Goal: Transaction & Acquisition: Book appointment/travel/reservation

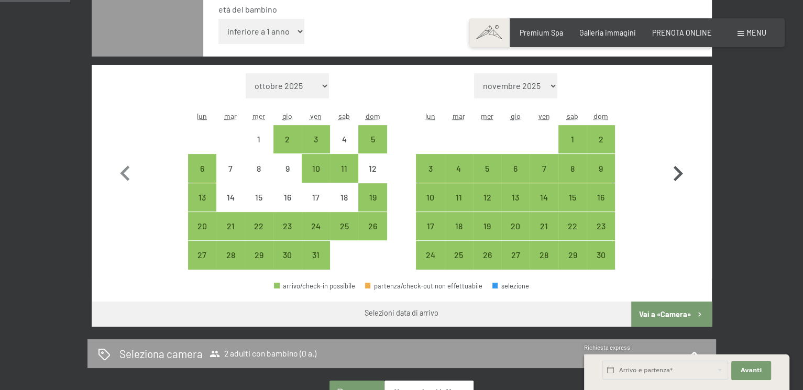
click at [678, 178] on icon "button" at bounding box center [678, 174] width 30 height 30
select select "2025-11-01"
select select "2025-12-01"
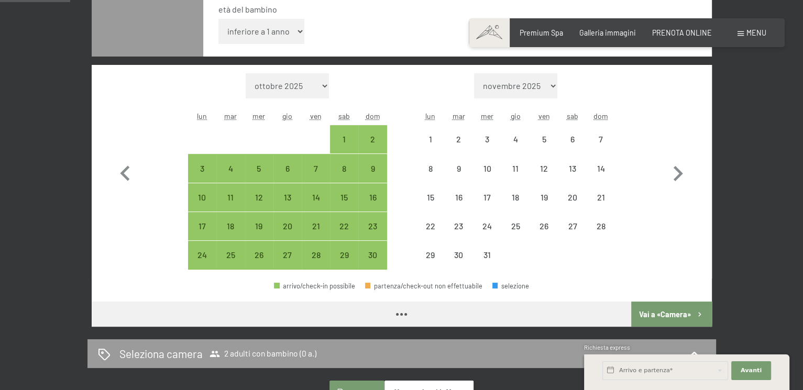
select select "2025-11-01"
select select "2025-12-01"
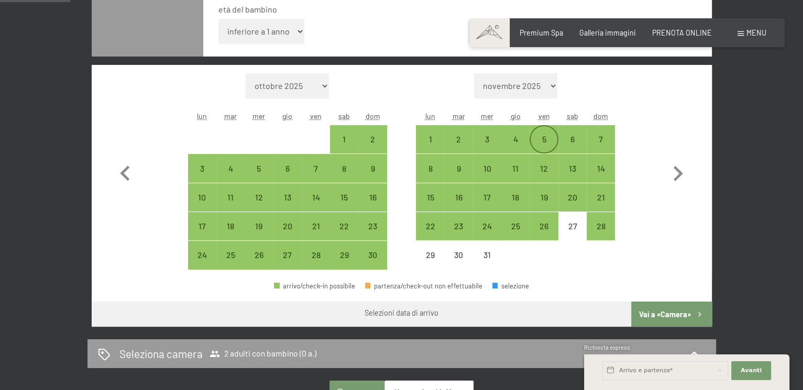
click at [546, 143] on div "5" at bounding box center [544, 148] width 26 height 26
select select "2025-11-01"
select select "2025-12-01"
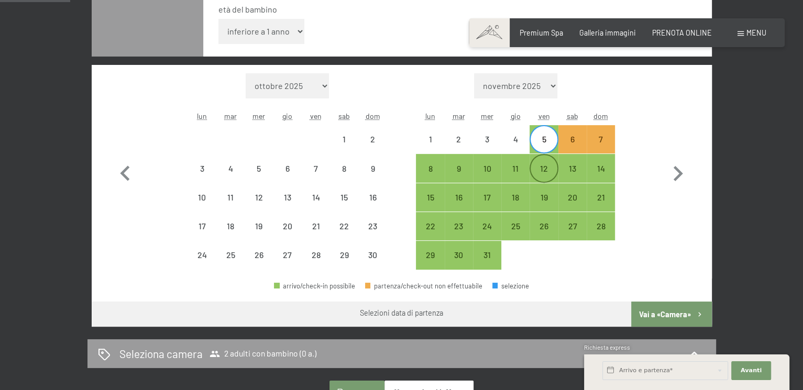
click at [549, 162] on div "12" at bounding box center [544, 168] width 26 height 26
select select "[DATE]"
select select "2025-12-01"
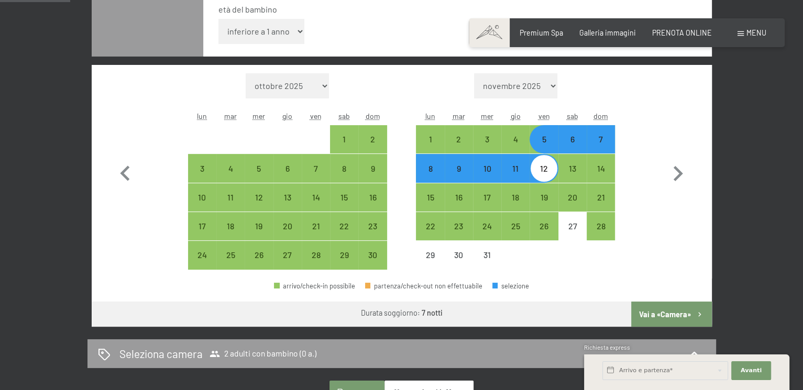
click at [542, 142] on div "5" at bounding box center [544, 148] width 26 height 26
select select "2025-11-01"
select select "2025-12-01"
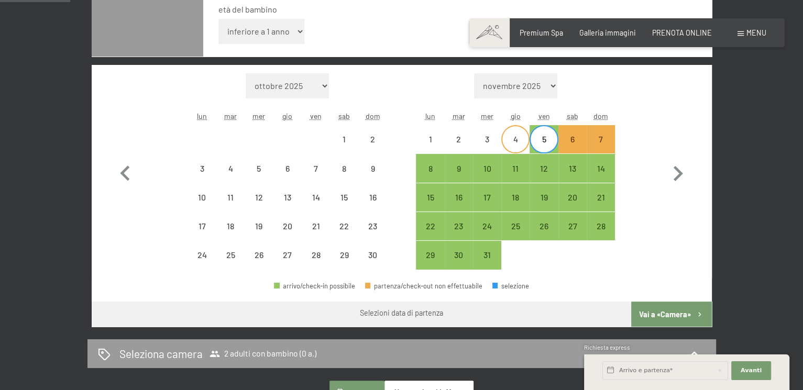
click at [520, 144] on div "4" at bounding box center [515, 148] width 26 height 26
select select "2025-11-01"
select select "2025-12-01"
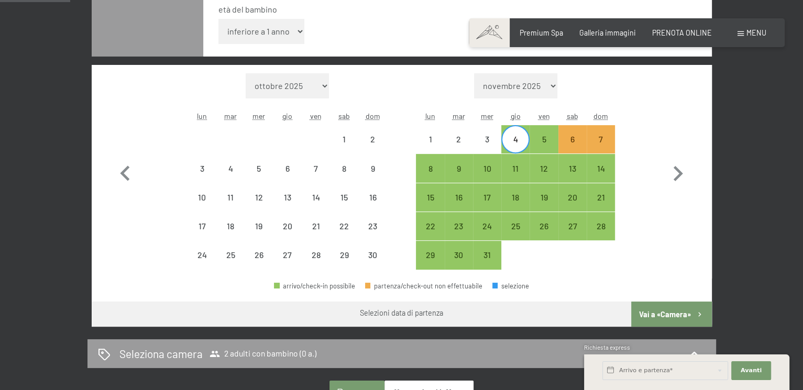
click at [515, 140] on div "4" at bounding box center [515, 148] width 26 height 26
select select "2025-11-01"
select select "2025-12-01"
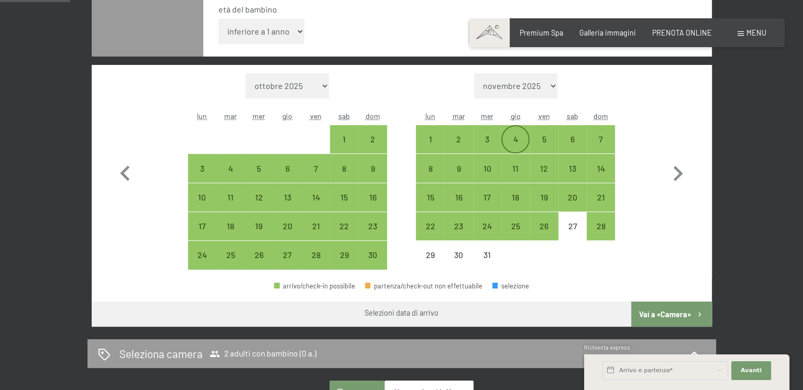
click at [516, 142] on div "4" at bounding box center [515, 148] width 26 height 26
select select "2025-11-01"
select select "2025-12-01"
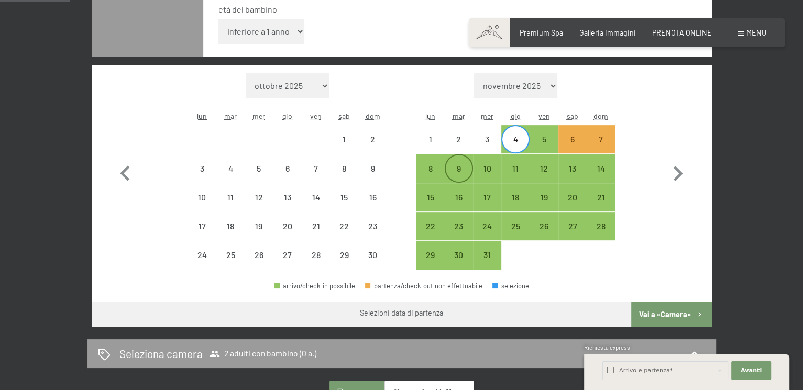
click at [463, 162] on div "9" at bounding box center [459, 168] width 26 height 26
select select "[DATE]"
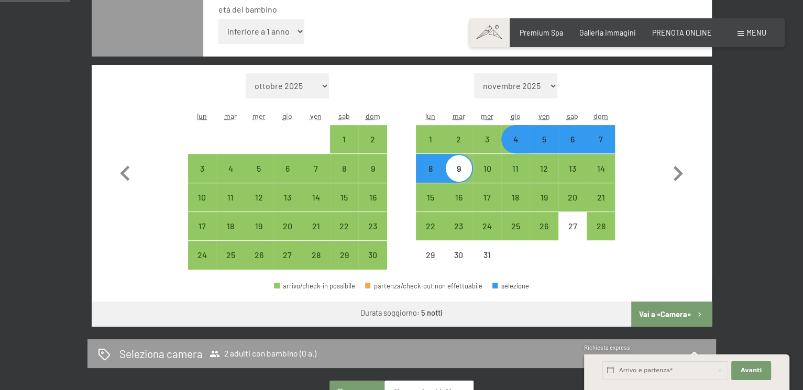
click at [688, 313] on button "Vai a «Camera»" at bounding box center [671, 314] width 80 height 25
select select "[DATE]"
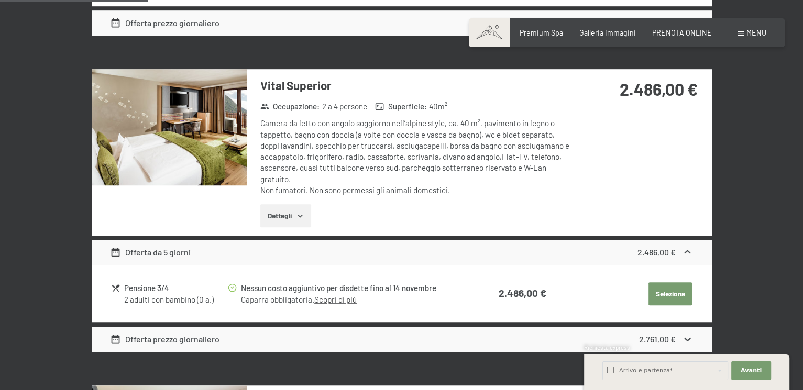
scroll to position [676, 0]
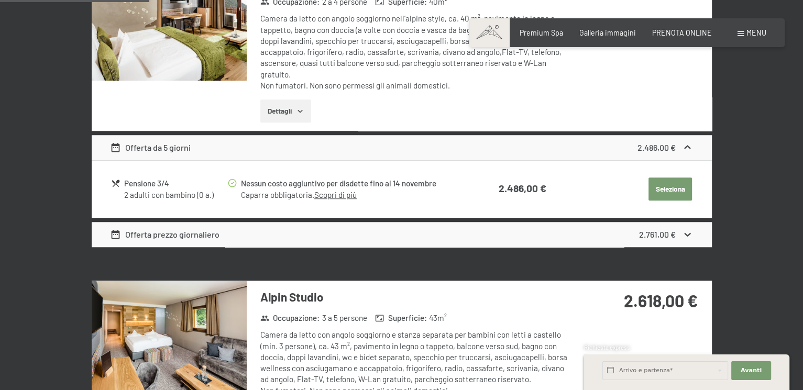
click at [334, 194] on link "Scopri di più" at bounding box center [335, 194] width 42 height 9
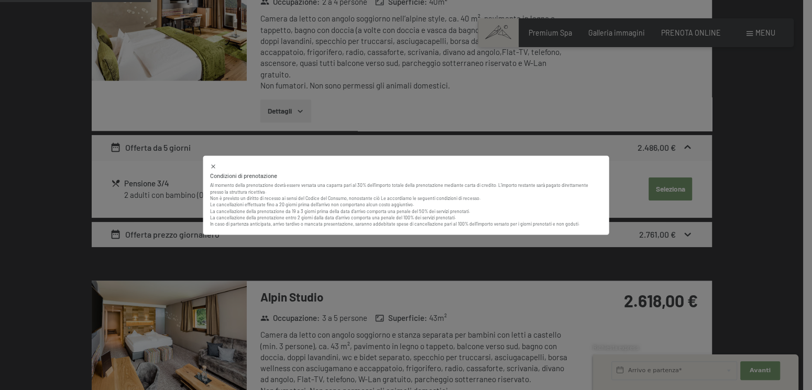
click at [215, 165] on icon at bounding box center [213, 166] width 7 height 7
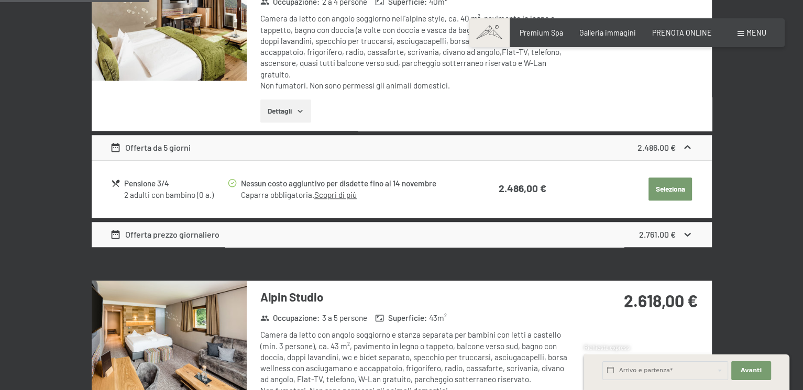
click at [320, 193] on link "Scopri di più" at bounding box center [335, 194] width 42 height 9
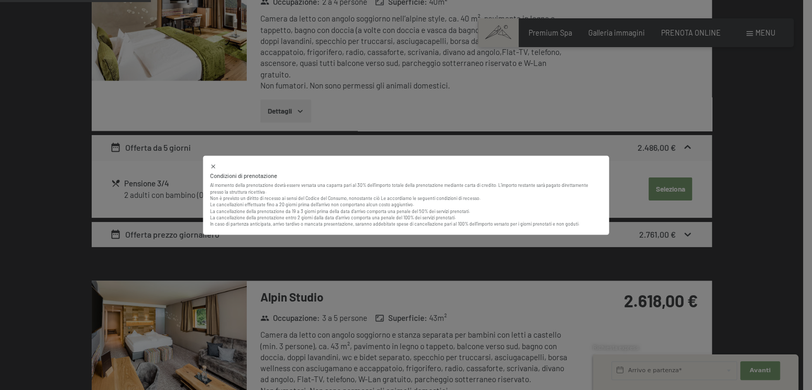
click at [639, 162] on div "Condizioni di prenotazione Al momento della prenotazione dovrà essere versata u…" at bounding box center [406, 195] width 812 height 390
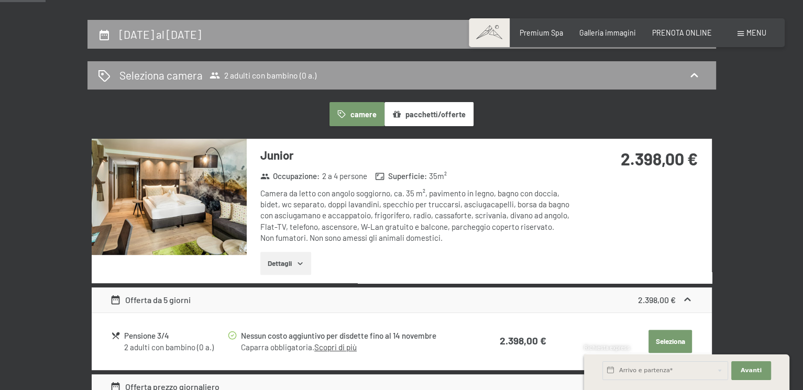
scroll to position [205, 0]
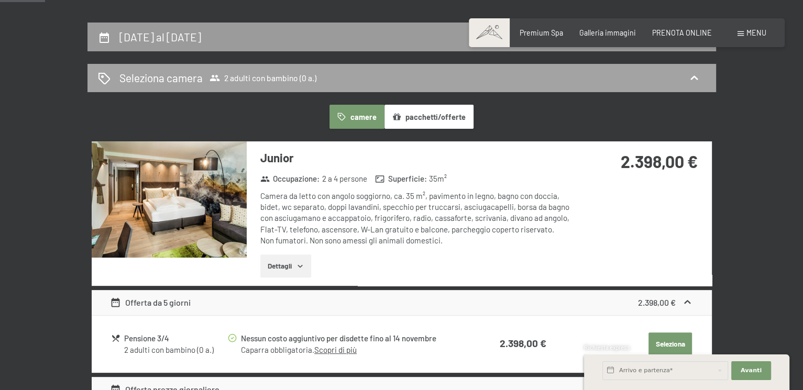
click at [240, 78] on span "2 adulti con bambino (0 a.)" at bounding box center [263, 78] width 107 height 10
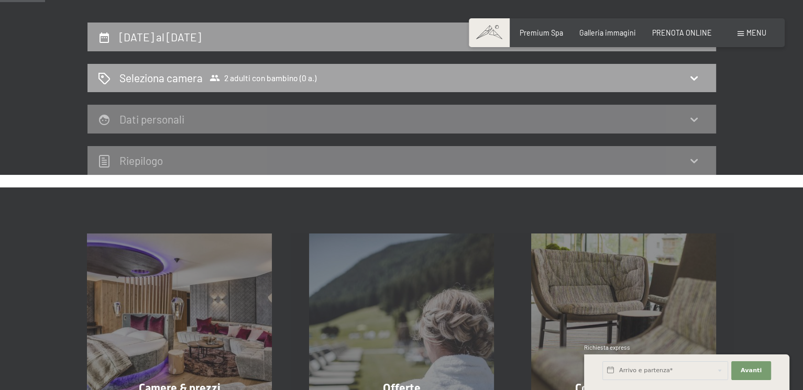
click at [599, 76] on div "Seleziona camera 2 adulti con bambino (0 a.)" at bounding box center [402, 77] width 608 height 15
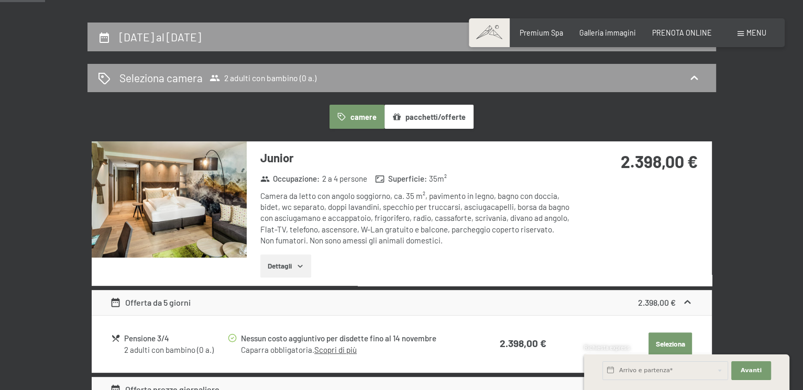
click at [289, 263] on button "Dettagli" at bounding box center [285, 266] width 51 height 23
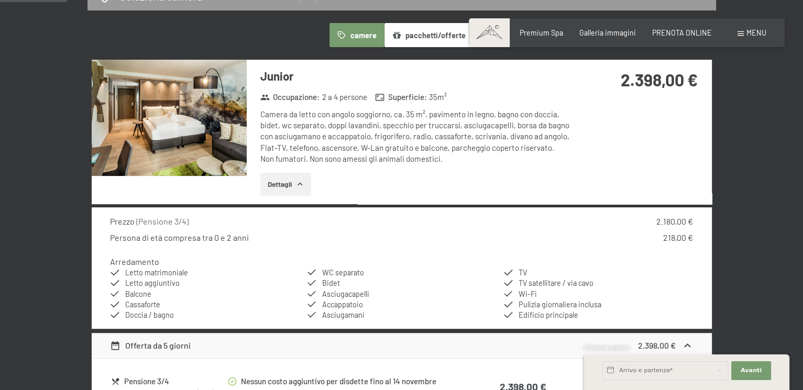
scroll to position [362, 0]
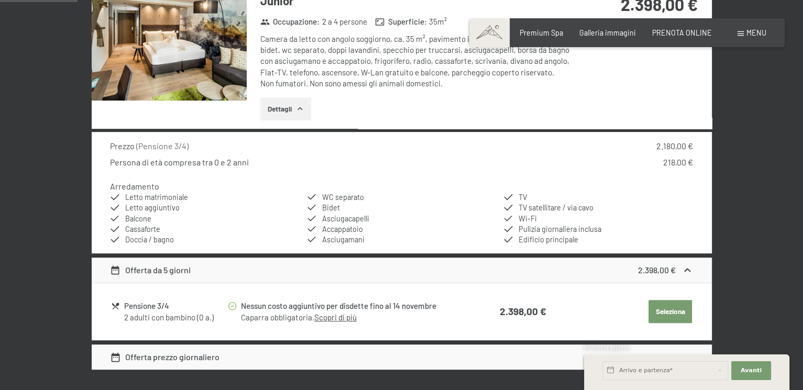
click at [184, 67] on img at bounding box center [169, 42] width 155 height 116
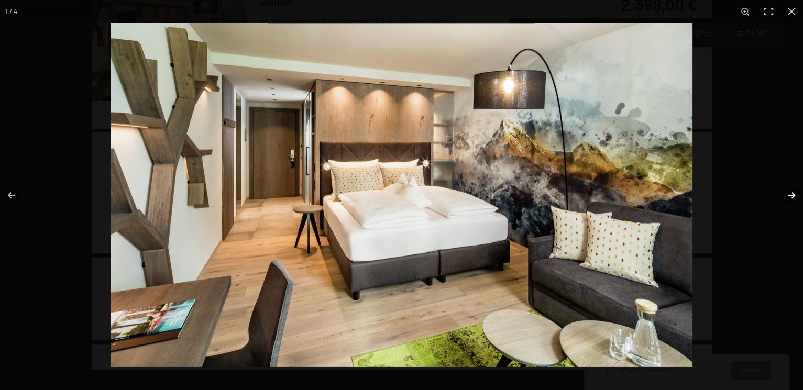
click at [796, 196] on button "button" at bounding box center [785, 195] width 37 height 52
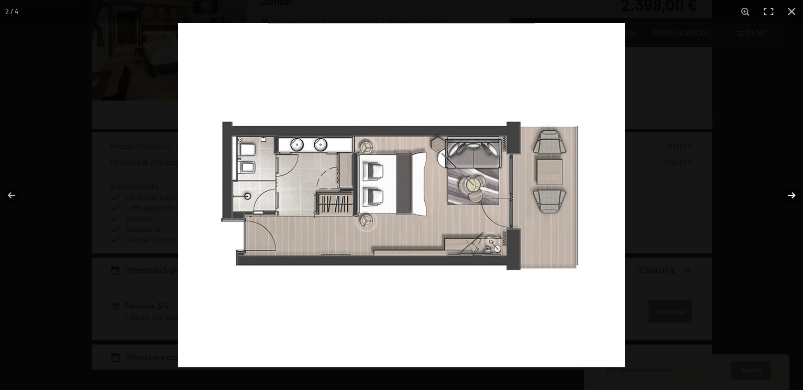
click at [796, 196] on button "button" at bounding box center [785, 195] width 37 height 52
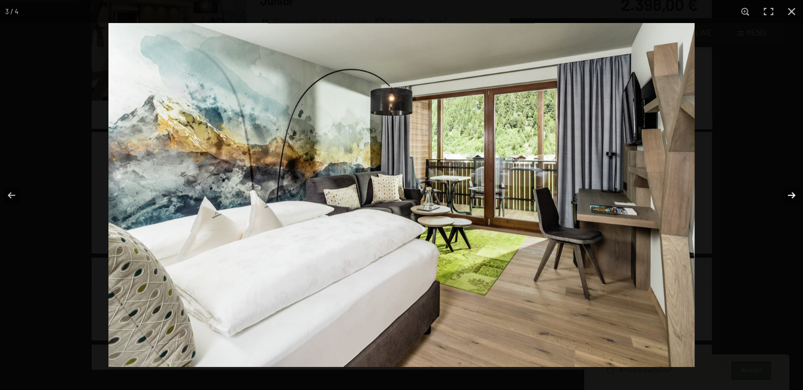
click at [796, 196] on button "button" at bounding box center [785, 195] width 37 height 52
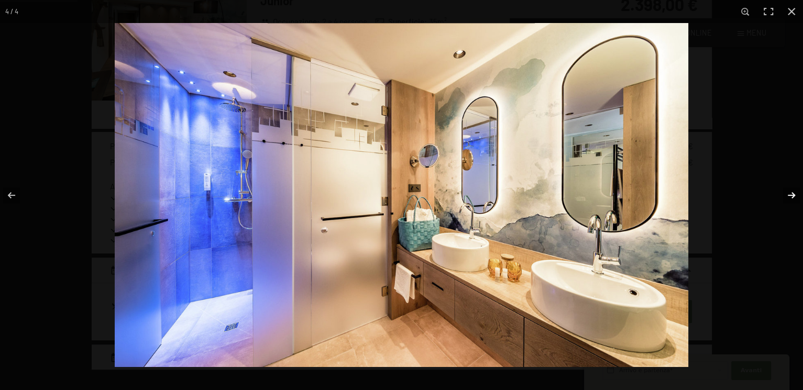
click at [796, 196] on button "button" at bounding box center [785, 195] width 37 height 52
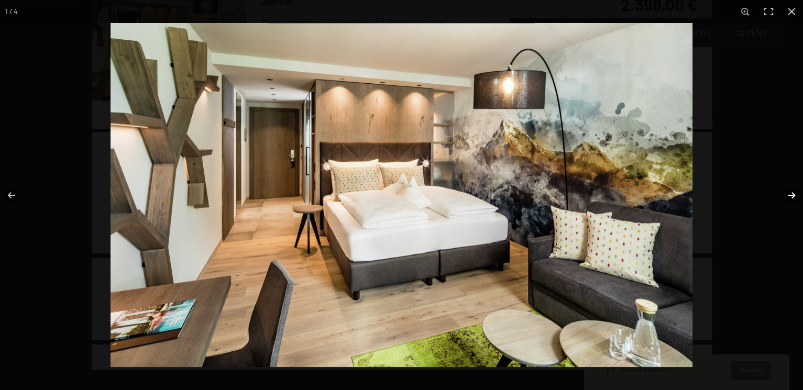
click at [796, 196] on button "button" at bounding box center [785, 195] width 37 height 52
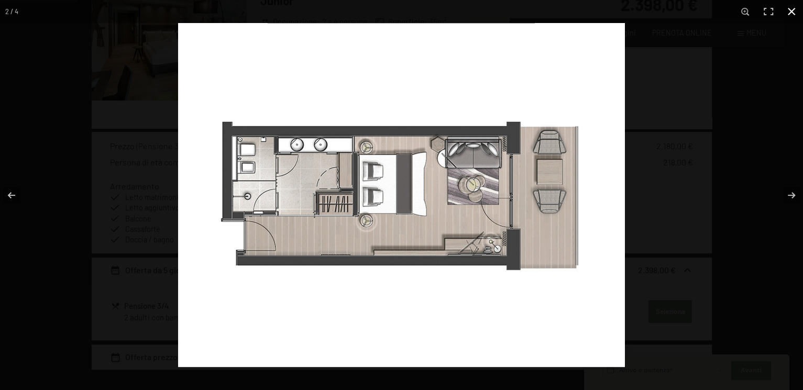
click at [789, 15] on button "button" at bounding box center [791, 11] width 23 height 23
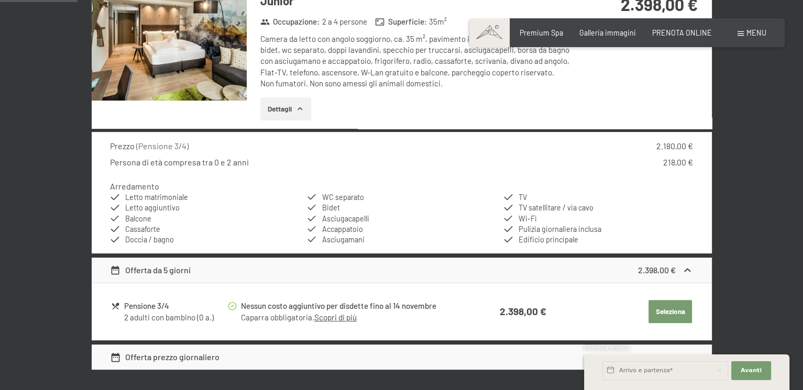
click at [482, 122] on div "Junior Occupazione : 2 a 4 persone Superficie : 35 m² Camera da letto con angol…" at bounding box center [410, 56] width 326 height 144
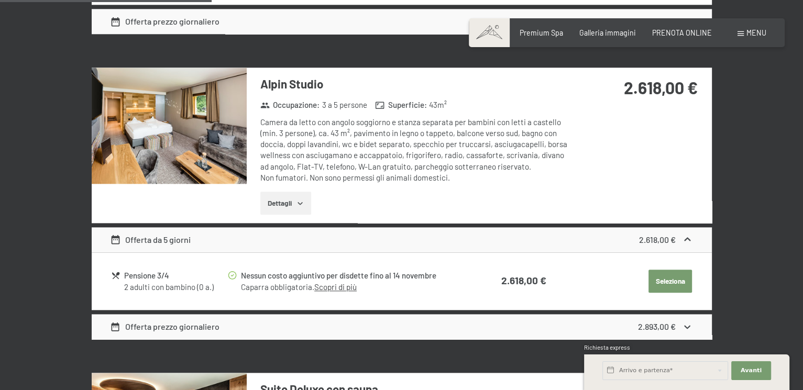
scroll to position [990, 0]
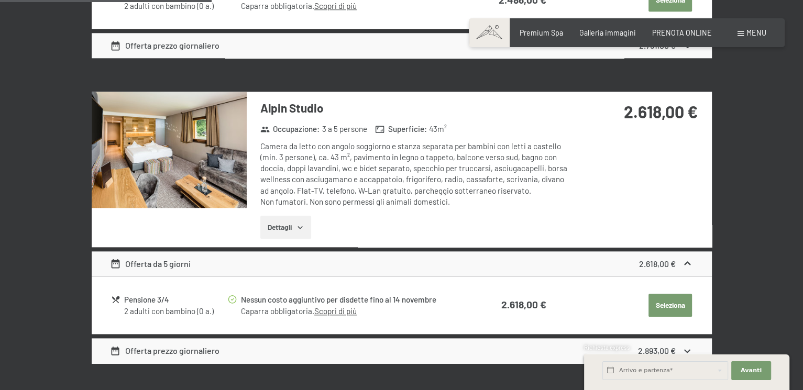
click at [204, 158] on img at bounding box center [169, 150] width 155 height 116
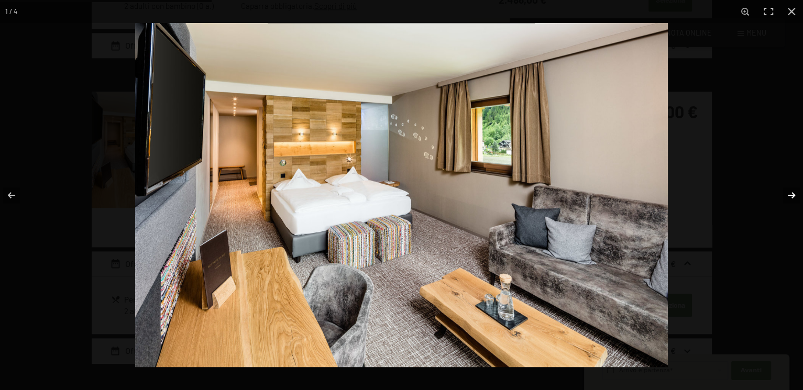
click at [800, 196] on button "button" at bounding box center [785, 195] width 37 height 52
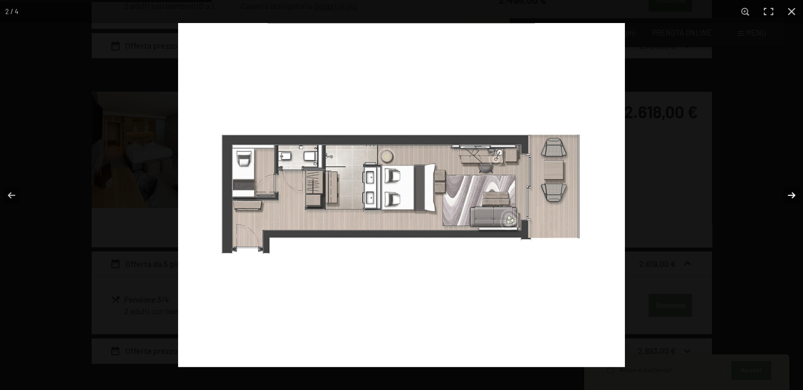
click at [798, 197] on button "button" at bounding box center [785, 195] width 37 height 52
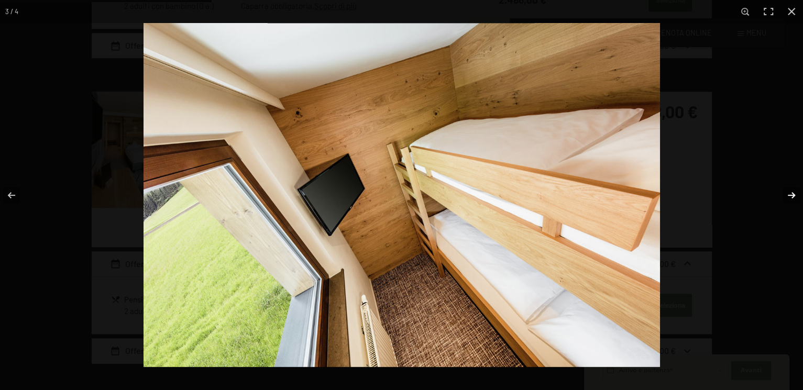
click at [798, 197] on button "button" at bounding box center [785, 195] width 37 height 52
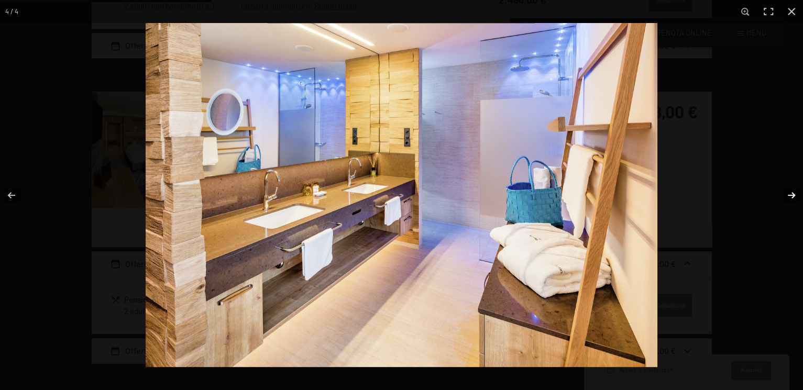
click at [798, 197] on button "button" at bounding box center [785, 195] width 37 height 52
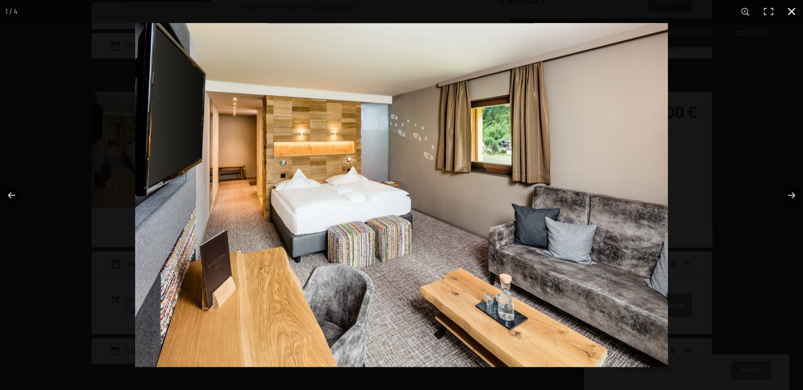
click at [788, 14] on button "button" at bounding box center [791, 11] width 23 height 23
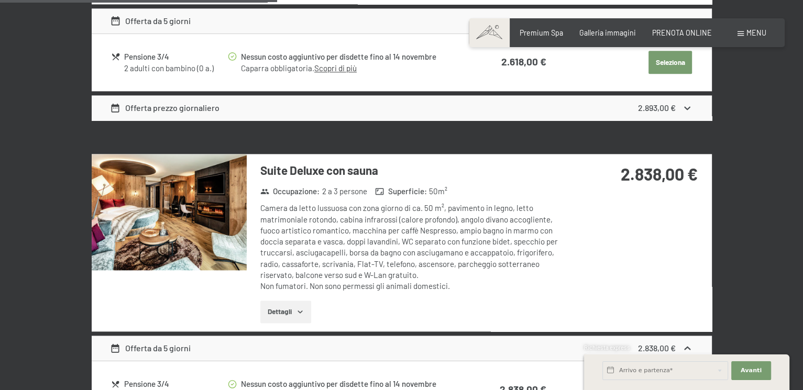
scroll to position [1305, 0]
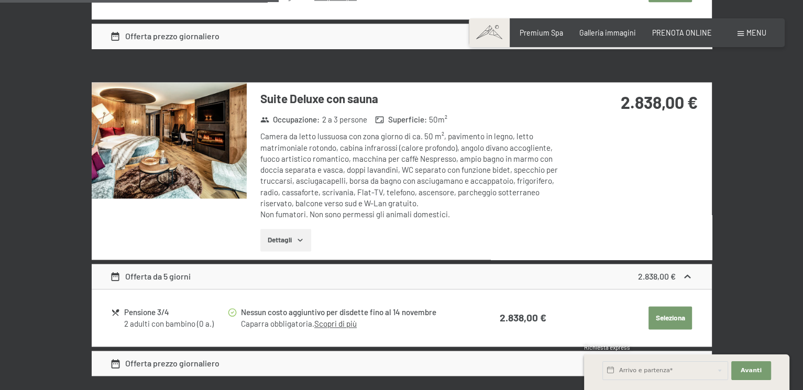
click at [193, 147] on img at bounding box center [169, 140] width 155 height 116
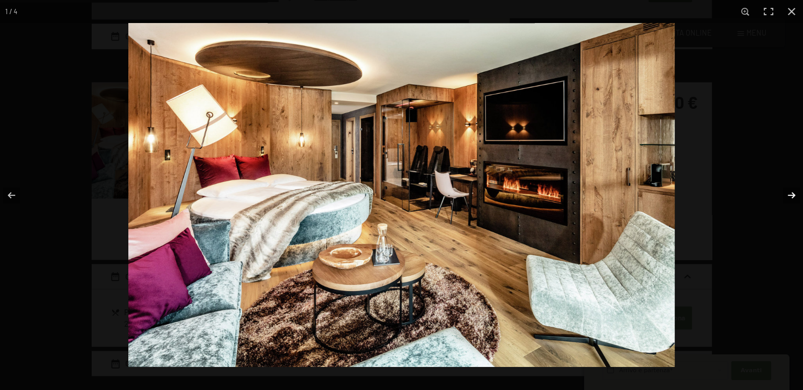
click at [785, 190] on button "button" at bounding box center [785, 195] width 37 height 52
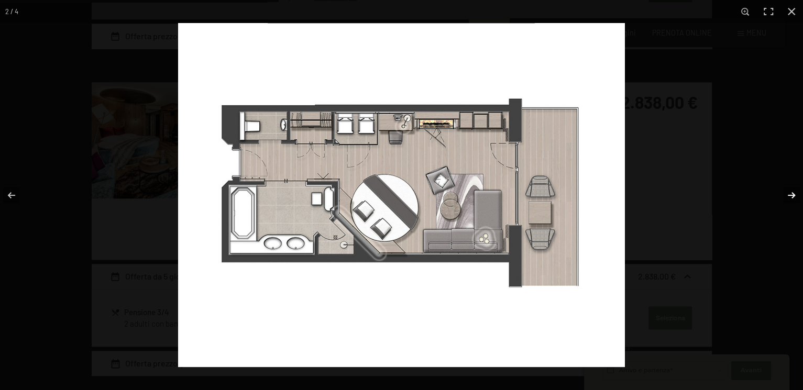
click at [785, 190] on button "button" at bounding box center [785, 195] width 37 height 52
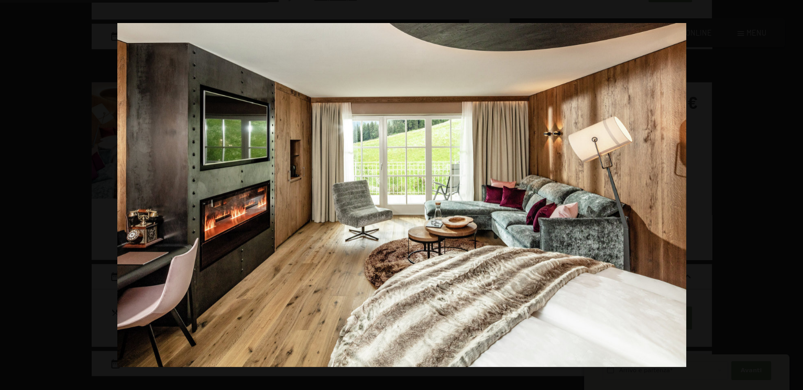
click at [785, 190] on button "button" at bounding box center [785, 195] width 37 height 52
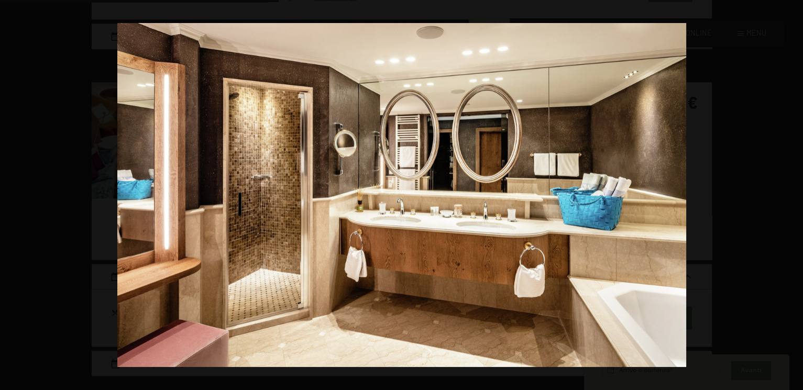
click at [785, 190] on button "button" at bounding box center [785, 195] width 37 height 52
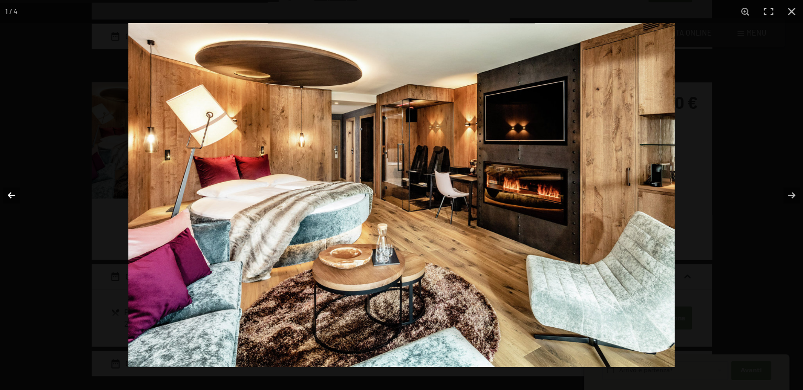
click at [8, 194] on button "button" at bounding box center [18, 195] width 37 height 52
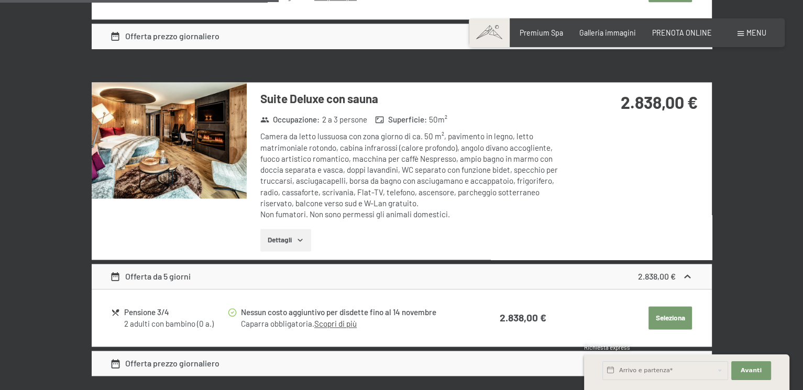
click at [0, 0] on button "button" at bounding box center [0, 0] width 0 height 0
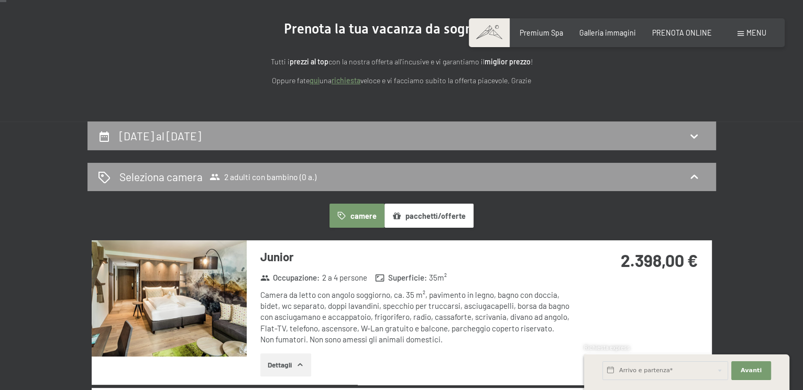
scroll to position [0, 0]
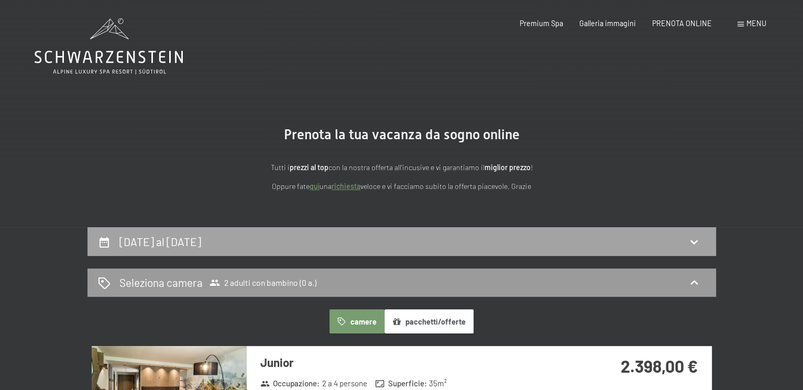
click at [201, 247] on h2 "4 dicembre al 9 dicembre 2025" at bounding box center [160, 241] width 82 height 13
select select "[DATE]"
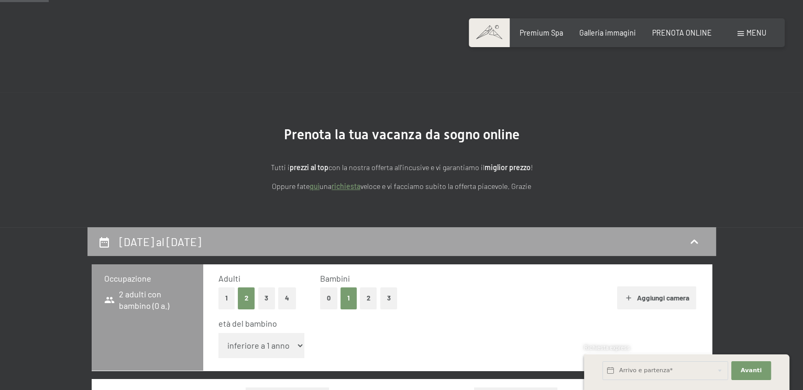
scroll to position [227, 0]
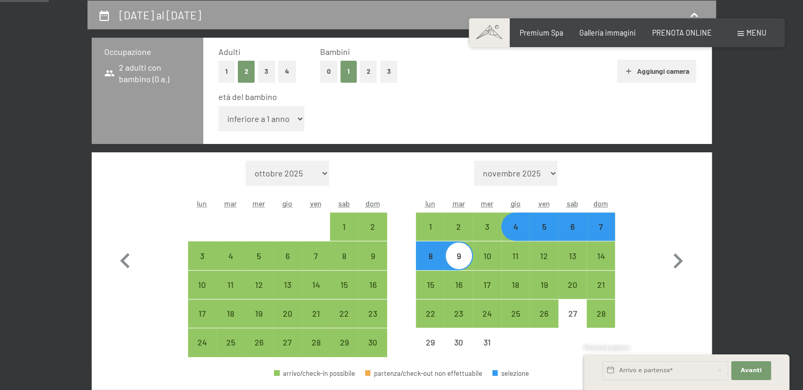
click at [518, 232] on div "4" at bounding box center [515, 236] width 26 height 26
select select "[DATE]"
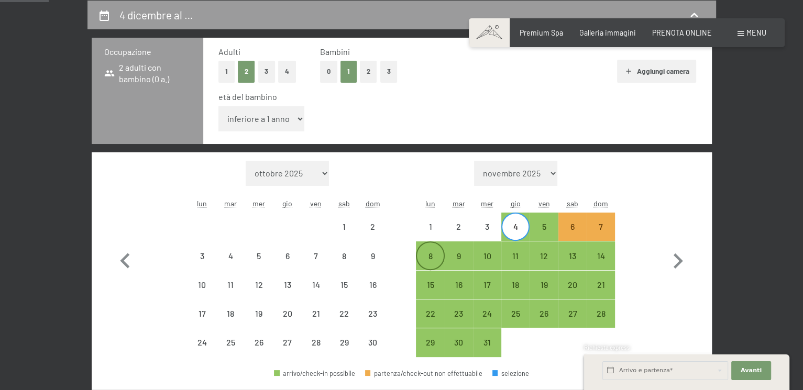
click at [429, 260] on div "8" at bounding box center [430, 265] width 26 height 26
select select "[DATE]"
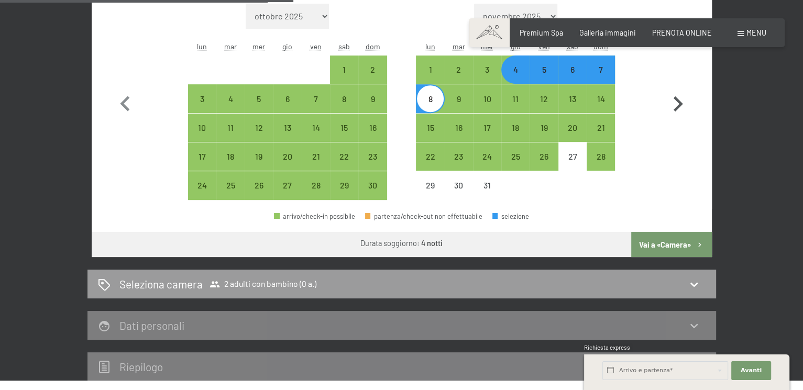
click at [667, 251] on button "Vai a «Camera»" at bounding box center [671, 244] width 80 height 25
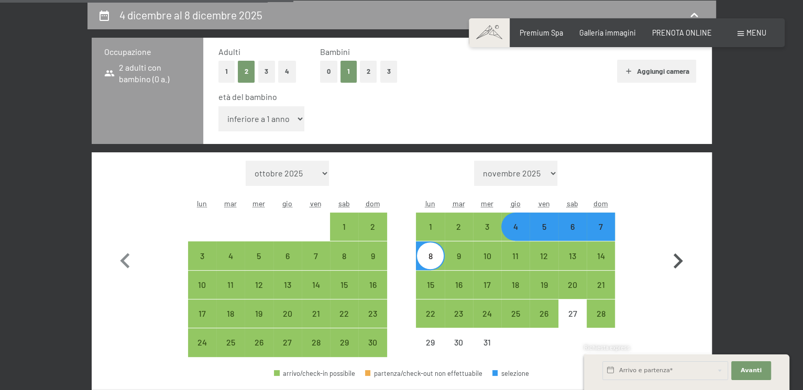
select select "[DATE]"
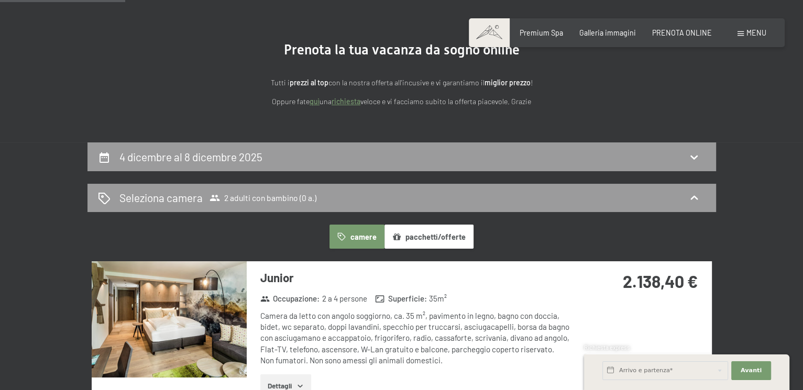
scroll to position [0, 0]
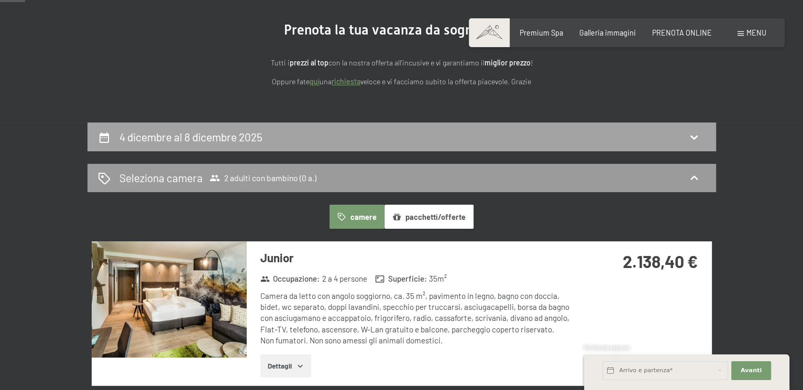
click at [221, 145] on div "4 dicembre al 8 dicembre 2025" at bounding box center [401, 137] width 629 height 29
select select "[DATE]"
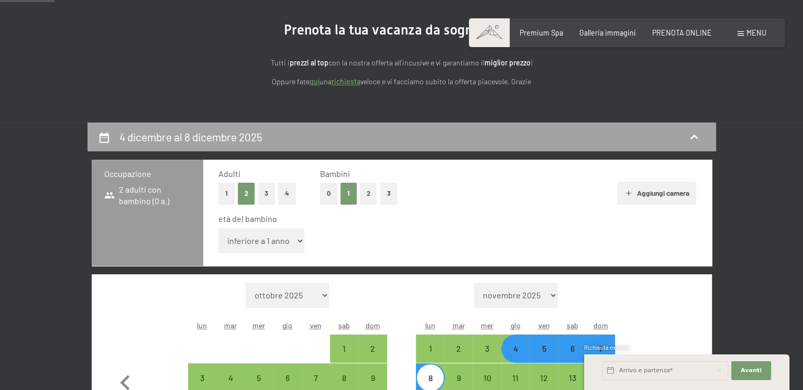
scroll to position [227, 0]
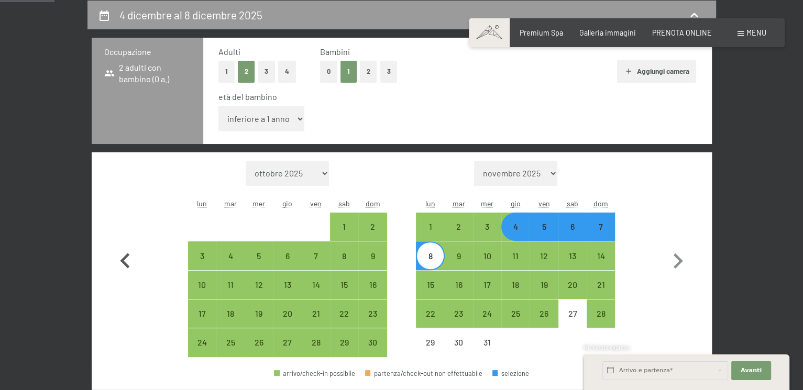
click at [129, 266] on icon "button" at bounding box center [125, 261] width 30 height 30
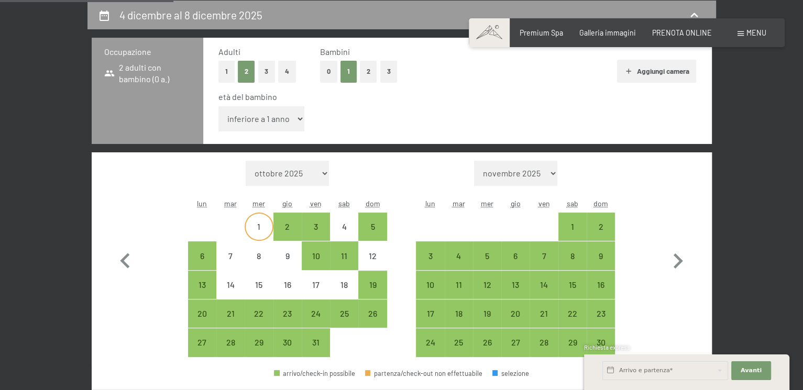
click at [260, 224] on div "1" at bounding box center [259, 236] width 26 height 26
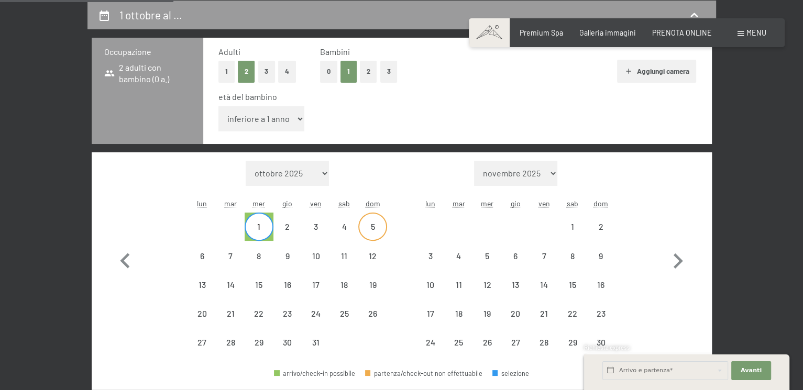
click at [378, 228] on div "5" at bounding box center [372, 236] width 26 height 26
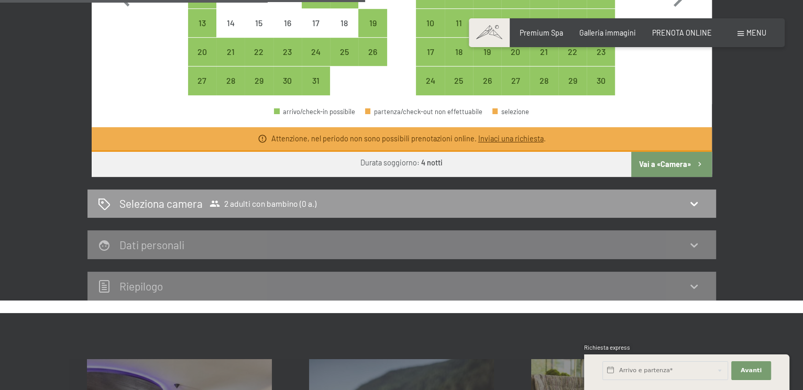
click at [662, 163] on button "Vai a «Camera»" at bounding box center [671, 164] width 80 height 25
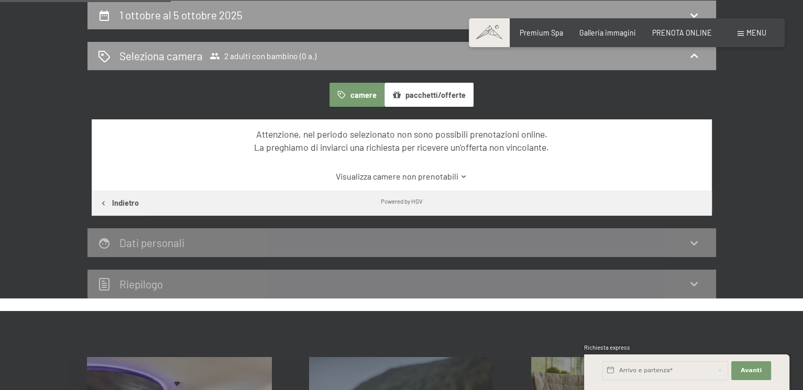
click at [103, 197] on button "Indietro" at bounding box center [119, 203] width 55 height 25
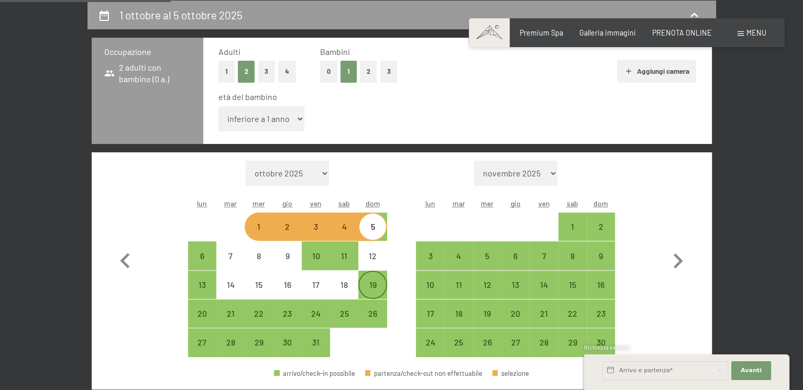
click at [374, 292] on div "19" at bounding box center [372, 294] width 26 height 26
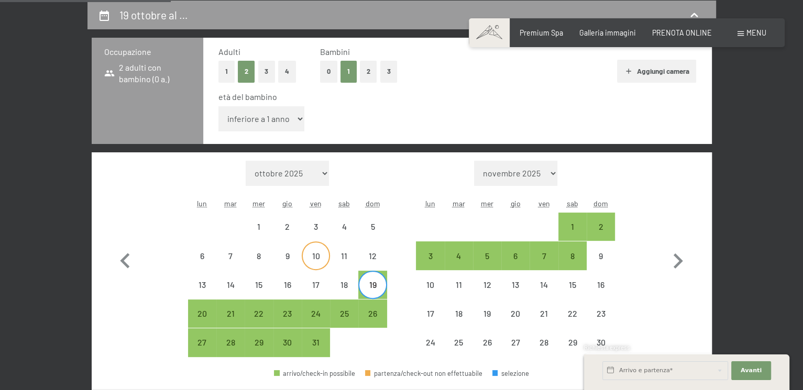
click at [325, 262] on div "10" at bounding box center [316, 265] width 26 height 26
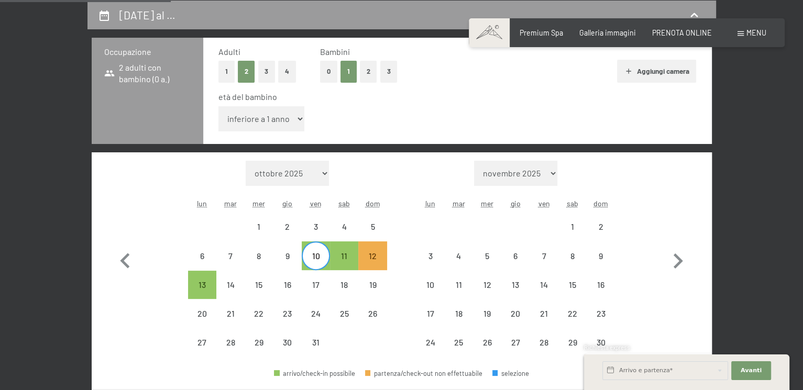
click at [170, 290] on div "Mese/anno ottobre 2025 novembre 2025 dicembre 2025 gennaio 2026 febbraio 2026 m…" at bounding box center [401, 259] width 583 height 197
drag, startPoint x: 245, startPoint y: 284, endPoint x: 258, endPoint y: 288, distance: 13.5
click at [248, 286] on div "15" at bounding box center [259, 285] width 28 height 28
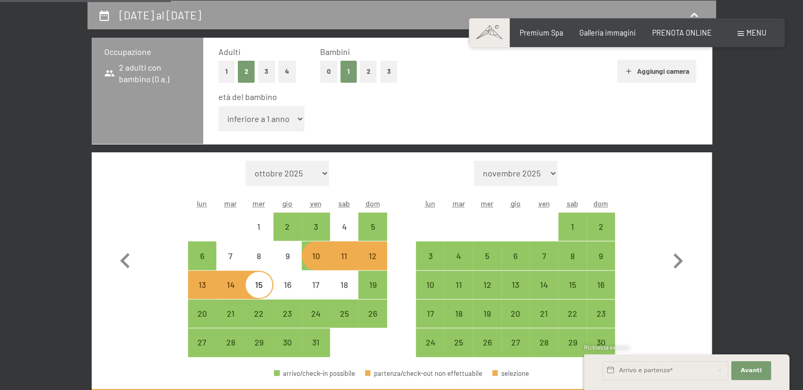
click at [261, 289] on div "15" at bounding box center [259, 294] width 26 height 26
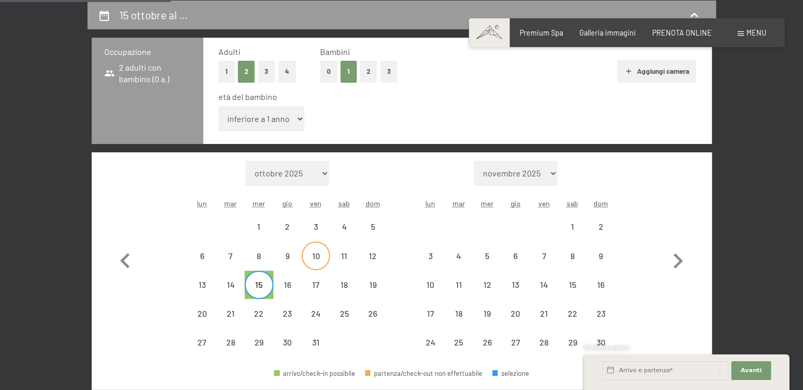
click at [315, 259] on div "10" at bounding box center [316, 265] width 26 height 26
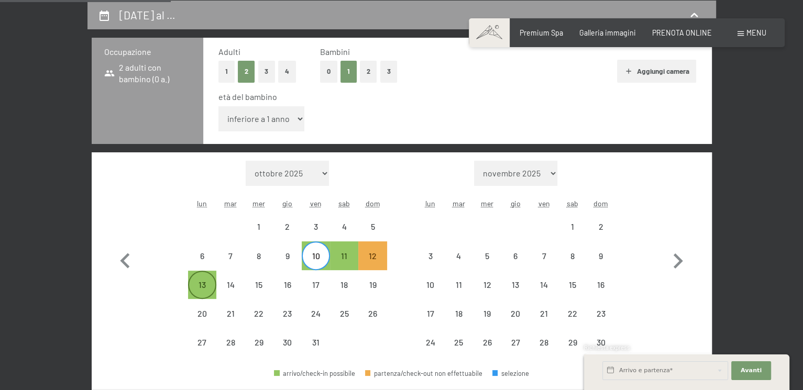
click at [204, 287] on div "13" at bounding box center [202, 294] width 26 height 26
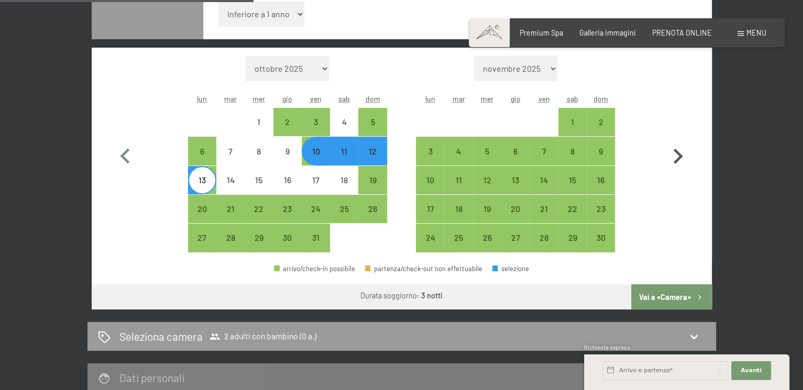
click at [683, 303] on button "Vai a «Camera»" at bounding box center [671, 296] width 80 height 25
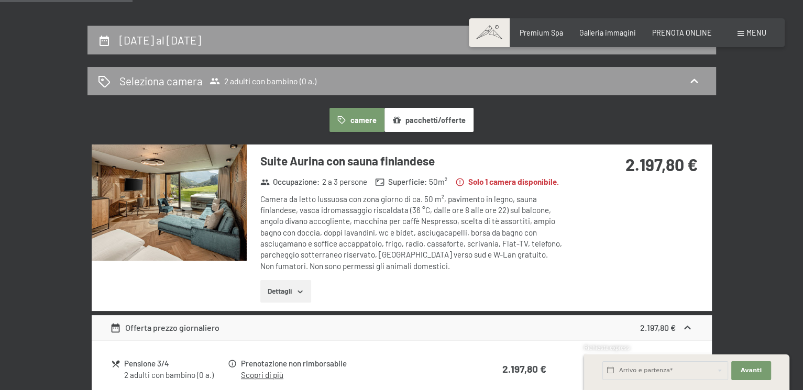
scroll to position [174, 0]
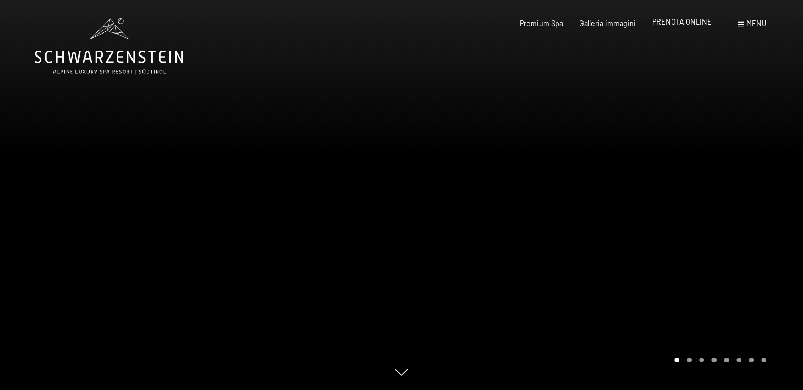
click at [692, 23] on span "PRENOTA ONLINE" at bounding box center [682, 21] width 60 height 9
click at [671, 26] on div "PRENOTA ONLINE" at bounding box center [682, 22] width 60 height 10
click at [694, 28] on div "Premium Spa Galleria immagini PRENOTA ONLINE" at bounding box center [607, 23] width 241 height 10
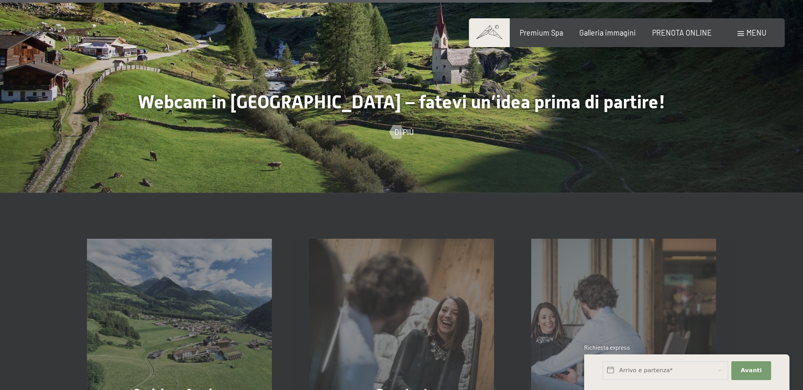
scroll to position [2882, 0]
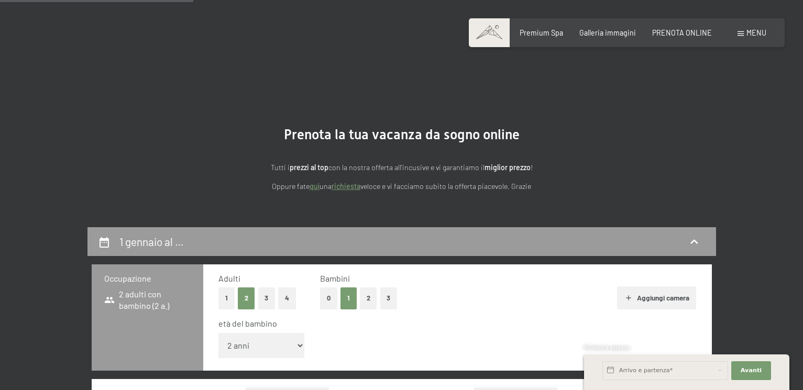
select select "2"
select select "2025-12-01"
select select "2026-01-01"
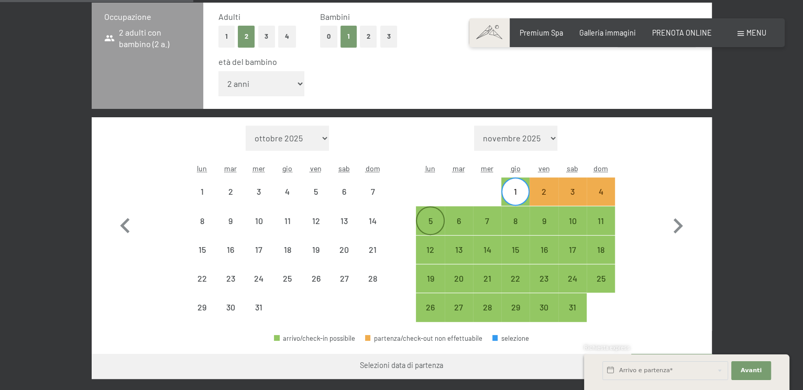
click at [437, 214] on div "5" at bounding box center [430, 220] width 26 height 26
select select "2025-12-01"
select select "2026-01-01"
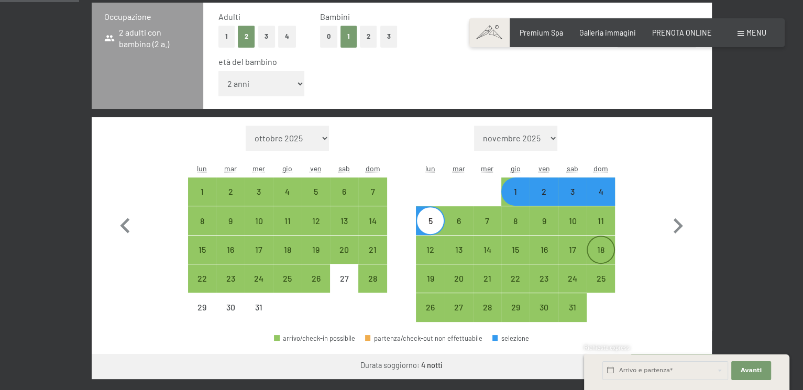
scroll to position [419, 0]
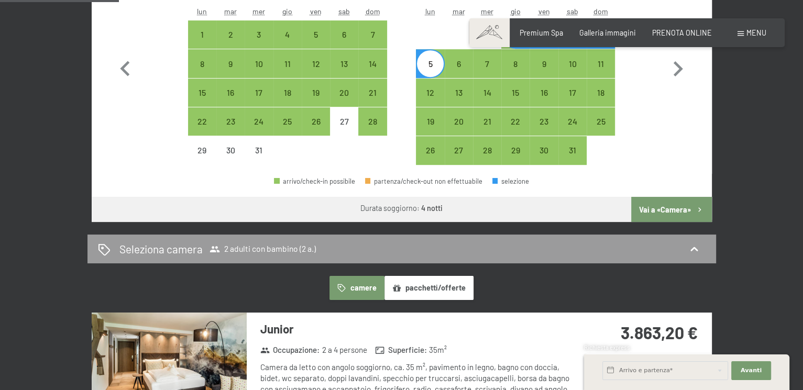
click at [671, 211] on button "Vai a «Camera»" at bounding box center [671, 209] width 80 height 25
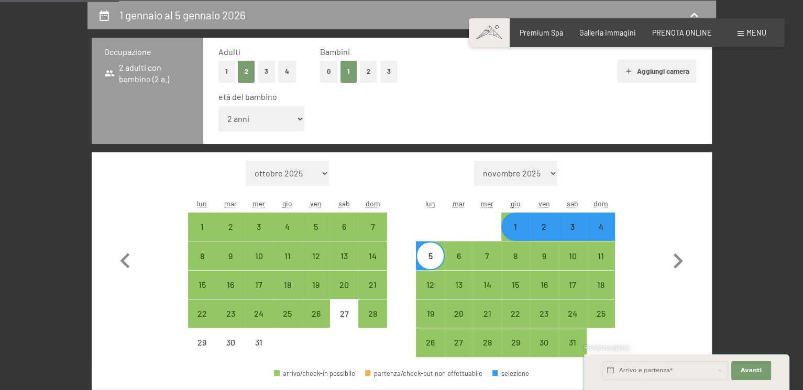
select select "2025-12-01"
select select "2026-01-01"
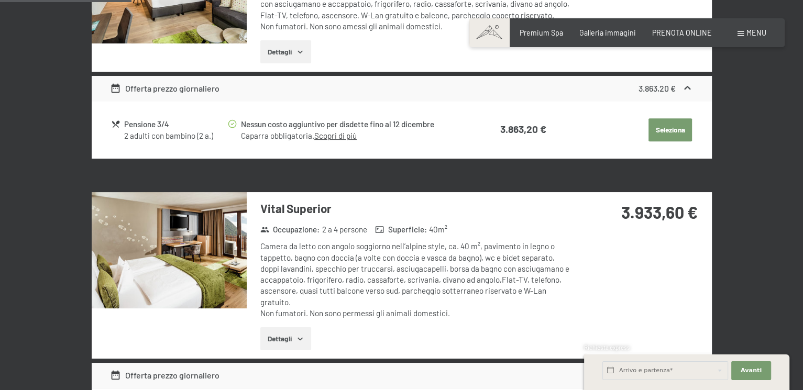
scroll to position [210, 0]
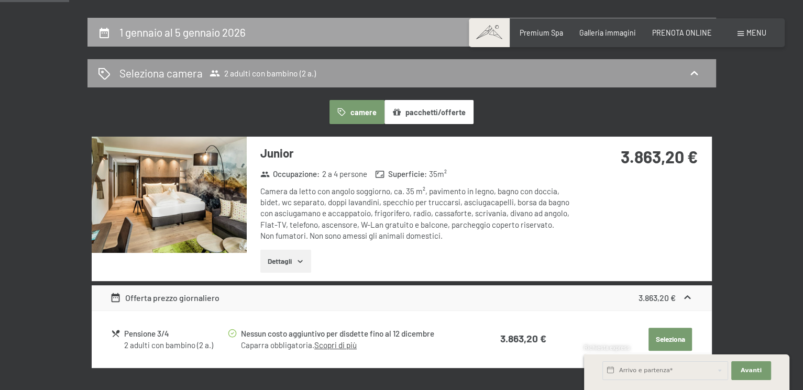
click at [231, 30] on h2 "1 gennaio al 5 gennaio 2026" at bounding box center [182, 32] width 126 height 13
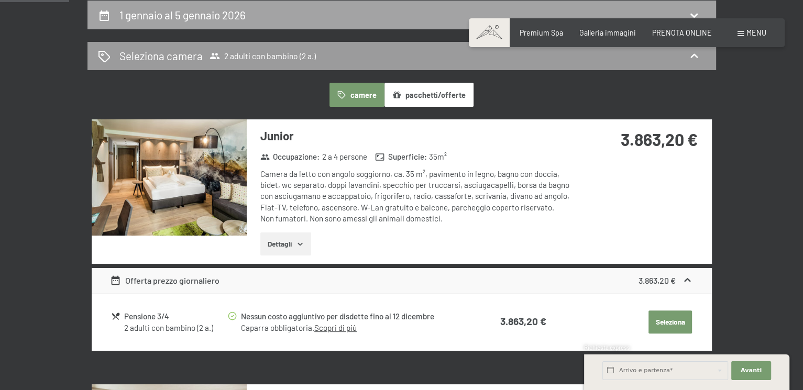
select select "2"
select select "2025-12-01"
select select "2026-01-01"
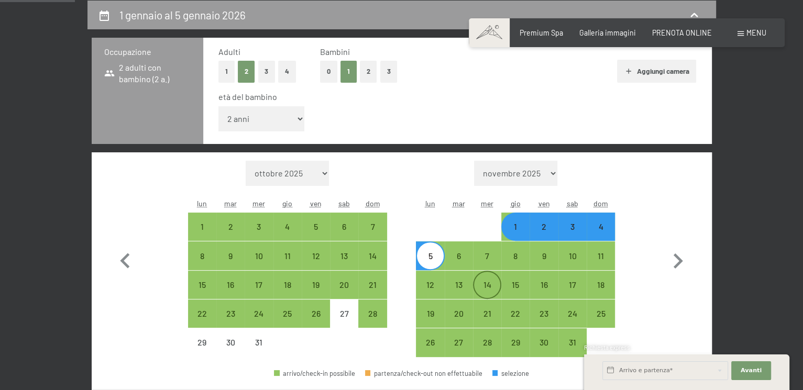
click at [492, 284] on div "14" at bounding box center [487, 294] width 26 height 26
select select "2025-12-01"
select select "2026-01-01"
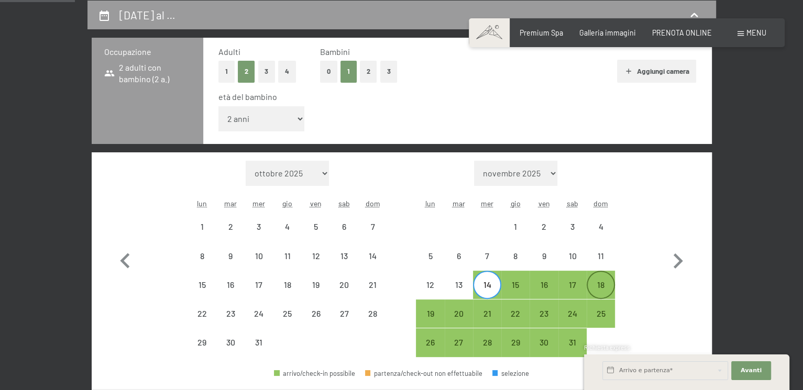
click at [599, 287] on div "18" at bounding box center [601, 294] width 26 height 26
select select "2025-12-01"
select select "2026-01-01"
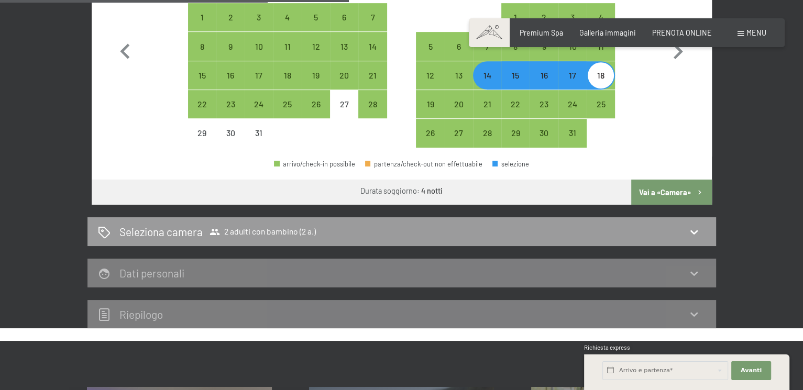
click at [646, 194] on button "Vai a «Camera»" at bounding box center [671, 192] width 80 height 25
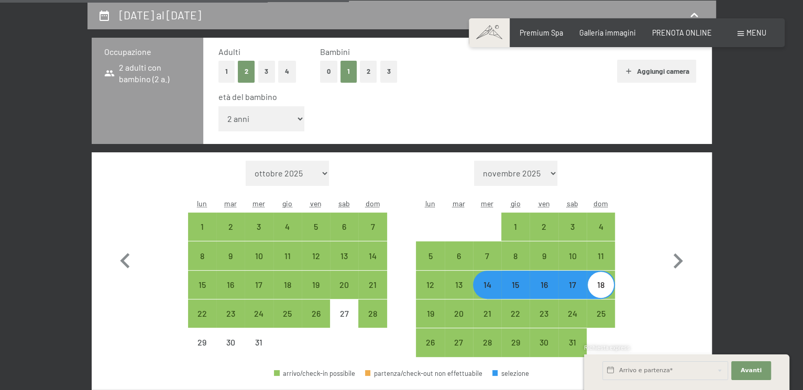
select select "2025-12-01"
select select "2026-01-01"
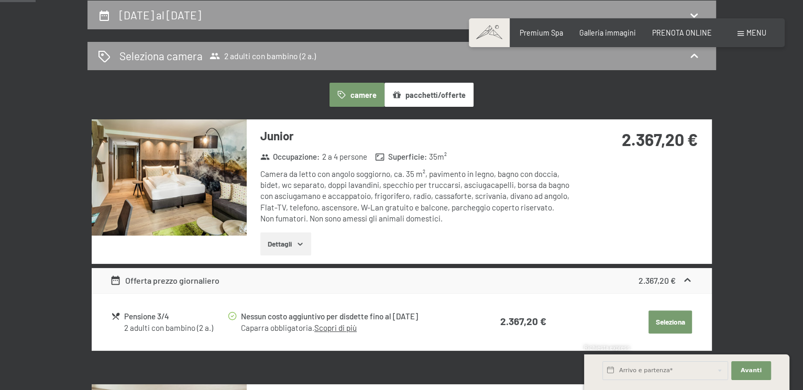
scroll to position [17, 0]
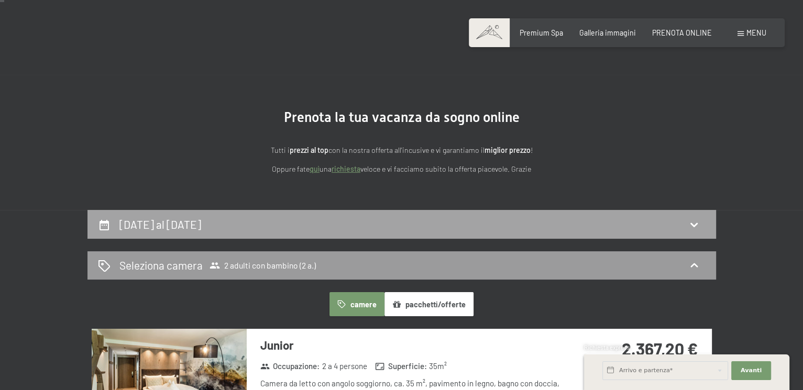
click at [282, 228] on div "14 gennaio al 18 gennaio 2026" at bounding box center [402, 224] width 608 height 15
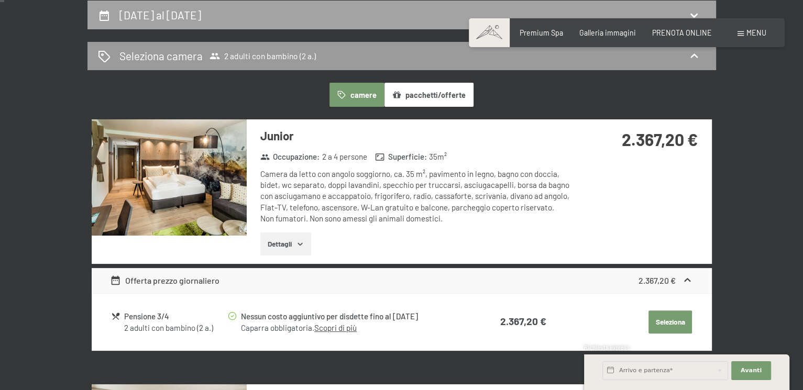
select select "2"
select select "2025-12-01"
select select "2026-01-01"
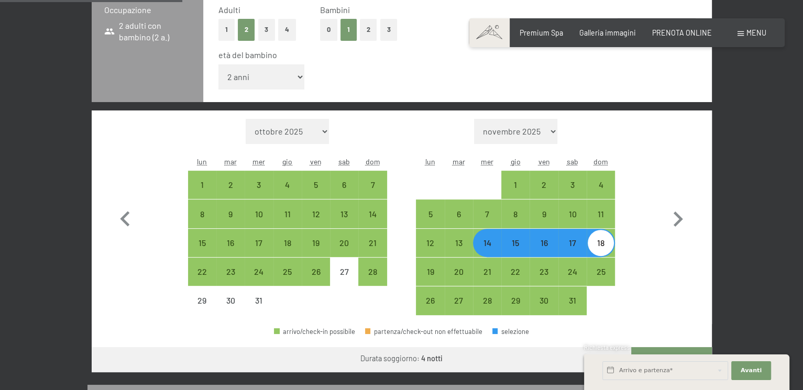
scroll to position [332, 0]
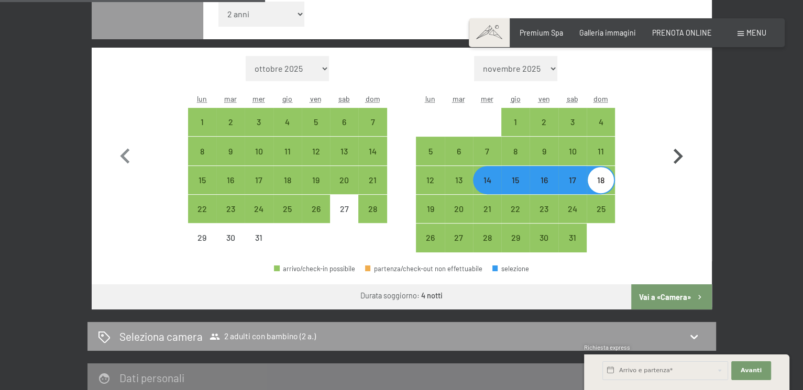
click at [679, 156] on icon "button" at bounding box center [678, 156] width 9 height 15
select select "2026-01-01"
select select "2026-02-01"
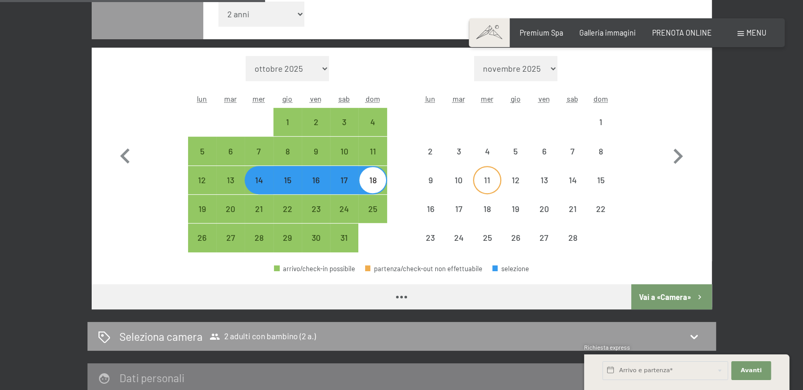
select select "2026-01-01"
select select "2026-02-01"
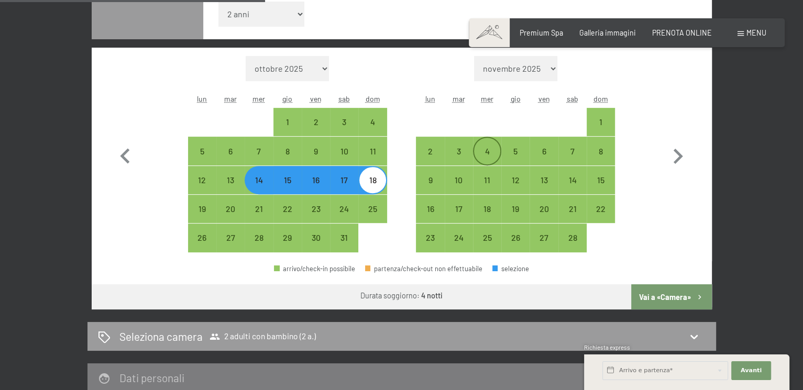
click at [489, 149] on div "4" at bounding box center [487, 160] width 26 height 26
select select "2026-01-01"
select select "2026-02-01"
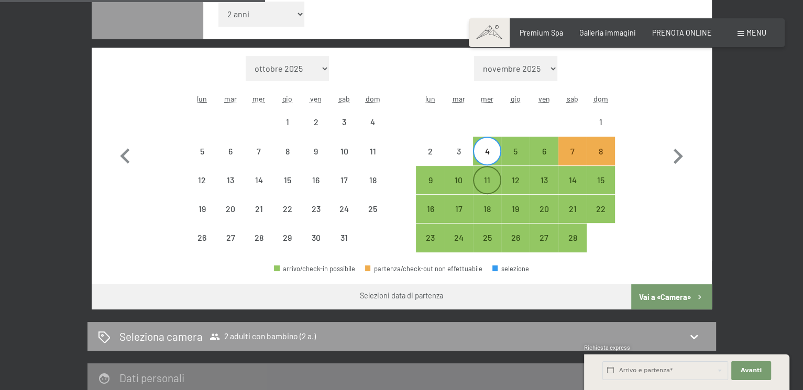
click at [479, 179] on div "11" at bounding box center [487, 189] width 26 height 26
select select "2026-01-01"
select select "2026-02-01"
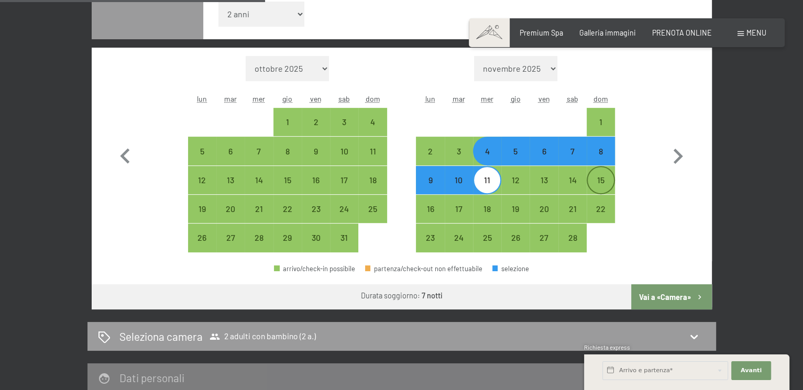
click at [590, 179] on div "15" at bounding box center [601, 189] width 26 height 26
select select "2026-01-01"
select select "2026-02-01"
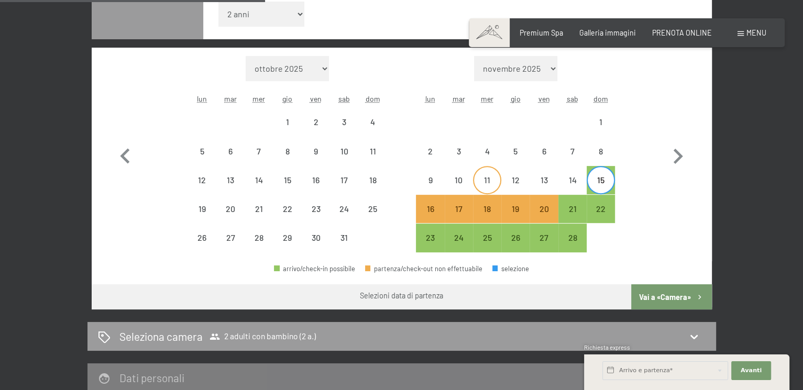
click at [490, 183] on div "11" at bounding box center [487, 189] width 26 height 26
select select "2026-01-01"
select select "2026-02-01"
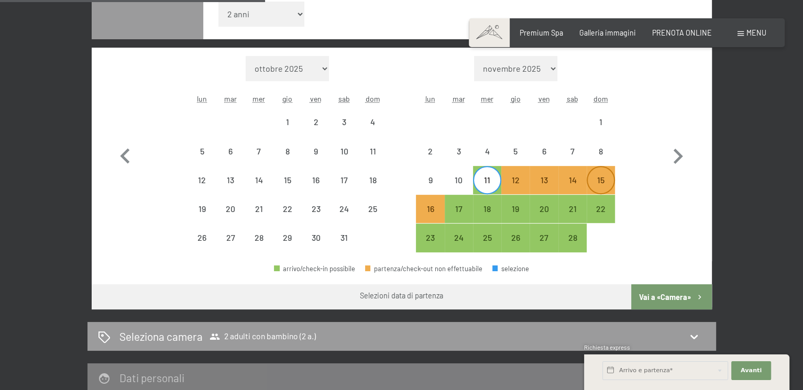
click at [603, 177] on div "15" at bounding box center [601, 189] width 26 height 26
select select "2026-01-01"
select select "2026-02-01"
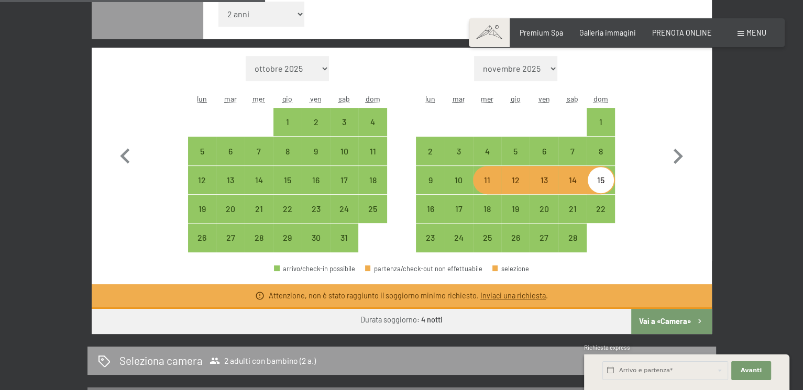
click at [491, 179] on div "11" at bounding box center [487, 189] width 26 height 26
select select "2026-01-01"
select select "2026-02-01"
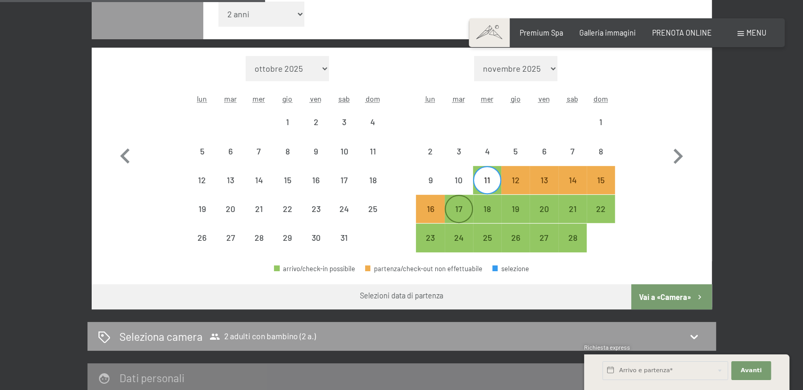
click at [456, 208] on div "17" at bounding box center [459, 218] width 26 height 26
select select "2026-01-01"
select select "2026-02-01"
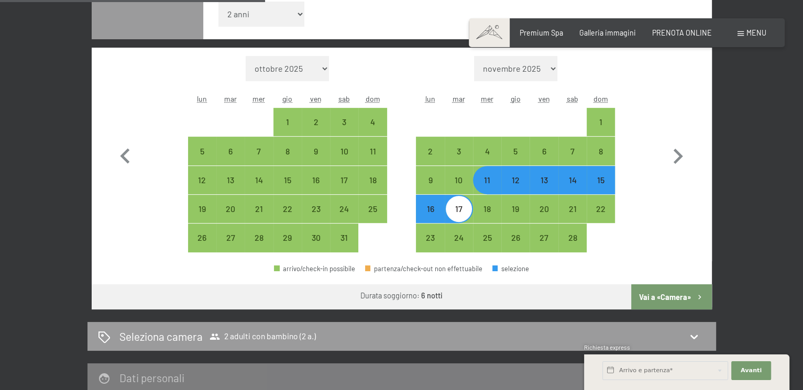
click at [660, 291] on button "Vai a «Camera»" at bounding box center [671, 296] width 80 height 25
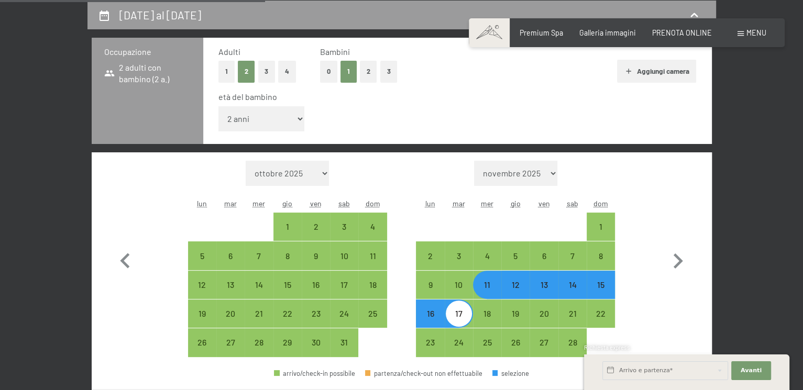
select select "2026-01-01"
select select "2026-02-01"
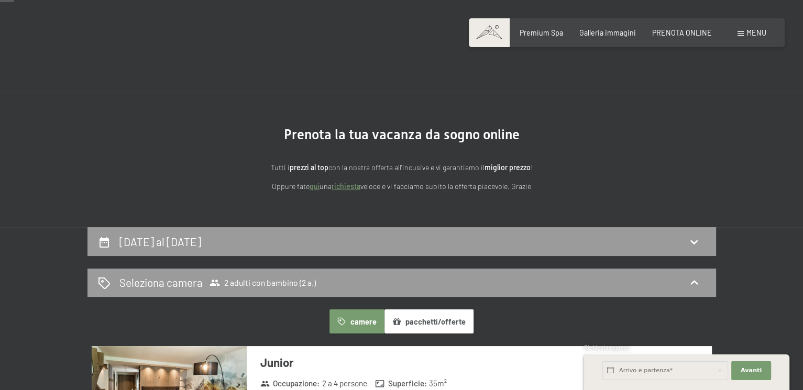
scroll to position [0, 0]
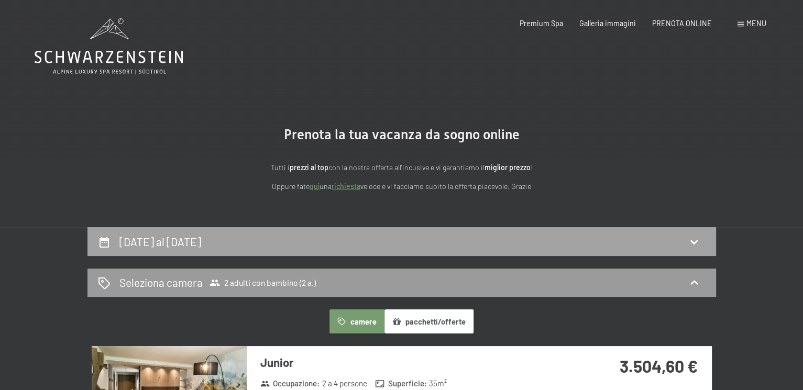
click at [318, 246] on div "11 febbraio al 17 febbraio 2026" at bounding box center [402, 241] width 608 height 15
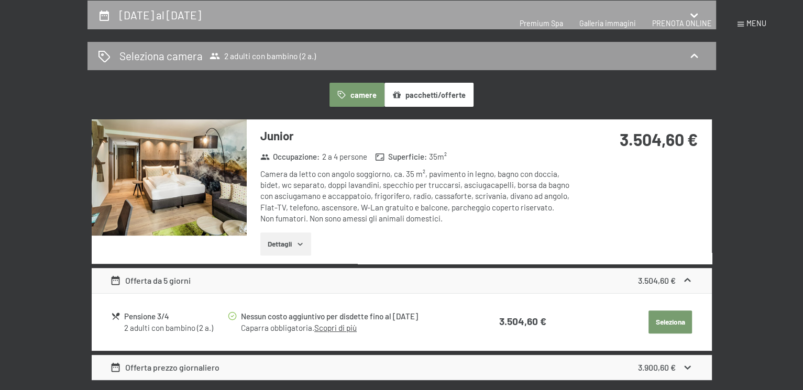
select select "2"
select select "2026-01-01"
select select "2026-02-01"
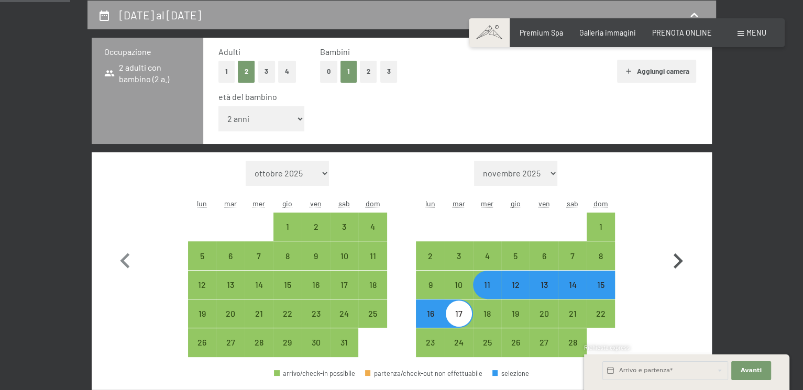
click at [667, 257] on icon "button" at bounding box center [678, 261] width 30 height 30
select select "2026-02-01"
select select "2026-03-01"
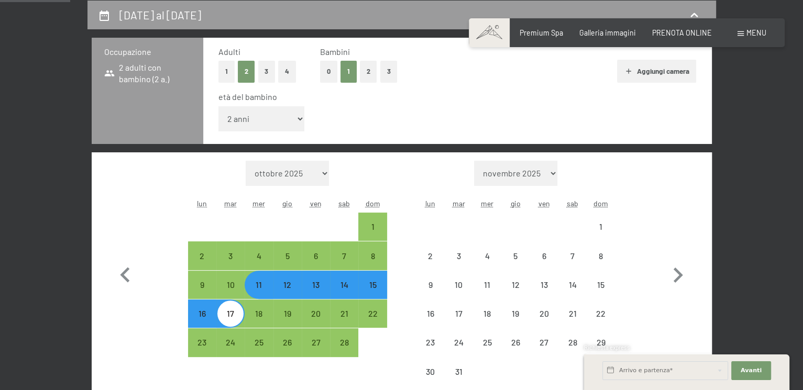
select select "2026-02-01"
select select "2026-03-01"
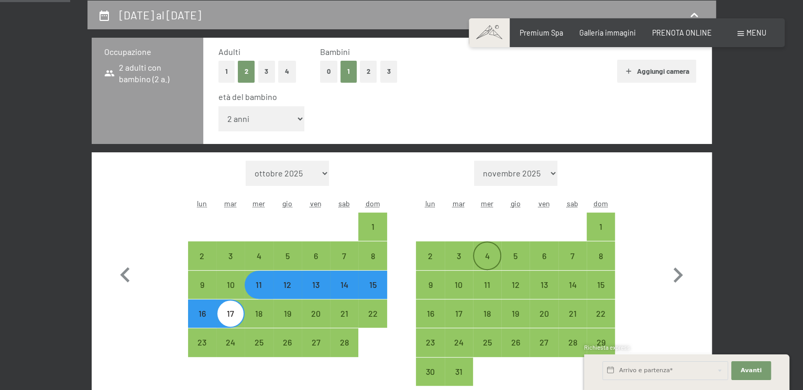
click at [489, 255] on div "4" at bounding box center [487, 265] width 26 height 26
select select "2026-02-01"
select select "2026-03-01"
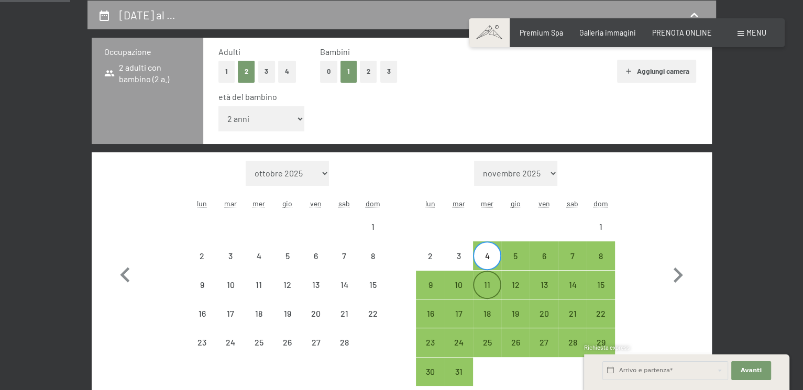
click at [490, 281] on div "11" at bounding box center [487, 294] width 26 height 26
select select "2026-02-01"
select select "2026-03-01"
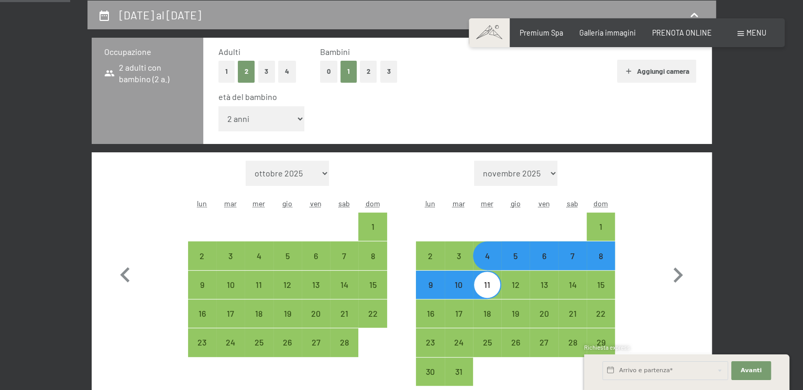
click at [486, 257] on div "4" at bounding box center [487, 265] width 26 height 26
select select "2026-02-01"
select select "2026-03-01"
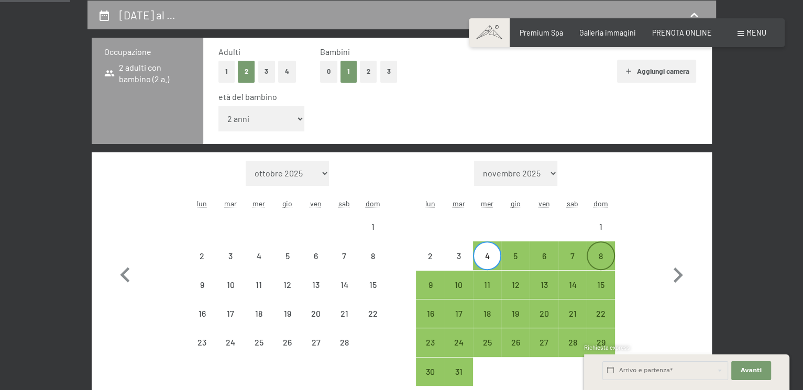
click at [598, 254] on div "8" at bounding box center [601, 265] width 26 height 26
select select "2026-02-01"
select select "2026-03-01"
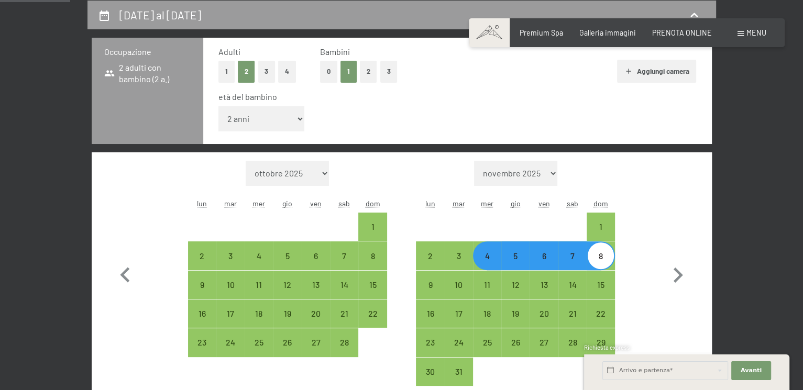
click at [475, 262] on div "4" at bounding box center [487, 265] width 26 height 26
select select "2026-02-01"
select select "2026-03-01"
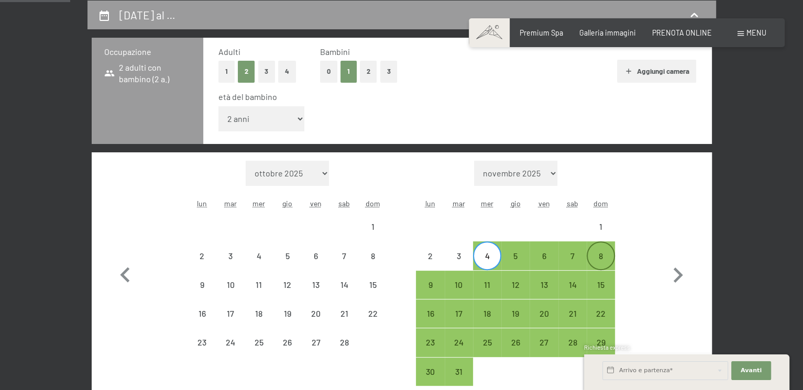
click at [600, 254] on div "8" at bounding box center [601, 265] width 26 height 26
select select "2026-02-01"
select select "2026-03-01"
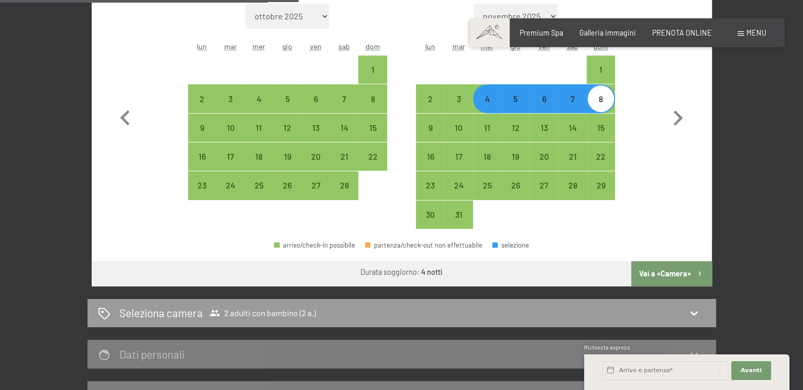
click at [680, 265] on button "Vai a «Camera»" at bounding box center [671, 273] width 80 height 25
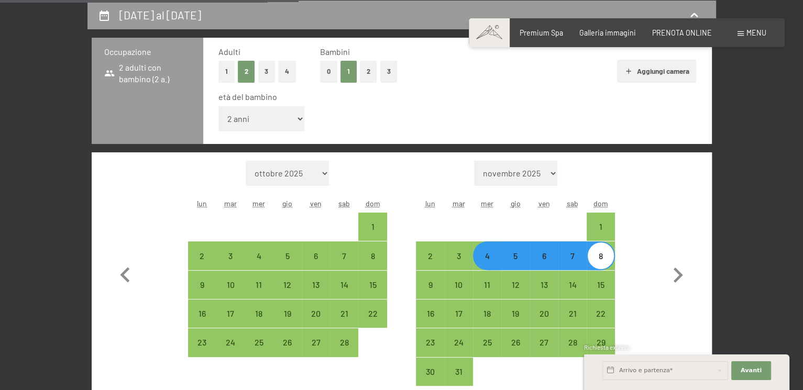
select select "2026-02-01"
select select "2026-03-01"
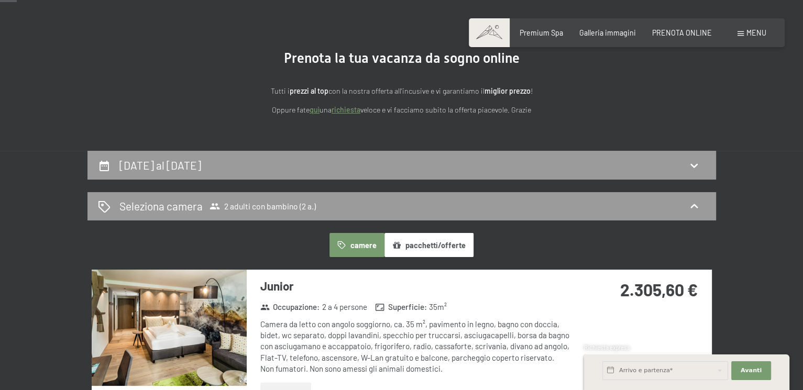
scroll to position [70, 0]
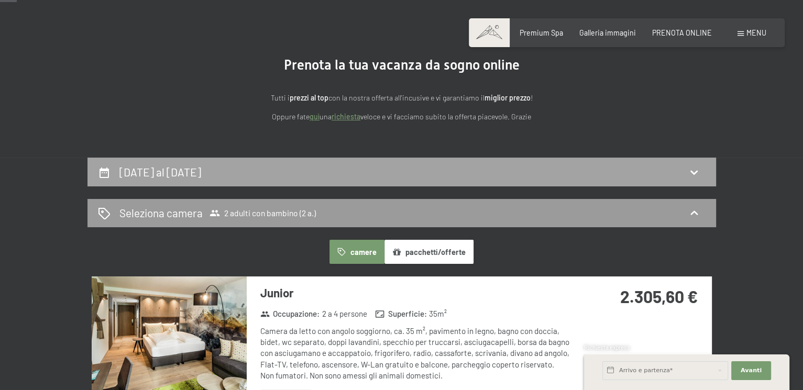
click at [245, 179] on div "4 marzo al 8 marzo 2026" at bounding box center [402, 172] width 608 height 15
select select "2"
select select "2026-02-01"
select select "2026-03-01"
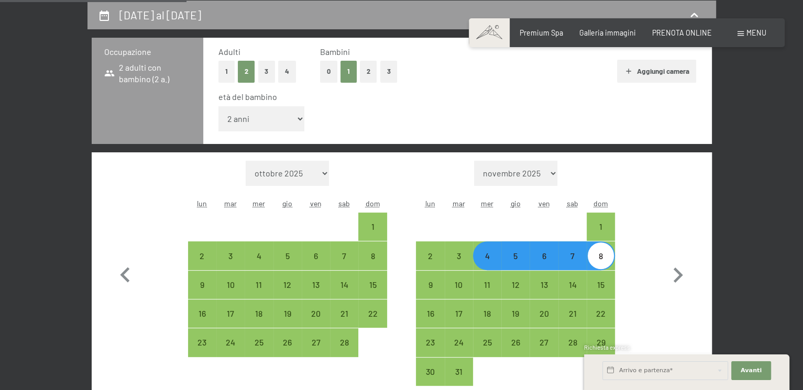
scroll to position [332, 0]
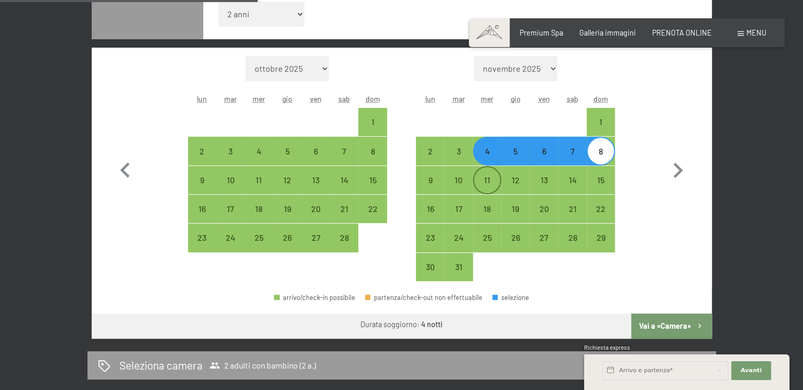
click at [493, 181] on div "11" at bounding box center [487, 189] width 26 height 26
select select "2026-02-01"
select select "2026-03-01"
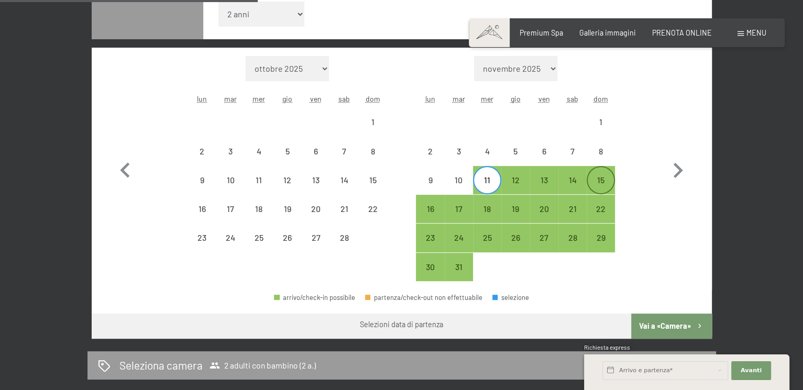
click at [594, 183] on div "15" at bounding box center [601, 189] width 26 height 26
select select "2026-02-01"
select select "2026-03-01"
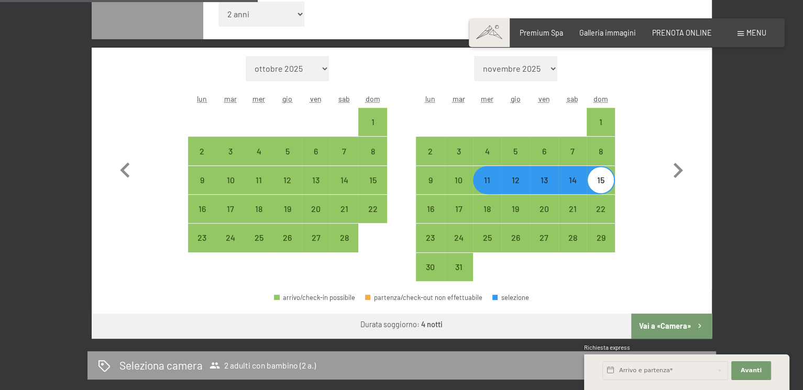
drag, startPoint x: 676, startPoint y: 307, endPoint x: 676, endPoint y: 318, distance: 10.5
click at [676, 310] on div "arrivo/check-in possibile partenza/check-out non effettuabile selezione" at bounding box center [402, 302] width 620 height 24
click at [676, 319] on button "Vai a «Camera»" at bounding box center [671, 326] width 80 height 25
select select "2026-02-01"
select select "2026-03-01"
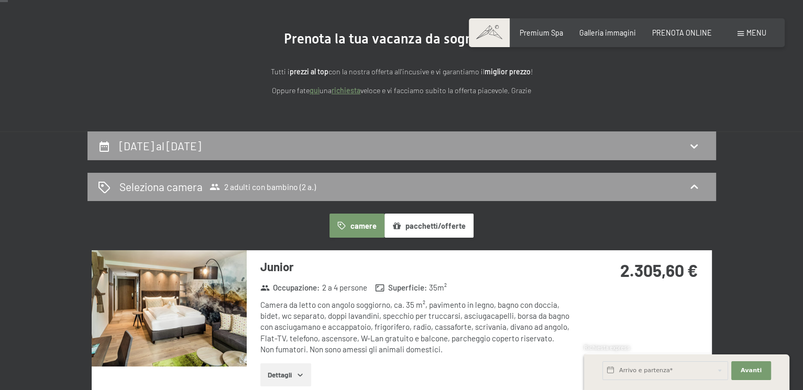
scroll to position [174, 0]
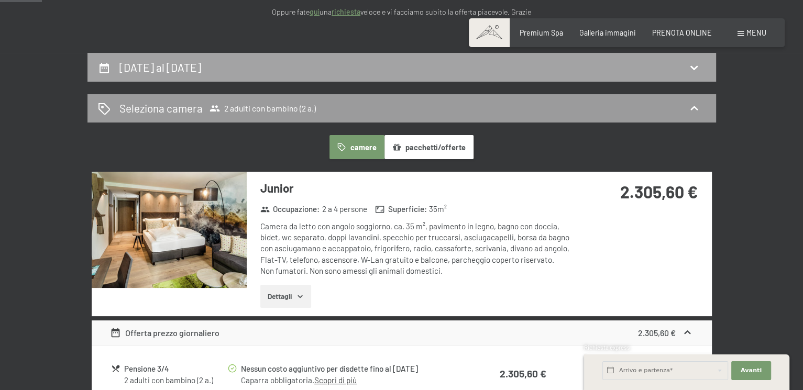
click at [246, 75] on div "11 marzo al 15 marzo 2026" at bounding box center [401, 67] width 629 height 29
select select "2"
select select "2026-02-01"
select select "2026-03-01"
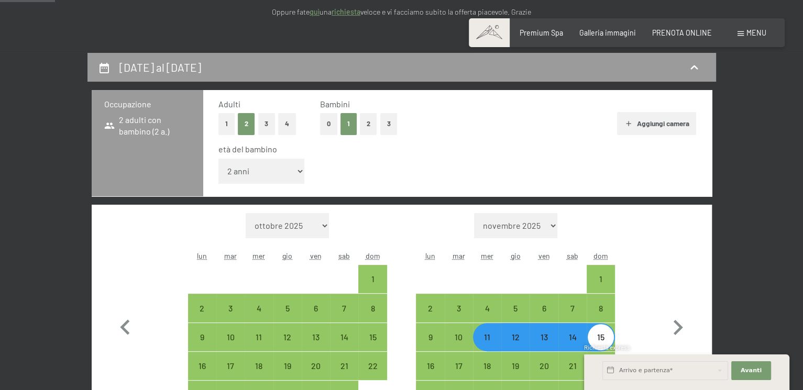
scroll to position [227, 0]
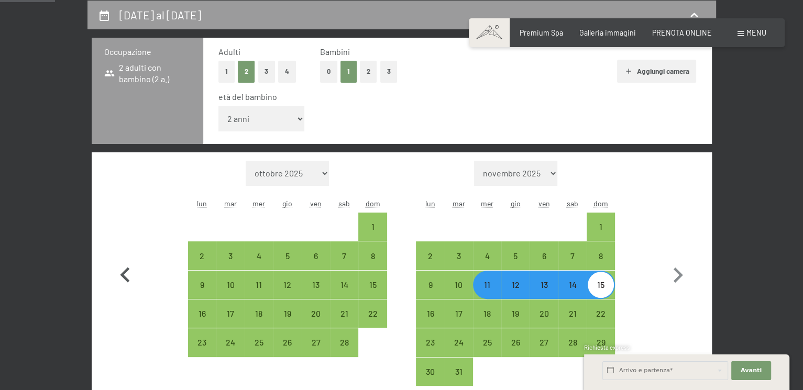
click at [125, 266] on icon "button" at bounding box center [125, 275] width 30 height 30
select select "2026-01-01"
select select "2026-02-01"
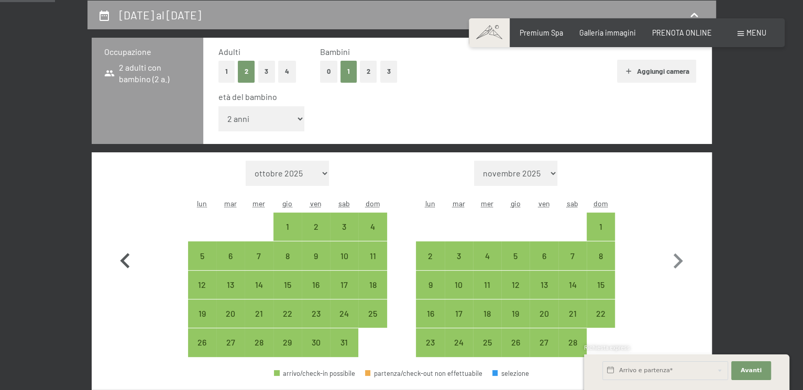
click at [125, 266] on icon "button" at bounding box center [125, 261] width 30 height 30
select select "[DATE]"
select select "2026-01-01"
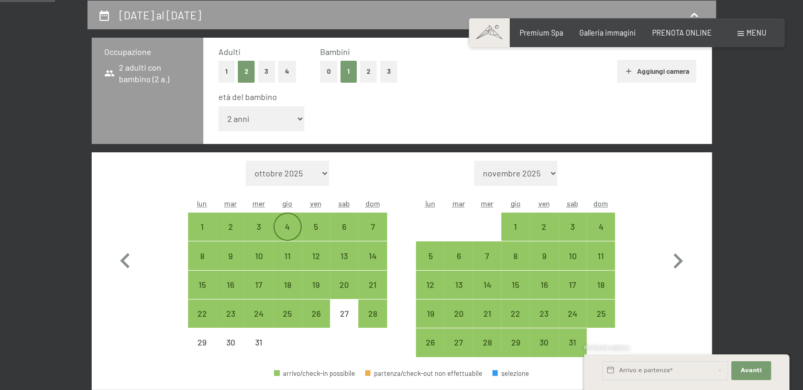
click at [288, 227] on div "4" at bounding box center [288, 236] width 26 height 26
select select "[DATE]"
select select "2026-01-01"
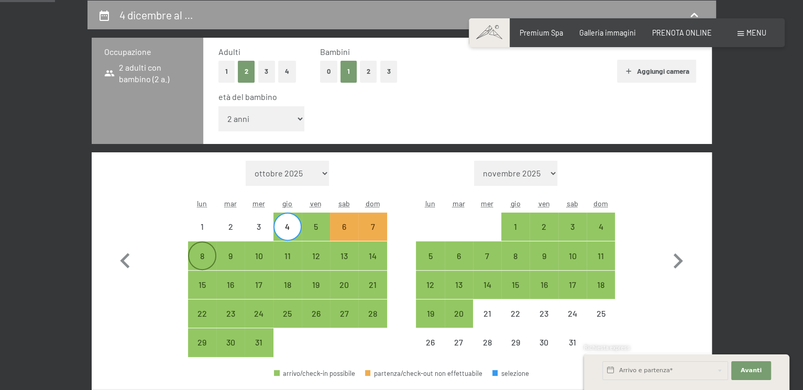
click at [198, 255] on div "8" at bounding box center [202, 265] width 26 height 26
select select "[DATE]"
select select "2026-01-01"
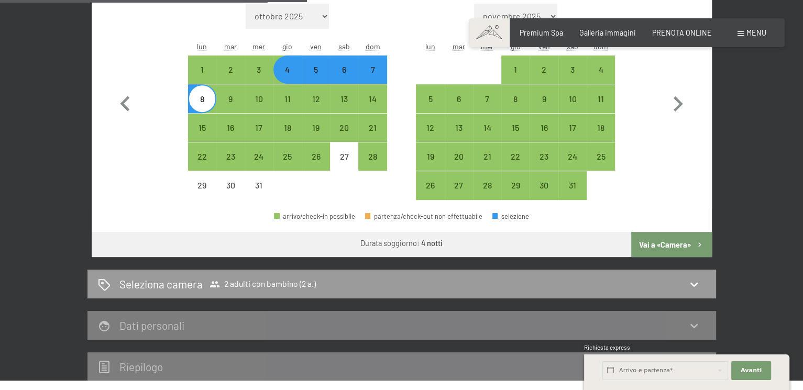
click at [653, 239] on button "Vai a «Camera»" at bounding box center [671, 244] width 80 height 25
select select "[DATE]"
select select "2026-01-01"
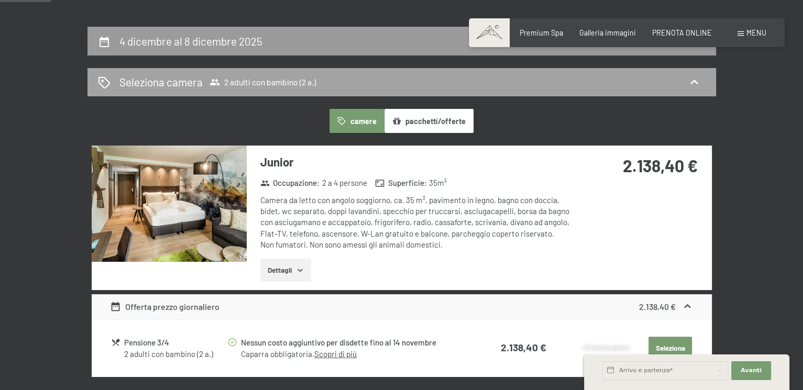
scroll to position [210, 0]
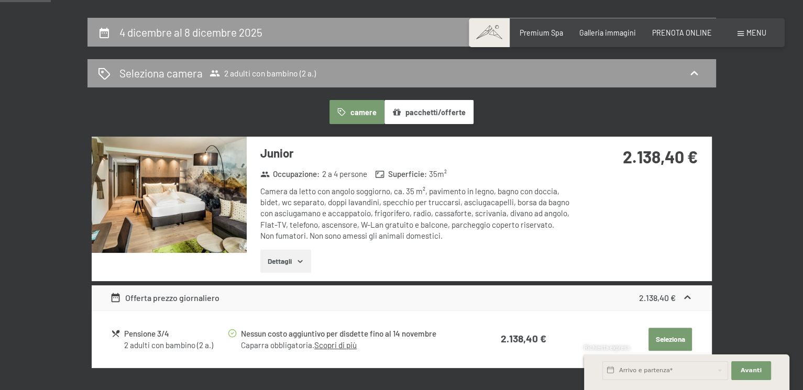
click at [161, 201] on img at bounding box center [169, 195] width 155 height 116
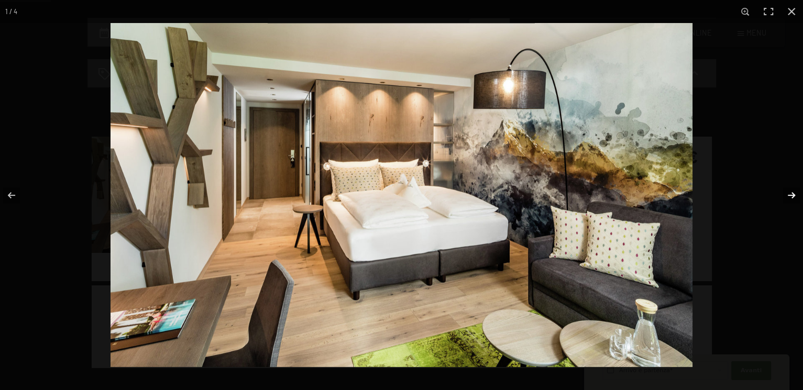
click at [787, 193] on button "button" at bounding box center [785, 195] width 37 height 52
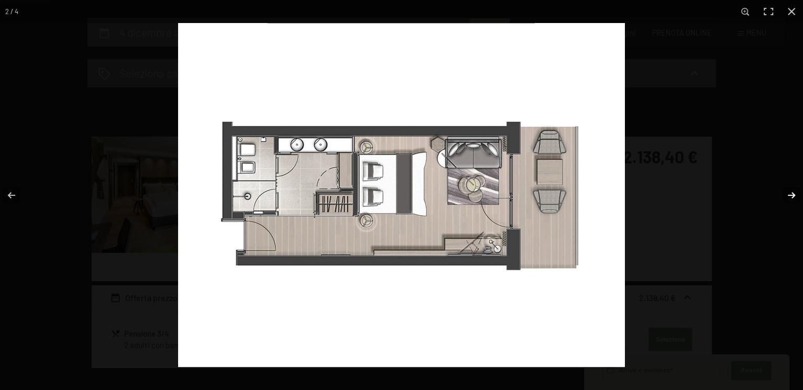
click at [787, 193] on button "button" at bounding box center [785, 195] width 37 height 52
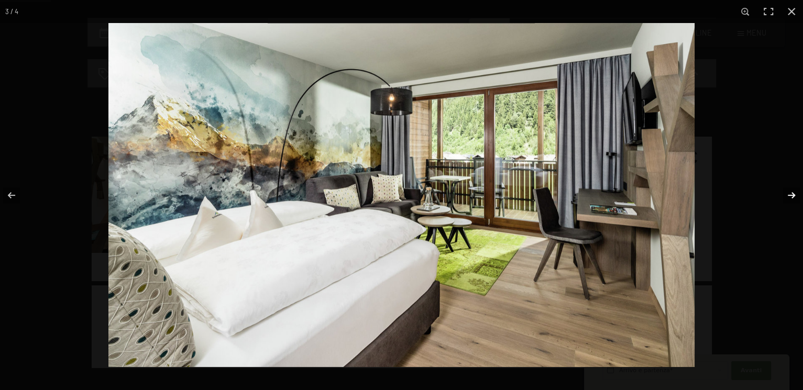
click at [787, 193] on button "button" at bounding box center [785, 195] width 37 height 52
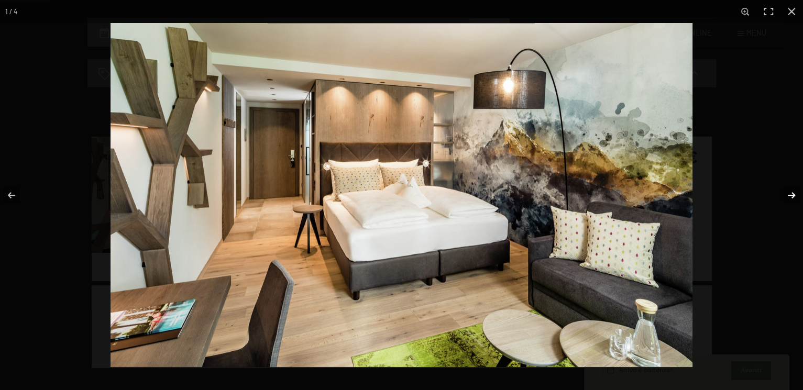
click at [787, 193] on button "button" at bounding box center [785, 195] width 37 height 52
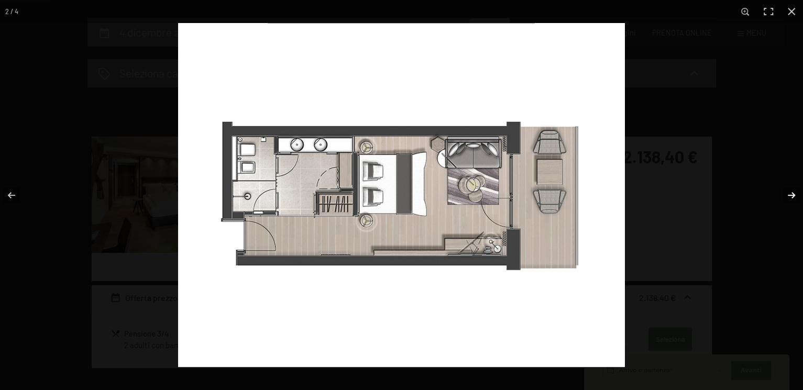
click at [787, 193] on button "button" at bounding box center [785, 195] width 37 height 52
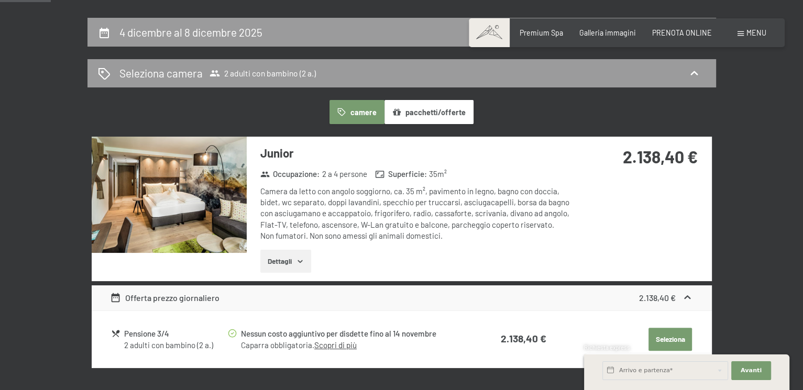
click at [0, 0] on button "button" at bounding box center [0, 0] width 0 height 0
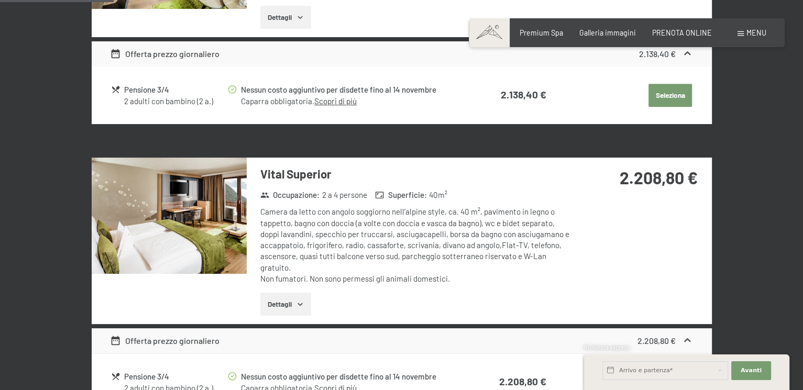
scroll to position [340, 0]
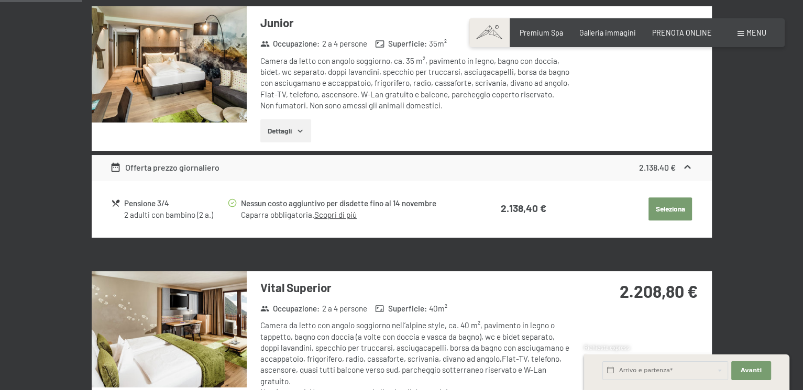
click at [156, 168] on div "Offerta prezzo giornaliero" at bounding box center [165, 167] width 110 height 13
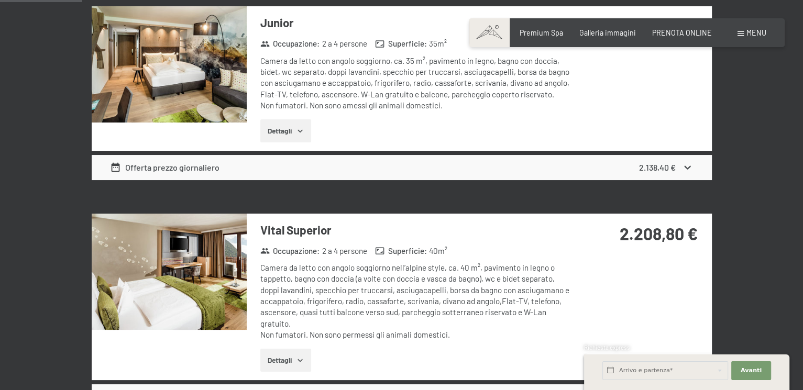
click at [156, 168] on div "Offerta prezzo giornaliero" at bounding box center [165, 167] width 110 height 13
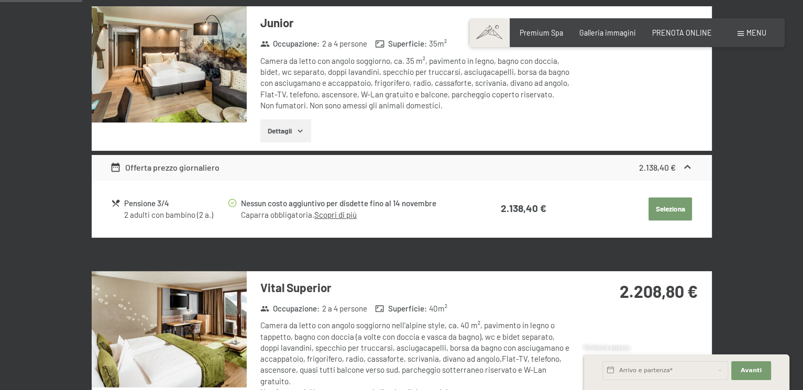
click at [142, 214] on div "2 adulti con bambino (2 a.)" at bounding box center [175, 215] width 102 height 11
click at [662, 208] on button "Seleziona" at bounding box center [670, 209] width 43 height 23
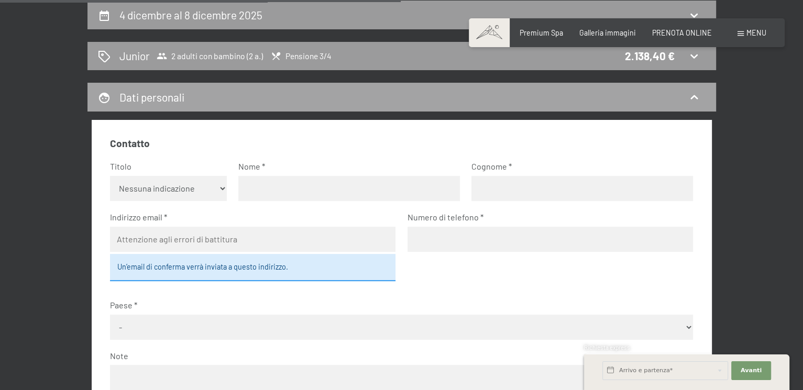
click at [697, 98] on icon at bounding box center [694, 97] width 13 height 13
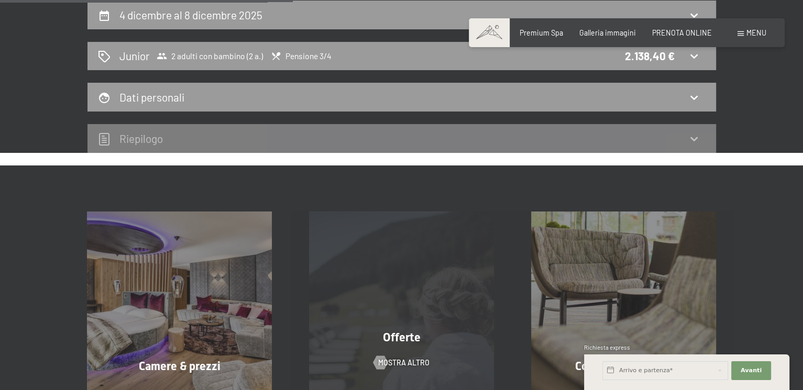
scroll to position [384, 0]
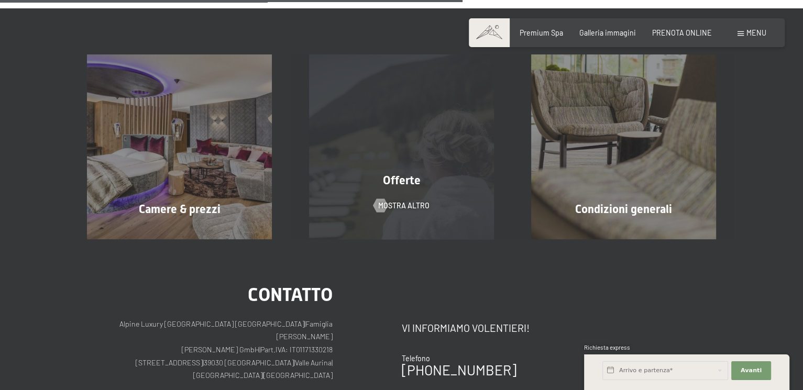
click at [448, 170] on div "Offerte mostra altro" at bounding box center [402, 146] width 222 height 185
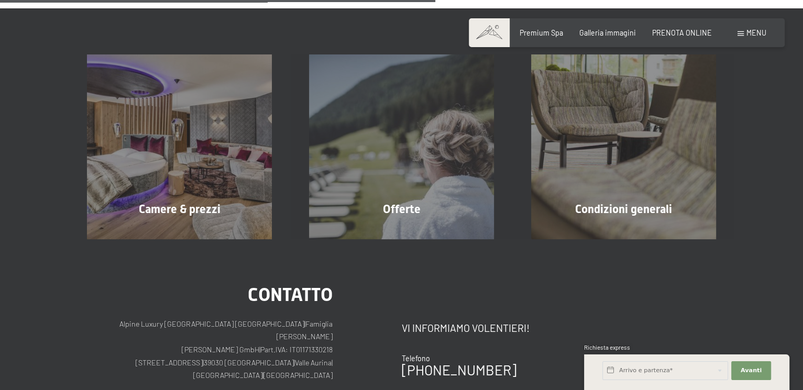
scroll to position [122, 0]
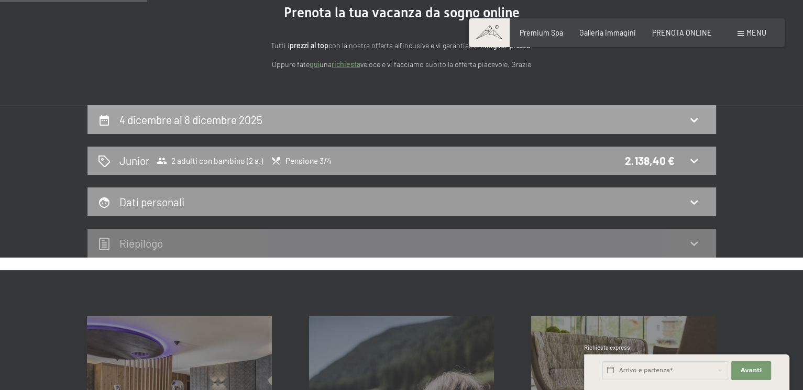
click at [187, 113] on h2 "4 dicembre al 8 dicembre 2025" at bounding box center [190, 119] width 143 height 13
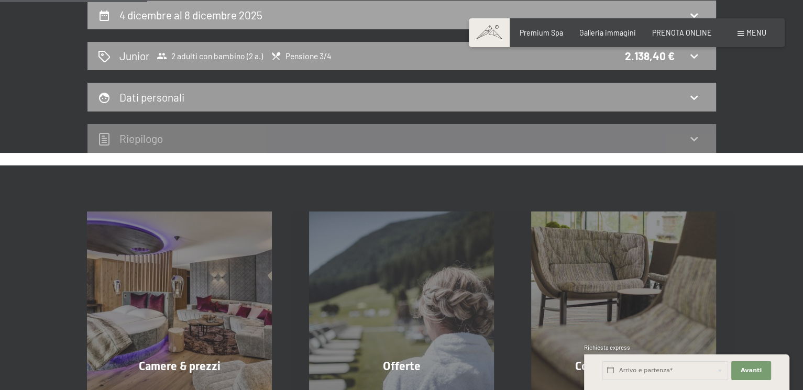
select select "2"
select select "[DATE]"
select select "2026-01-01"
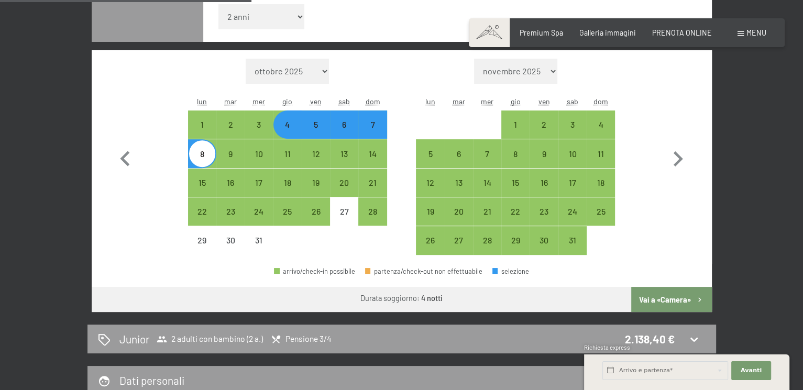
scroll to position [332, 0]
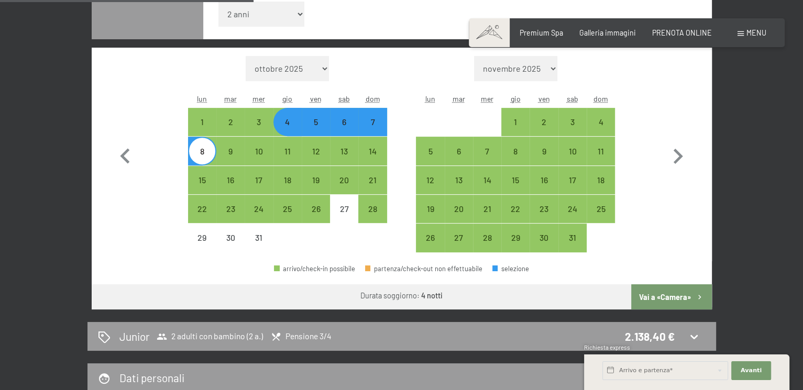
click at [205, 144] on div "8" at bounding box center [202, 151] width 26 height 26
select select "[DATE]"
select select "2026-01-01"
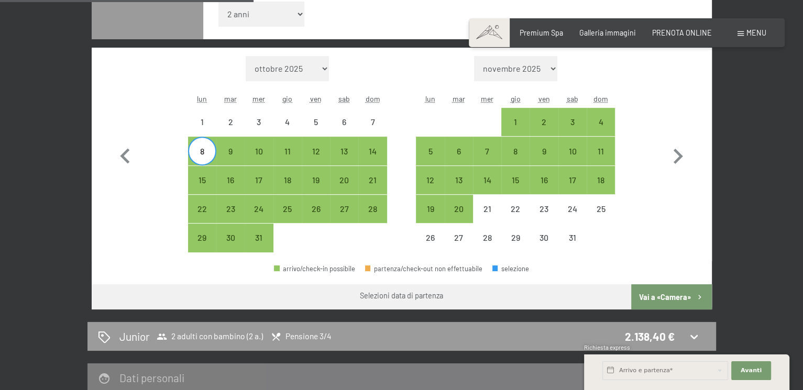
click at [206, 158] on div "8" at bounding box center [202, 160] width 26 height 26
select select "[DATE]"
select select "2026-01-01"
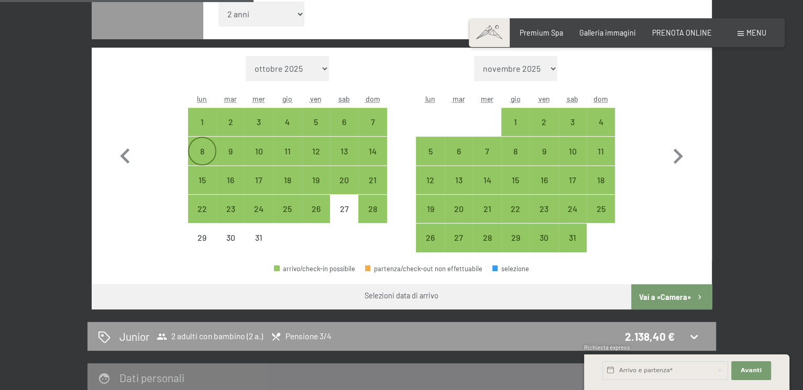
click at [206, 158] on div "8" at bounding box center [202, 160] width 26 height 26
select select "[DATE]"
select select "2026-01-01"
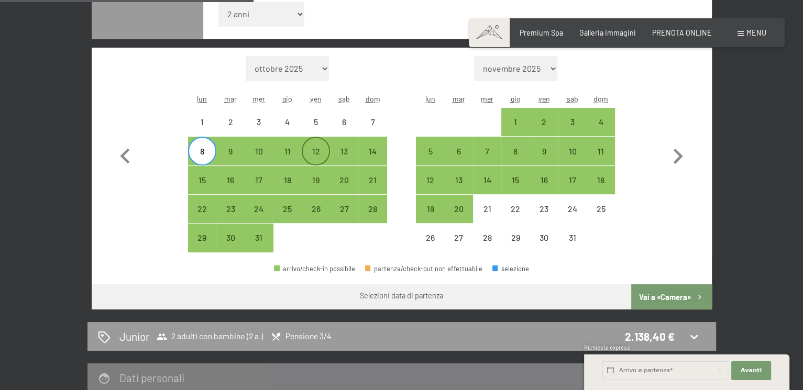
click at [325, 150] on div "12" at bounding box center [316, 160] width 26 height 26
select select "[DATE]"
select select "2026-01-01"
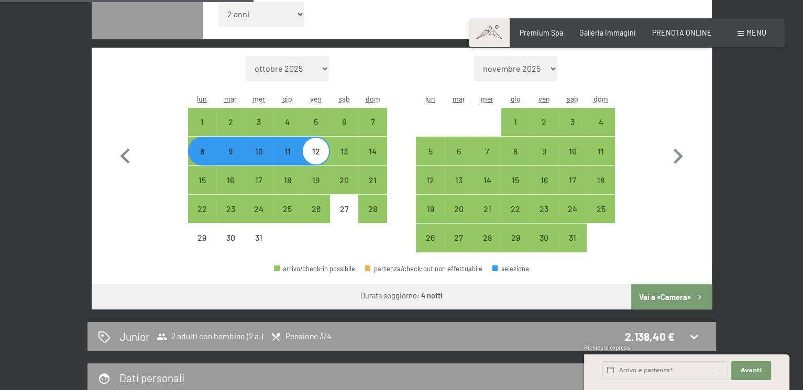
click at [679, 291] on button "Vai a «Camera»" at bounding box center [671, 296] width 80 height 25
select select "[DATE]"
select select "2026-01-01"
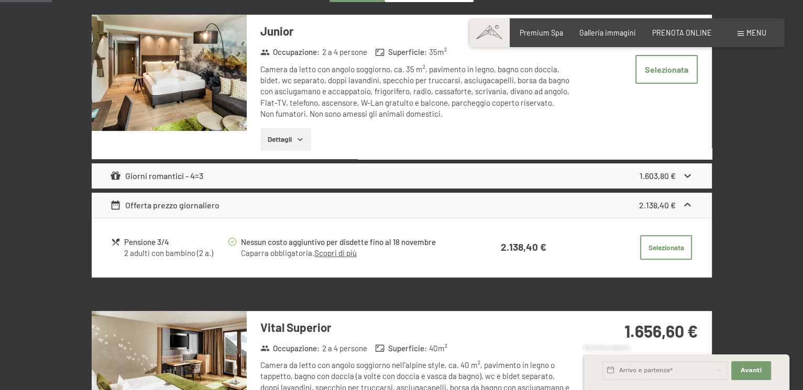
click at [681, 175] on div "1.603,80 €" at bounding box center [666, 176] width 53 height 13
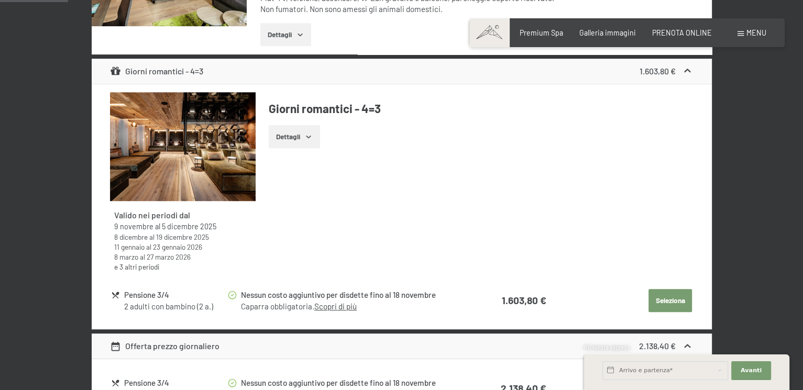
scroll to position [489, 0]
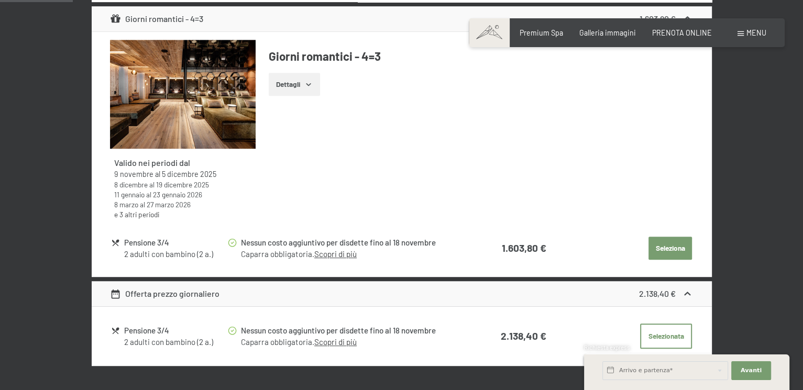
click at [333, 256] on link "Scopri di più" at bounding box center [335, 253] width 42 height 9
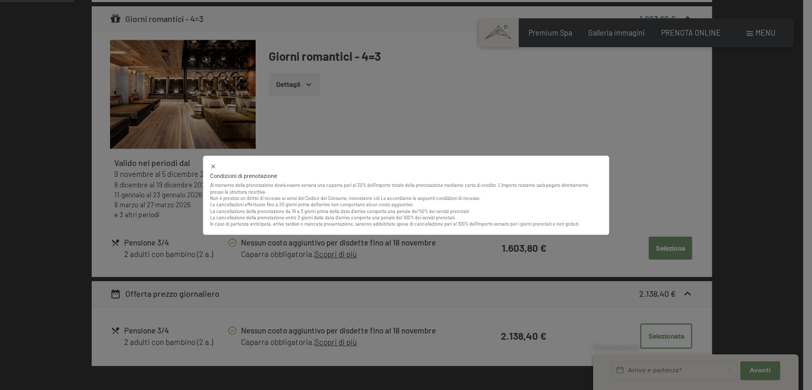
click at [214, 166] on icon at bounding box center [213, 166] width 7 height 7
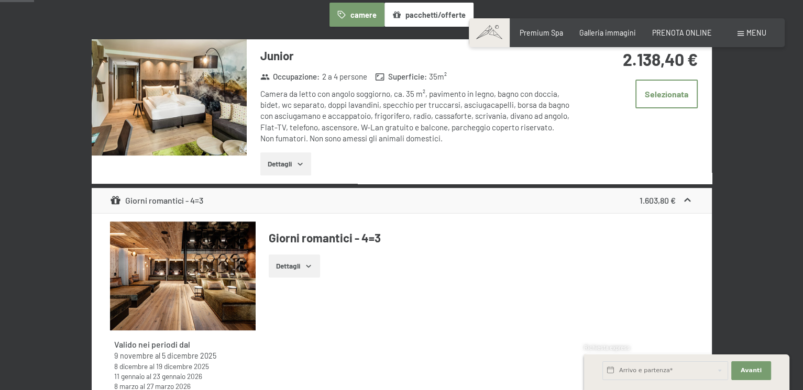
scroll to position [227, 0]
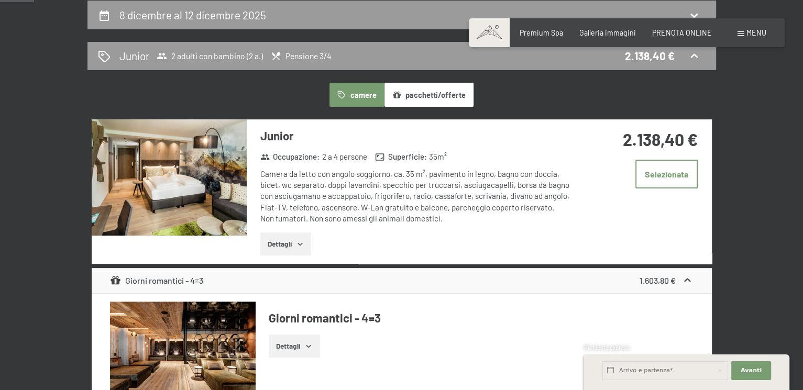
click at [281, 245] on button "Dettagli" at bounding box center [285, 244] width 51 height 23
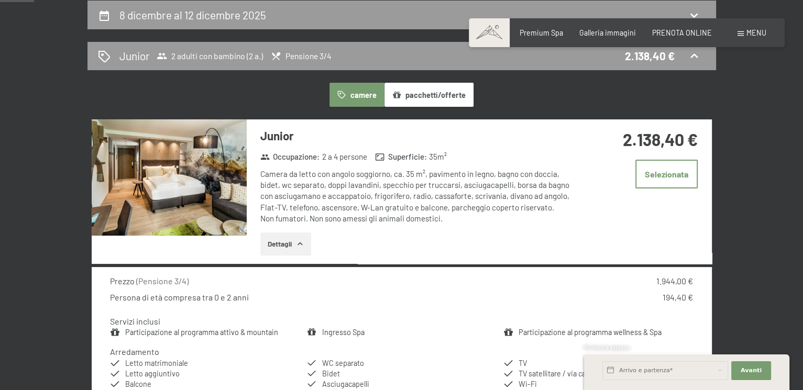
click at [281, 245] on button "Dettagli" at bounding box center [285, 244] width 51 height 23
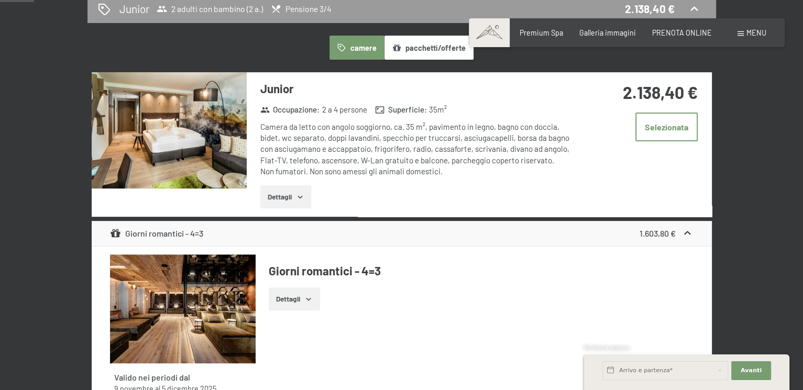
scroll to position [332, 0]
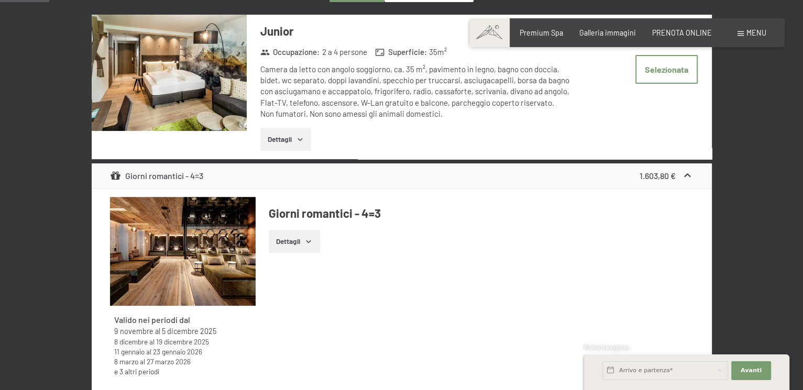
click at [297, 182] on div "Giorni romantici - 4=3 1.603,80 €" at bounding box center [402, 175] width 620 height 25
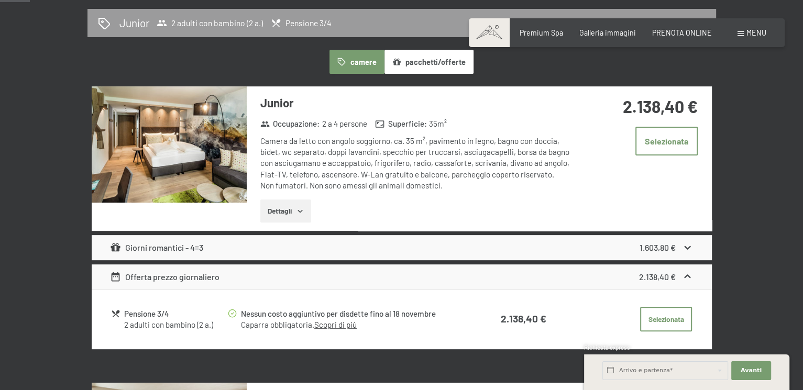
scroll to position [174, 0]
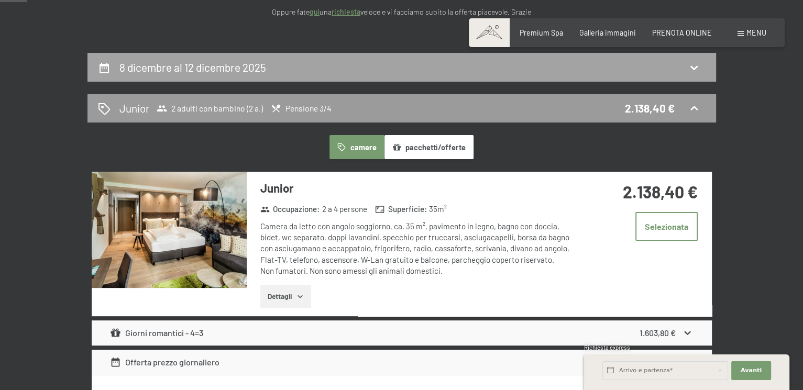
click at [155, 63] on h2 "8 dicembre al 12 dicembre 2025" at bounding box center [192, 67] width 147 height 13
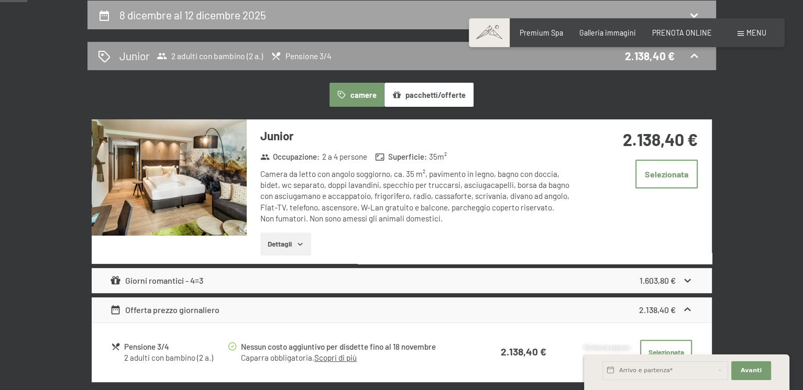
select select "2"
select select "[DATE]"
select select "2026-01-01"
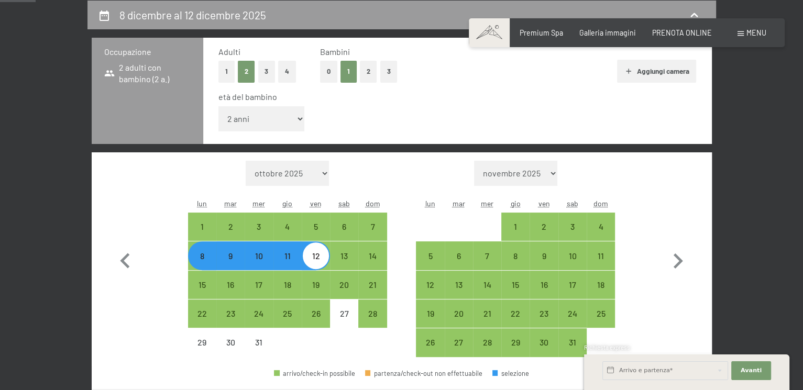
click at [365, 225] on span "Consenso marketing*" at bounding box center [339, 225] width 79 height 10
click at [295, 225] on input "Consenso marketing*" at bounding box center [289, 225] width 10 height 10
checkbox input "false"
click at [371, 225] on div "7" at bounding box center [372, 236] width 26 height 26
select select "[DATE]"
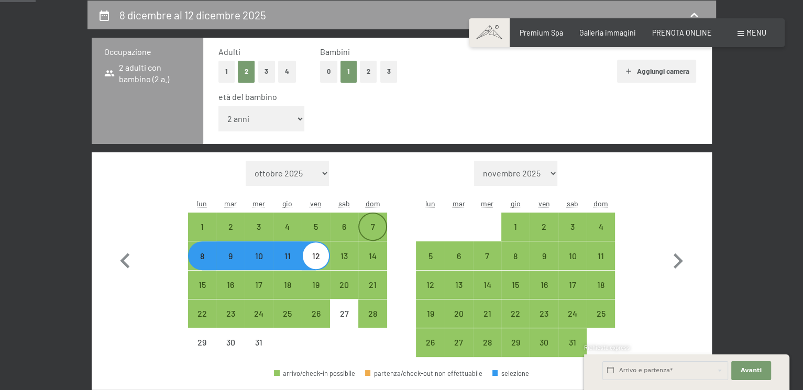
select select "2026-01-01"
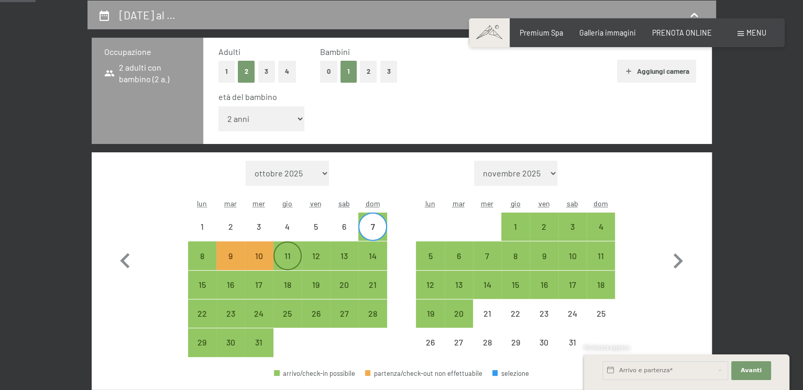
click at [290, 258] on div "11" at bounding box center [288, 265] width 26 height 26
select select "[DATE]"
select select "2026-01-01"
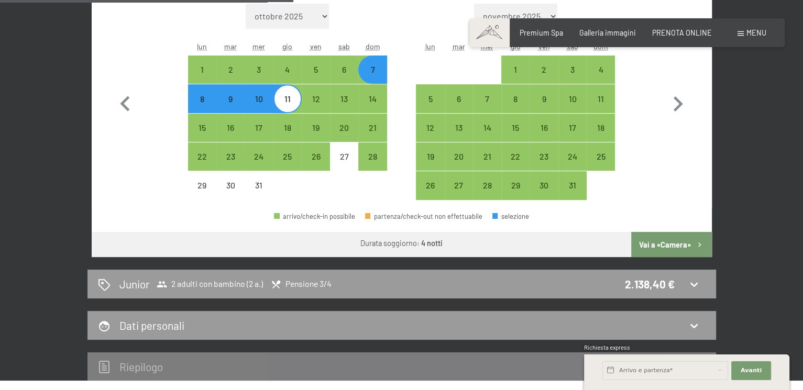
click at [645, 247] on button "Vai a «Camera»" at bounding box center [671, 244] width 80 height 25
select select "[DATE]"
select select "2026-01-01"
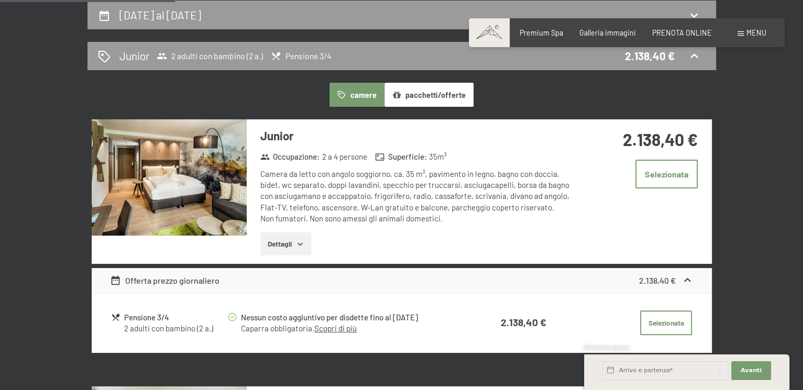
click at [285, 249] on button "Dettagli" at bounding box center [285, 244] width 51 height 23
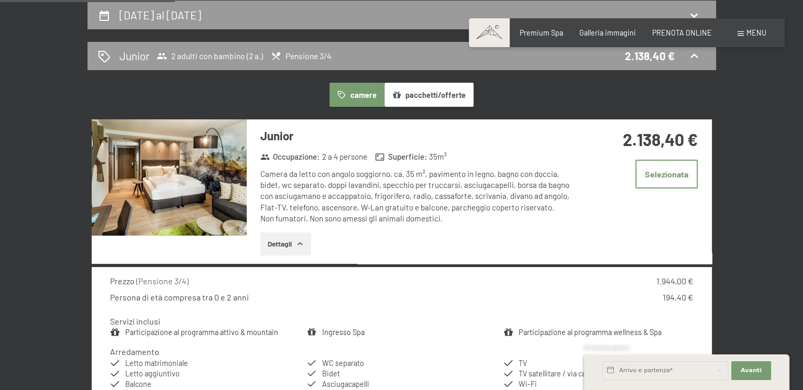
click at [285, 249] on button "Dettagli" at bounding box center [285, 244] width 51 height 23
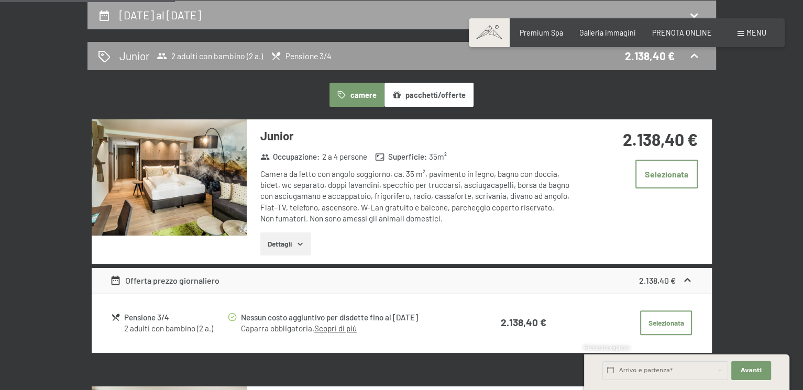
click at [153, 18] on h2 "7 dicembre al 11 dicembre 2025" at bounding box center [160, 14] width 82 height 13
select select "2"
select select "[DATE]"
select select "2026-01-01"
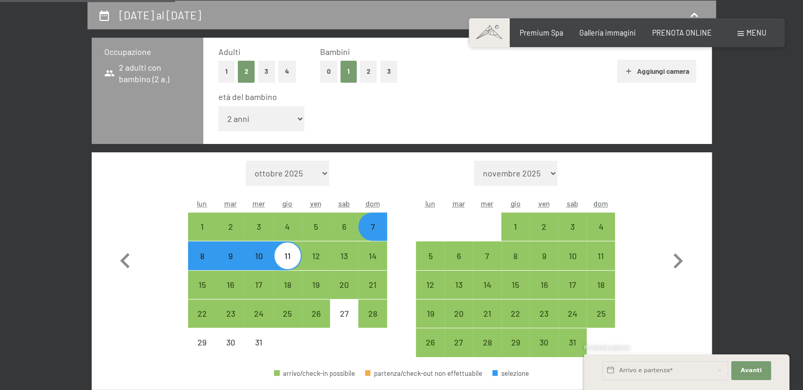
click at [201, 260] on div "8" at bounding box center [202, 265] width 26 height 26
select select "[DATE]"
select select "2026-01-01"
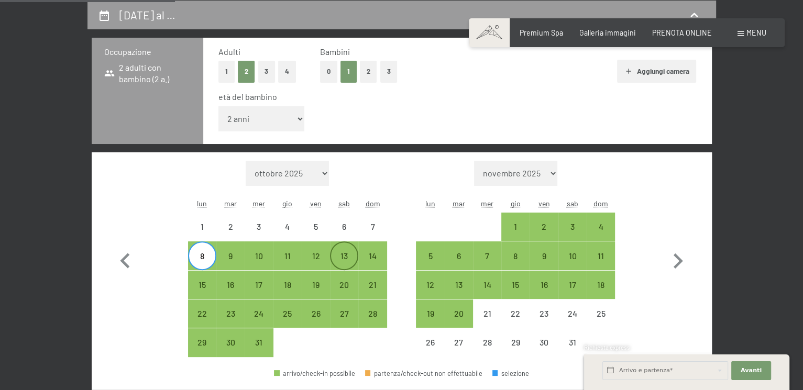
click at [343, 254] on div "13" at bounding box center [344, 265] width 26 height 26
select select "[DATE]"
select select "2026-01-01"
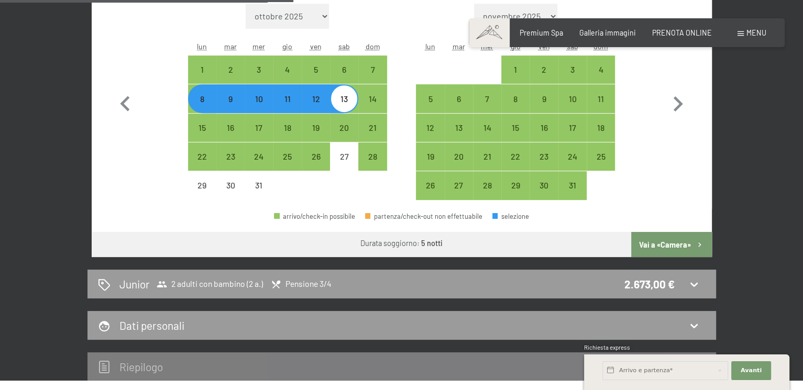
click at [691, 253] on button "Vai a «Camera»" at bounding box center [671, 244] width 80 height 25
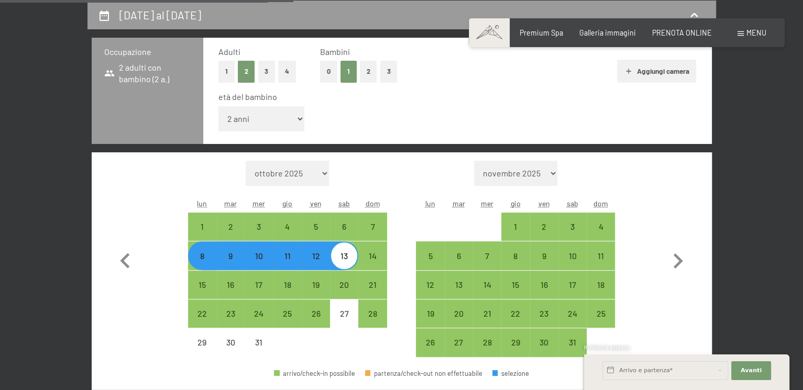
select select "[DATE]"
select select "2026-01-01"
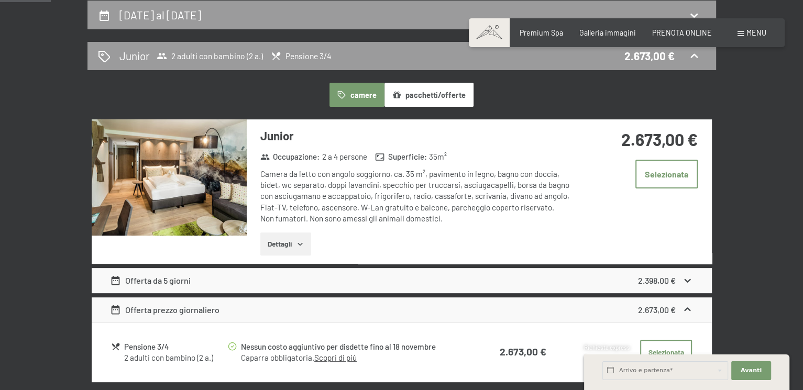
scroll to position [332, 0]
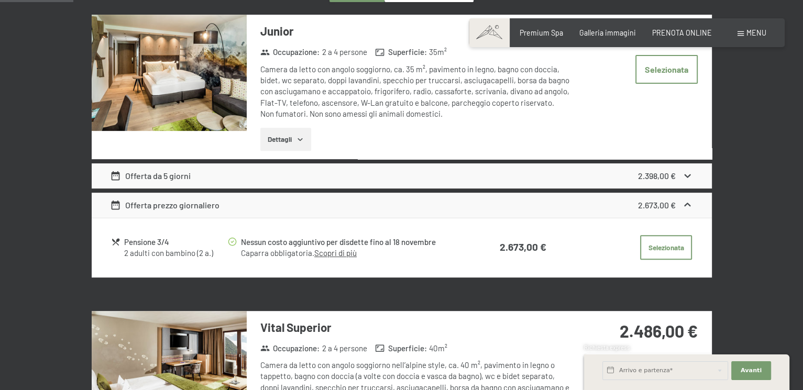
click at [671, 174] on strong "2.398,00 €" at bounding box center [657, 176] width 38 height 10
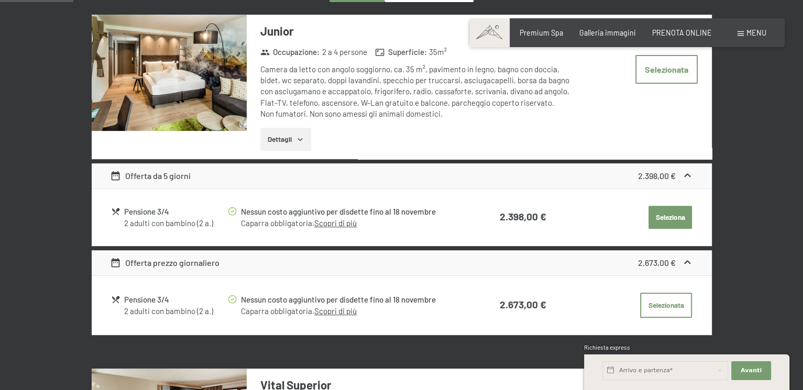
click at [671, 174] on strong "2.398,00 €" at bounding box center [657, 176] width 38 height 10
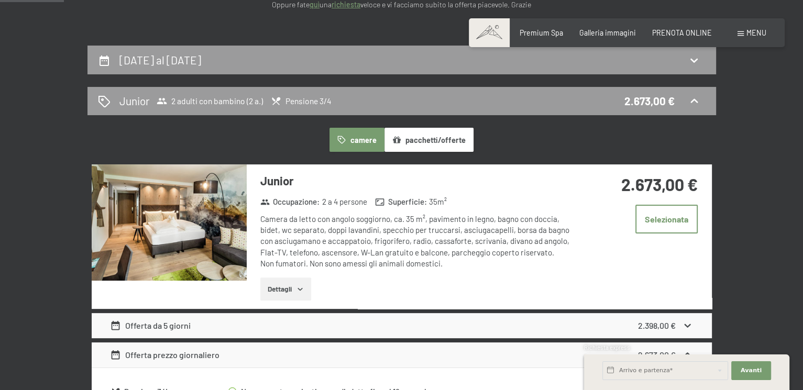
scroll to position [174, 0]
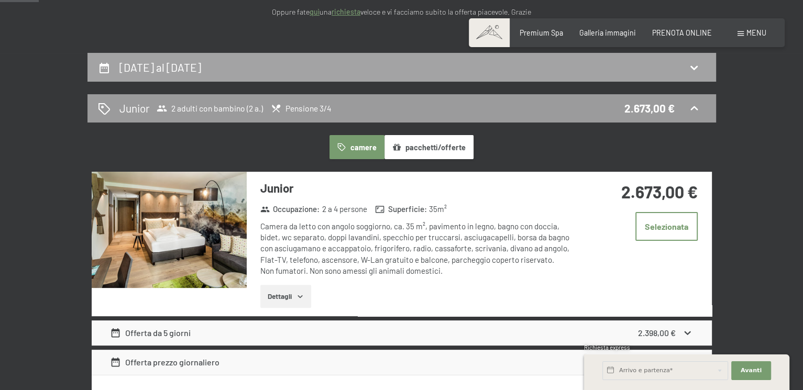
click at [212, 57] on div "8 dicembre al 13 dicembre 2025" at bounding box center [401, 67] width 629 height 29
select select "2"
select select "[DATE]"
select select "2026-01-01"
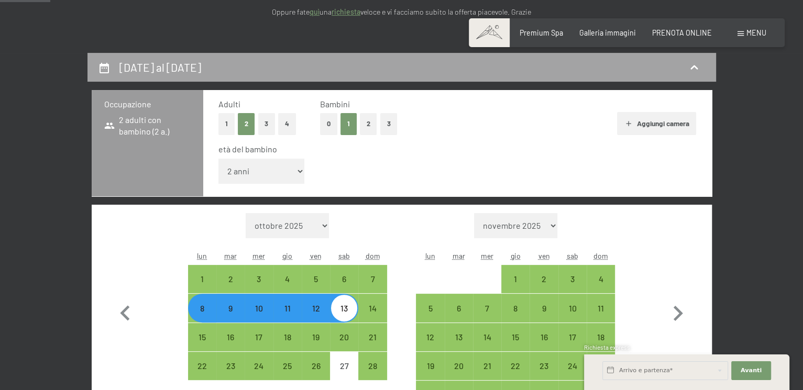
scroll to position [227, 0]
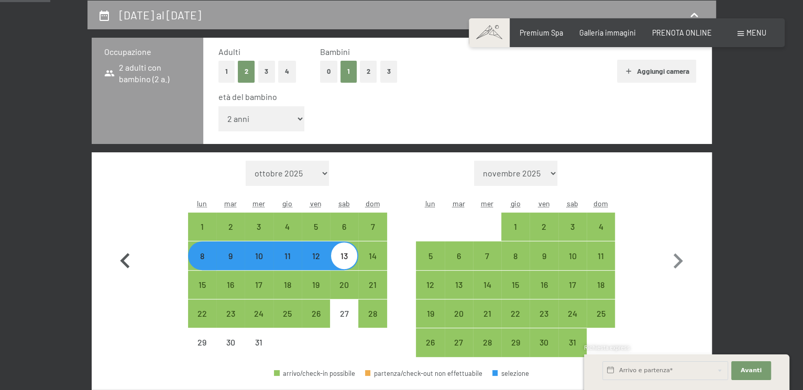
click at [122, 259] on icon "button" at bounding box center [124, 260] width 9 height 15
select select "[DATE]"
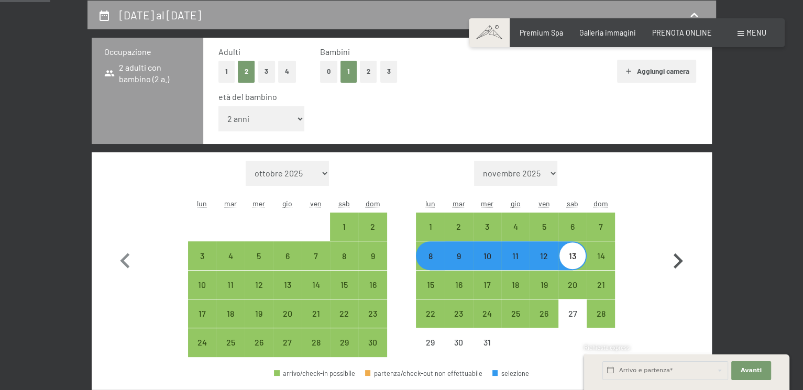
click at [681, 262] on icon "button" at bounding box center [678, 261] width 30 height 30
select select "[DATE]"
select select "2026-01-01"
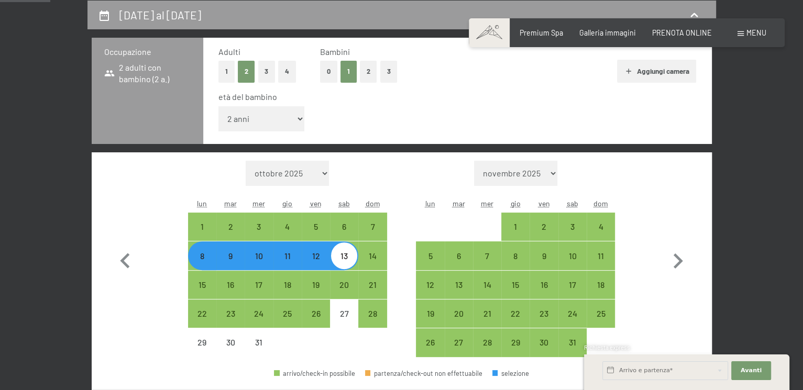
click at [194, 258] on div "8" at bounding box center [202, 265] width 26 height 26
select select "[DATE]"
select select "2026-01-01"
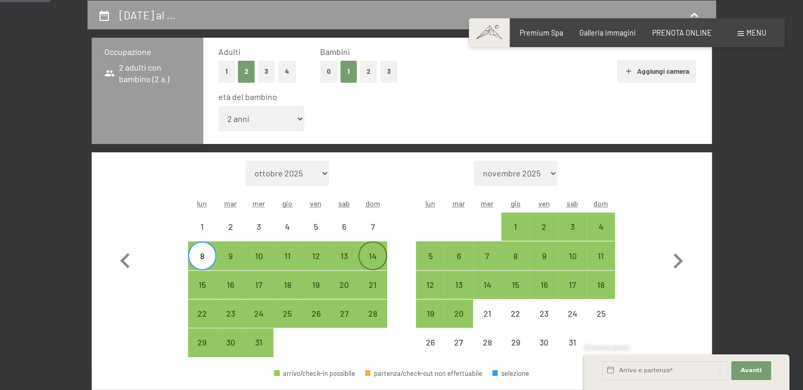
click at [378, 255] on div "14" at bounding box center [372, 265] width 26 height 26
select select "[DATE]"
select select "2026-01-01"
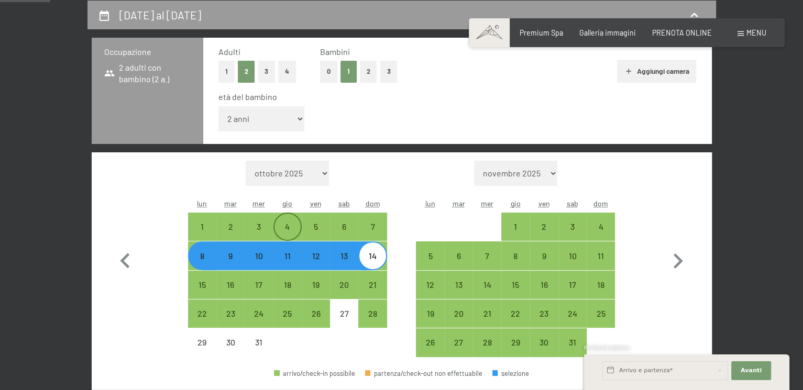
click at [289, 225] on div "4" at bounding box center [288, 236] width 26 height 26
select select "[DATE]"
select select "2026-01-01"
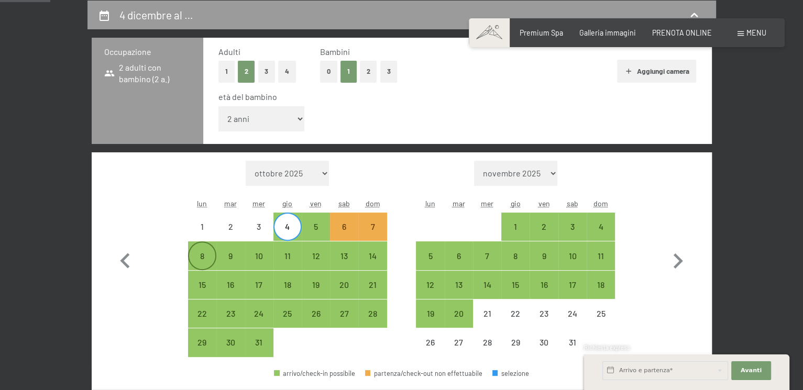
click at [205, 258] on div "8" at bounding box center [202, 265] width 26 height 26
select select "[DATE]"
select select "2026-01-01"
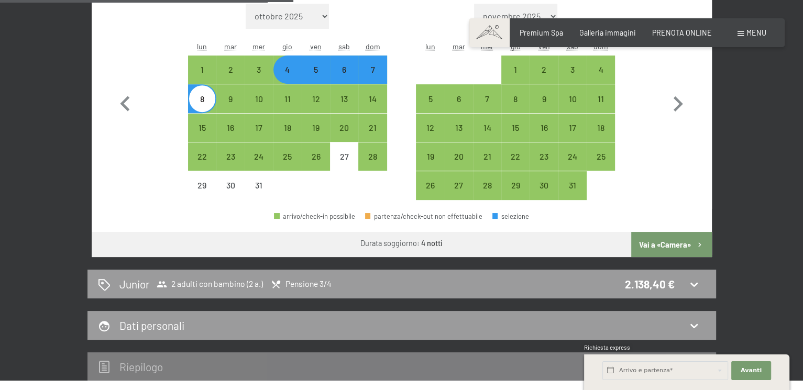
click at [685, 247] on button "Vai a «Camera»" at bounding box center [671, 244] width 80 height 25
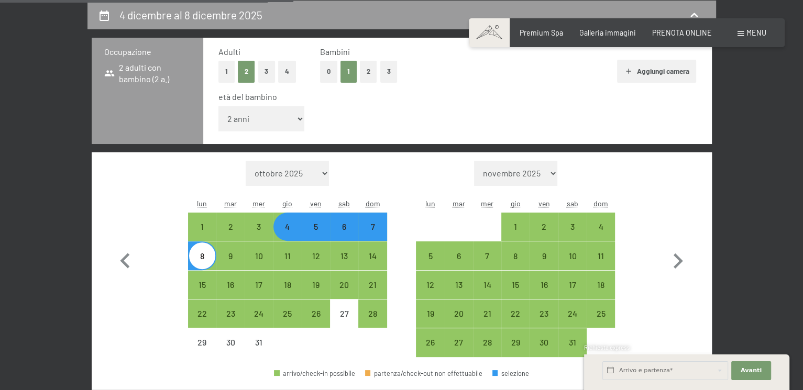
select select "[DATE]"
select select "2026-01-01"
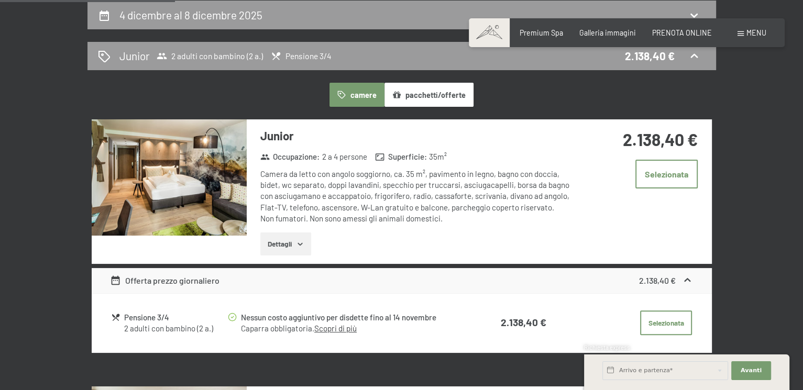
click at [429, 96] on button "pacchetti/offerte" at bounding box center [429, 95] width 89 height 24
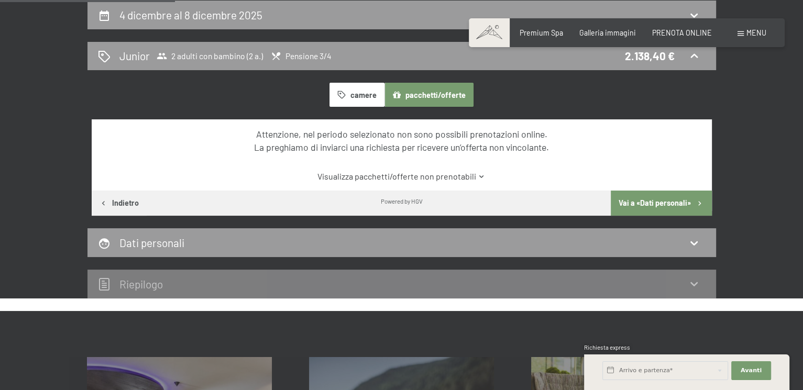
click at [446, 176] on link "Visualizza pacchetti/offerte non prenotabili" at bounding box center [401, 177] width 583 height 12
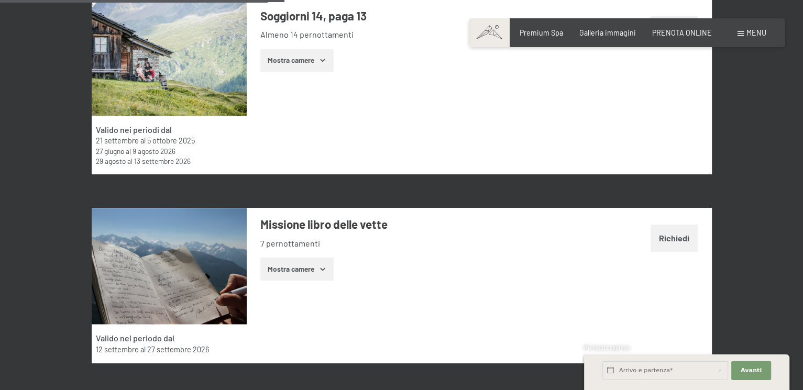
scroll to position [1117, 0]
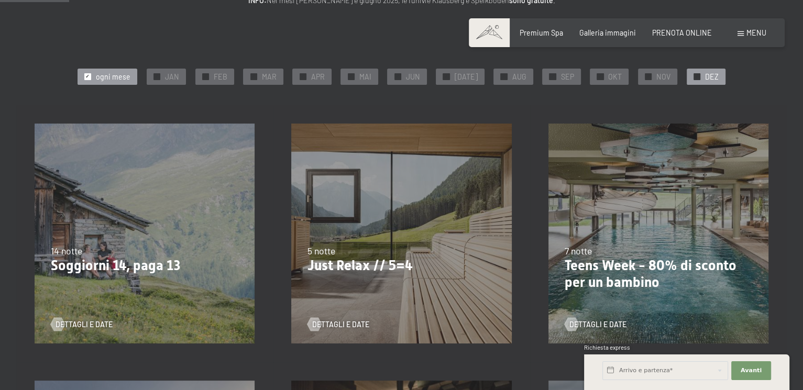
click at [697, 81] on div "✓ DEZ" at bounding box center [706, 77] width 39 height 16
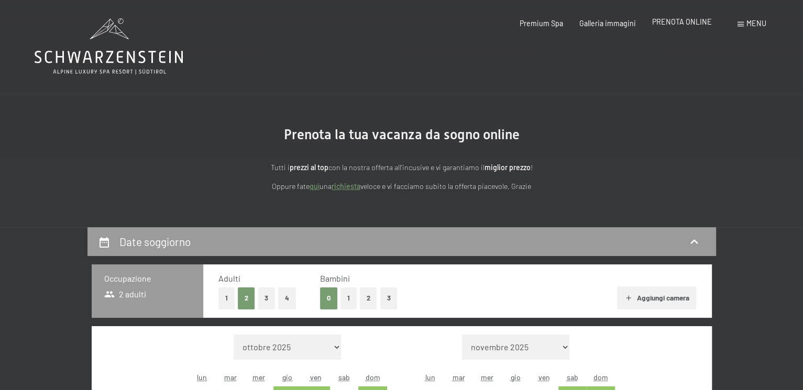
click at [693, 22] on span "PRENOTA ONLINE" at bounding box center [682, 21] width 60 height 9
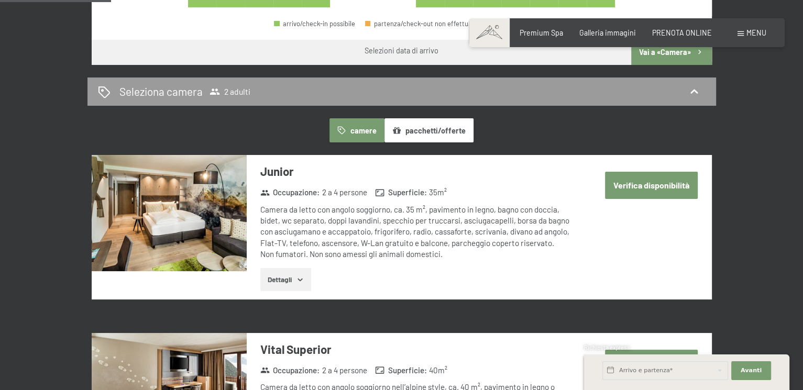
scroll to position [210, 0]
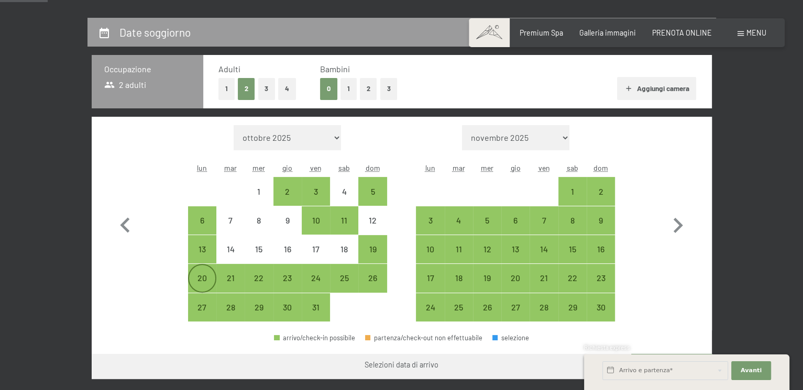
click at [189, 274] on div "20" at bounding box center [202, 287] width 26 height 26
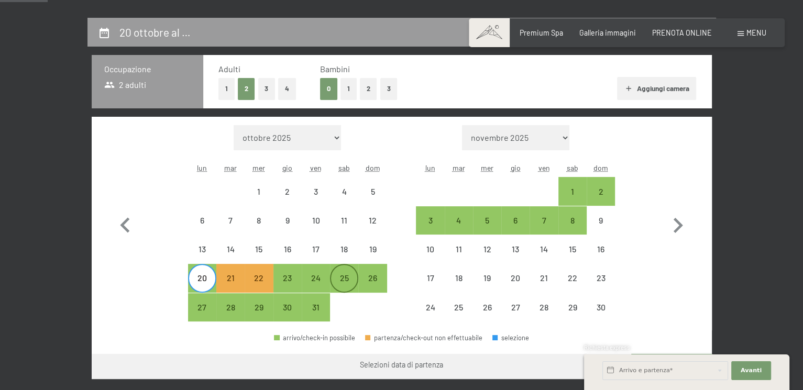
click at [342, 274] on div "25" at bounding box center [344, 287] width 26 height 26
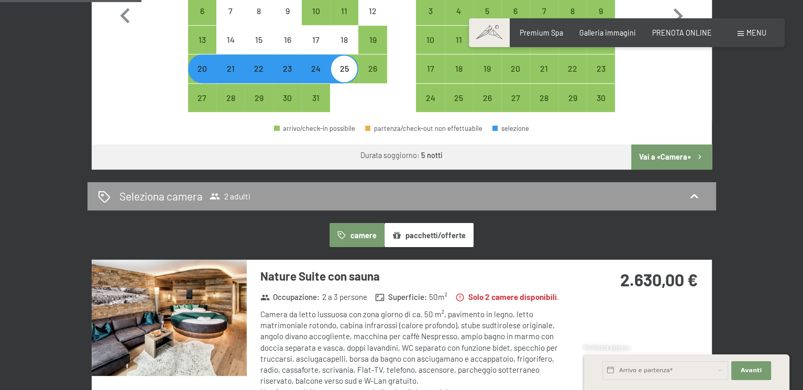
click at [668, 151] on button "Vai a «Camera»" at bounding box center [671, 157] width 80 height 25
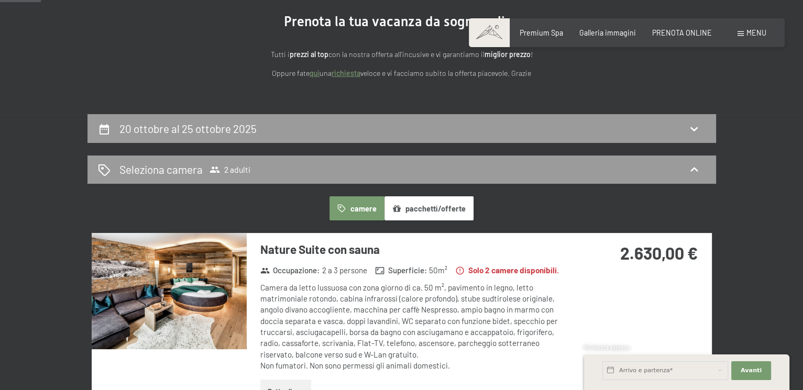
scroll to position [105, 0]
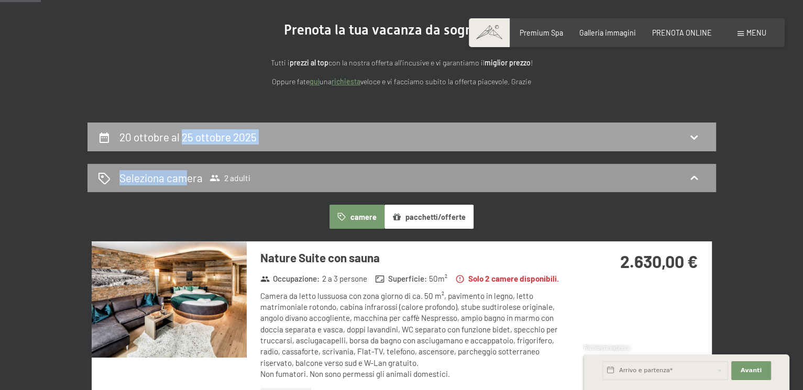
drag, startPoint x: 181, startPoint y: 182, endPoint x: 183, endPoint y: 129, distance: 53.0
click at [146, 134] on h2 "20 ottobre al 25 ottobre 2025" at bounding box center [187, 136] width 137 height 13
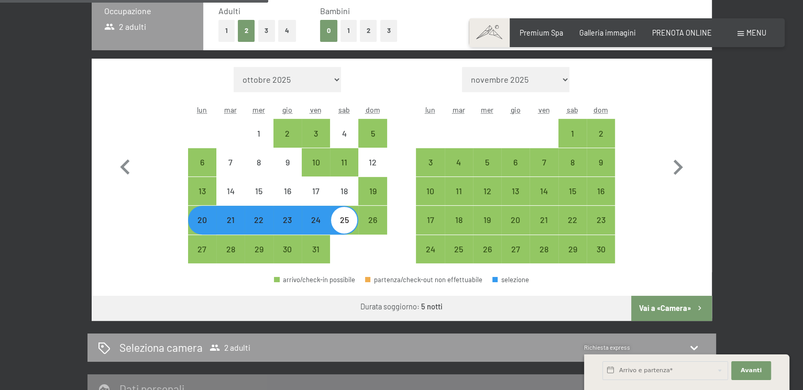
scroll to position [332, 0]
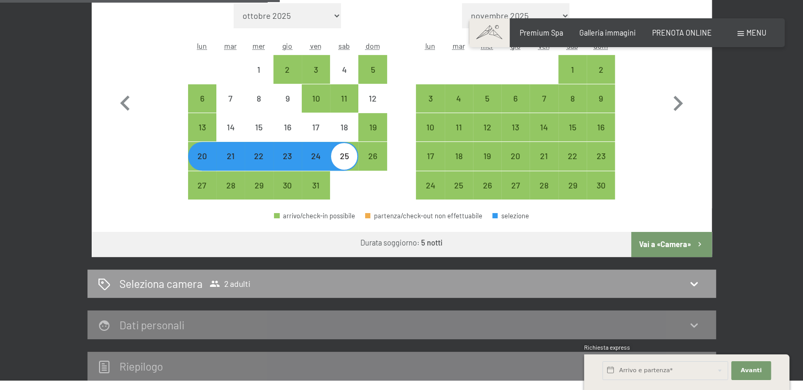
click at [445, 96] on div "4" at bounding box center [459, 98] width 28 height 28
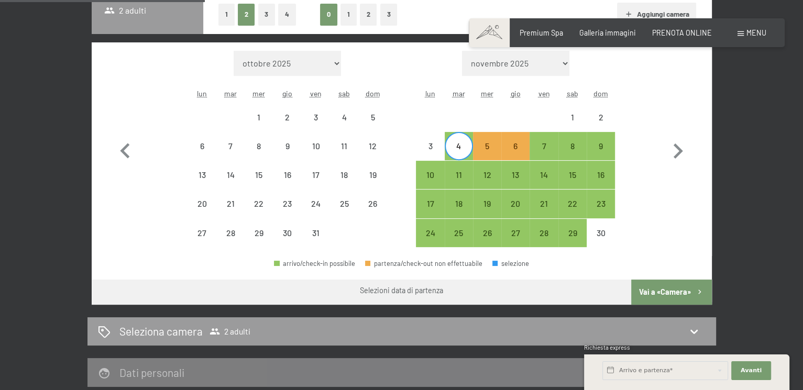
scroll to position [227, 0]
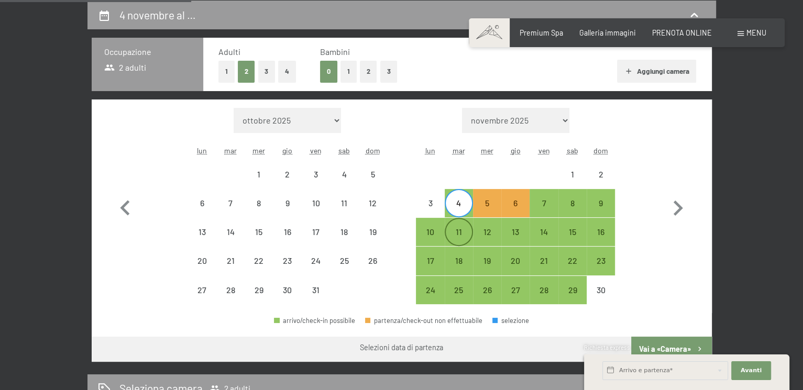
click at [460, 237] on div "11" at bounding box center [459, 241] width 26 height 26
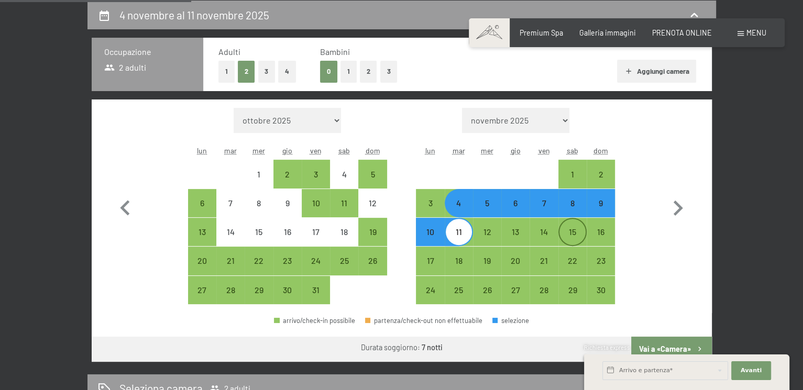
click at [563, 232] on div "15" at bounding box center [573, 241] width 26 height 26
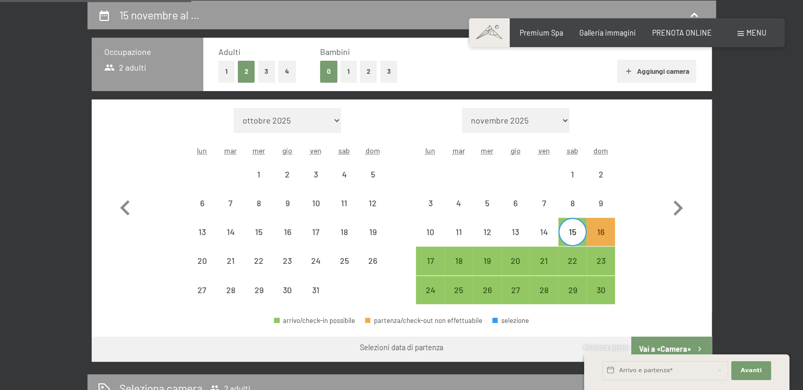
click at [567, 225] on div "15" at bounding box center [573, 232] width 26 height 26
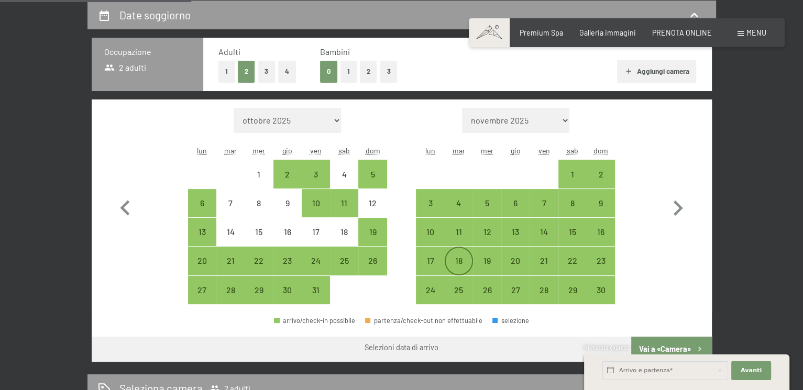
click at [455, 259] on div "18" at bounding box center [459, 270] width 26 height 26
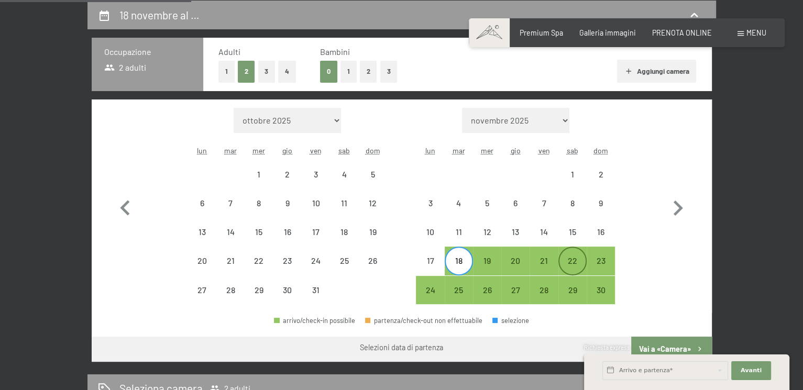
click at [568, 254] on div "22" at bounding box center [573, 261] width 26 height 26
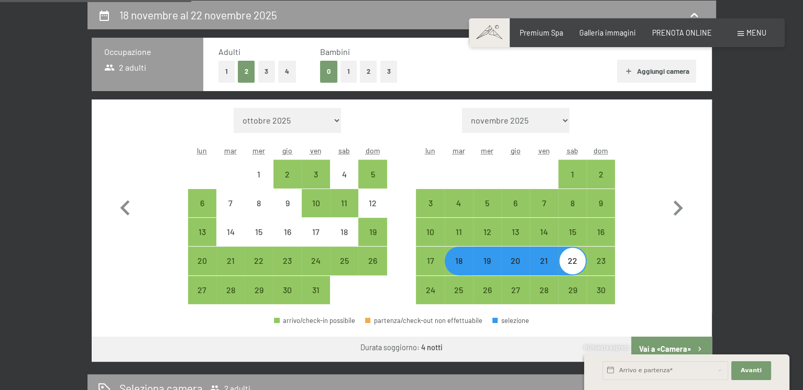
click at [687, 341] on button "Vai a «Camera»" at bounding box center [671, 349] width 80 height 25
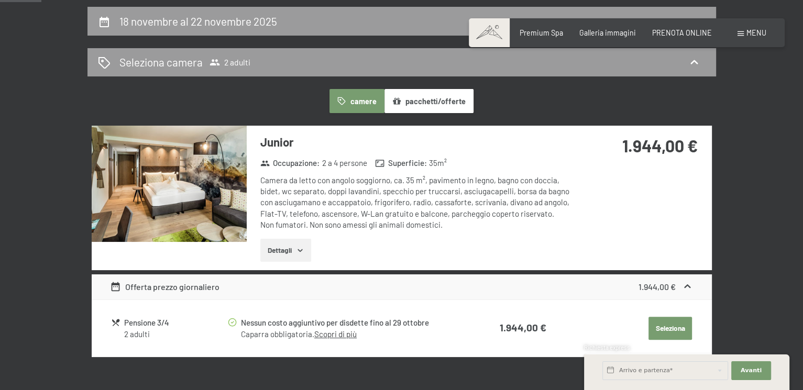
scroll to position [70, 0]
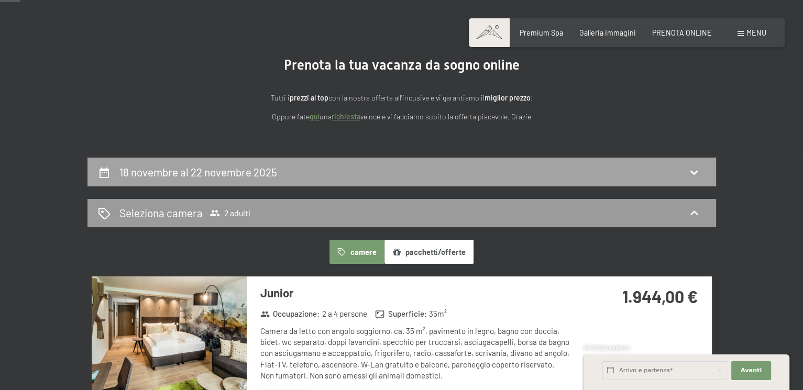
click at [419, 162] on div "18 novembre al 22 novembre 2025" at bounding box center [401, 172] width 629 height 29
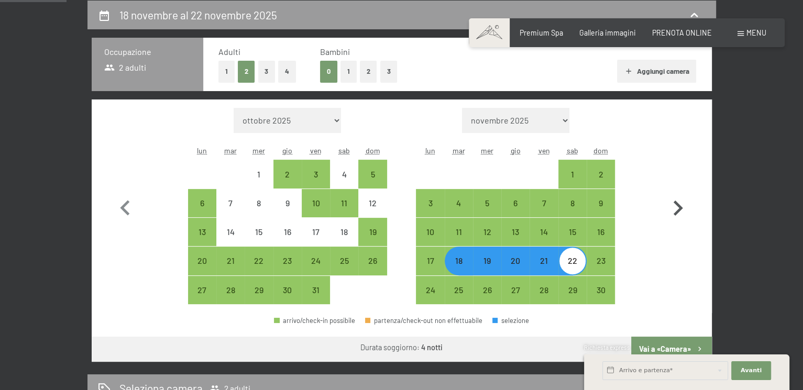
click at [672, 208] on icon "button" at bounding box center [678, 208] width 30 height 30
select select "2025-11-01"
select select "2025-12-01"
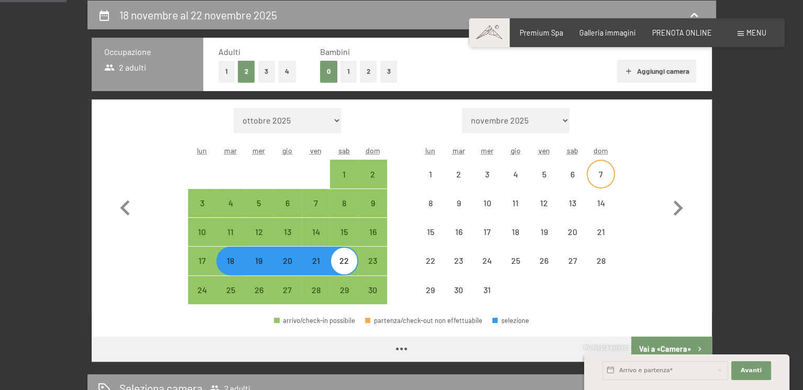
select select "2025-11-01"
select select "2025-12-01"
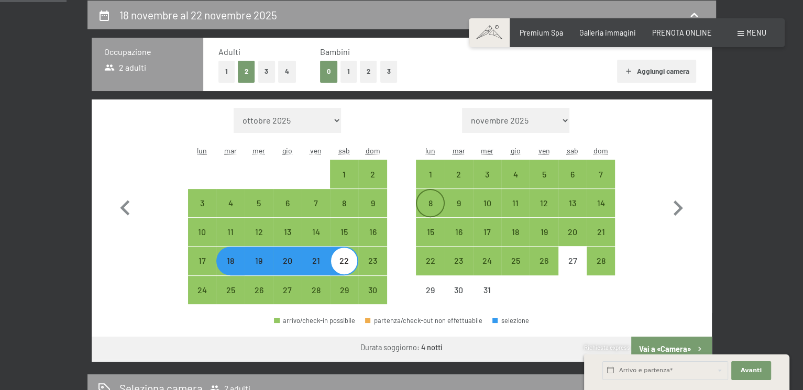
click at [418, 199] on div "8" at bounding box center [430, 212] width 26 height 26
select select "[DATE]"
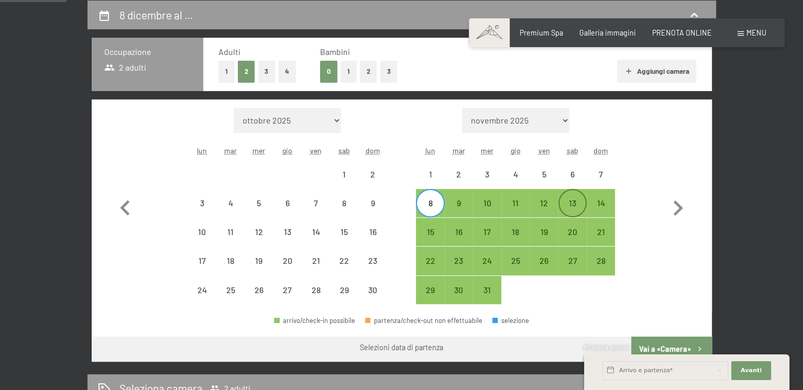
click at [579, 205] on div "13" at bounding box center [573, 212] width 26 height 26
select select "[DATE]"
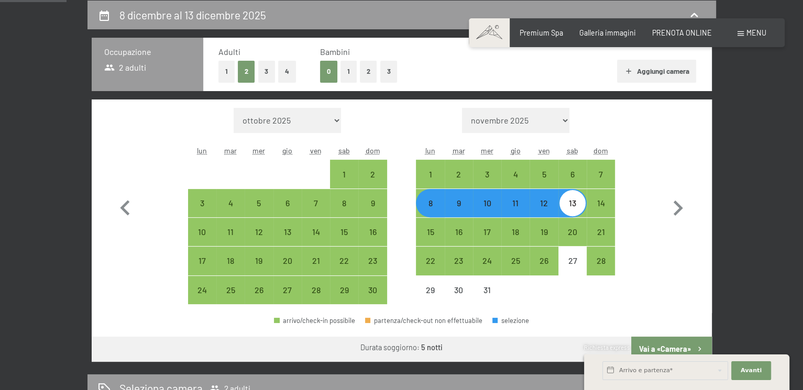
click at [676, 344] on div "Richiesta express" at bounding box center [686, 349] width 205 height 10
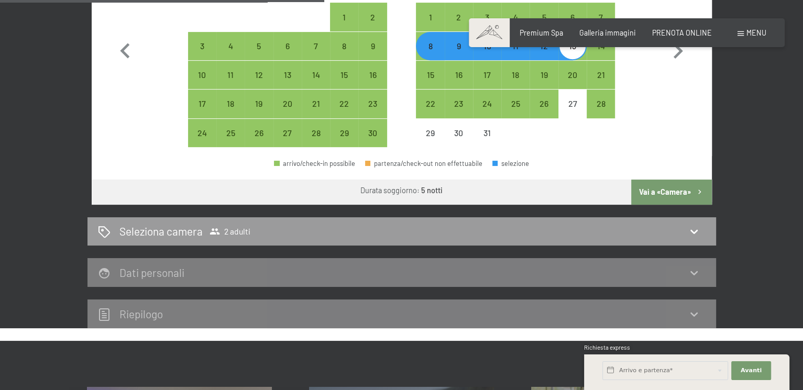
click at [667, 189] on button "Vai a «Camera»" at bounding box center [671, 192] width 80 height 25
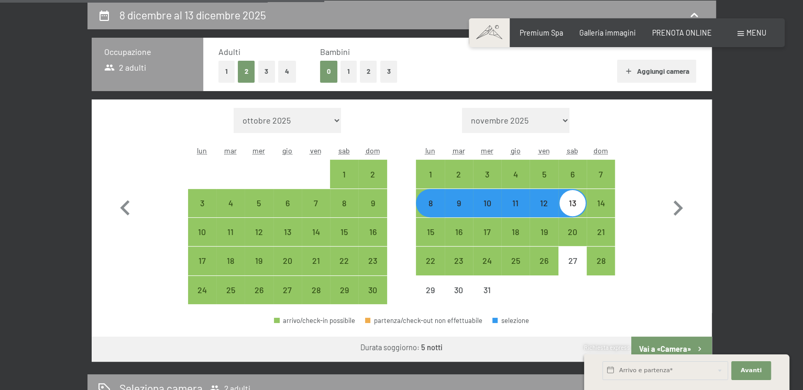
select select "[DATE]"
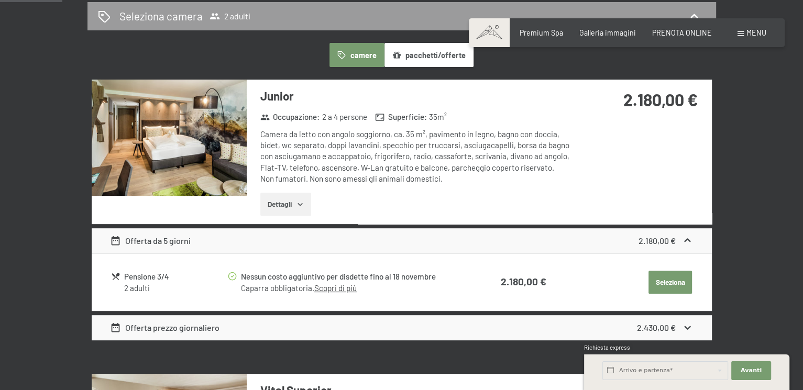
scroll to position [332, 0]
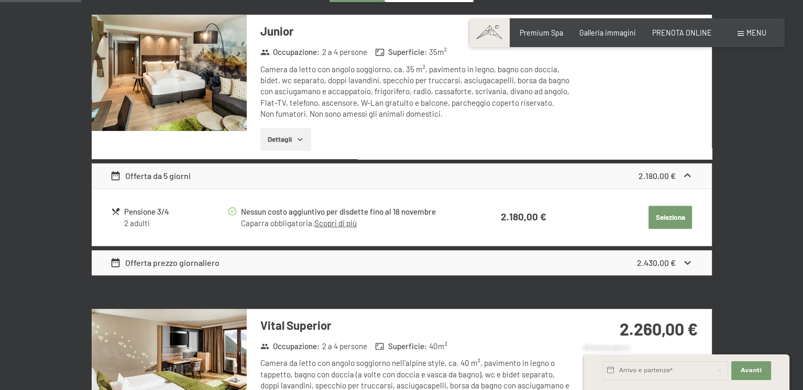
click at [689, 177] on icon at bounding box center [687, 175] width 11 height 11
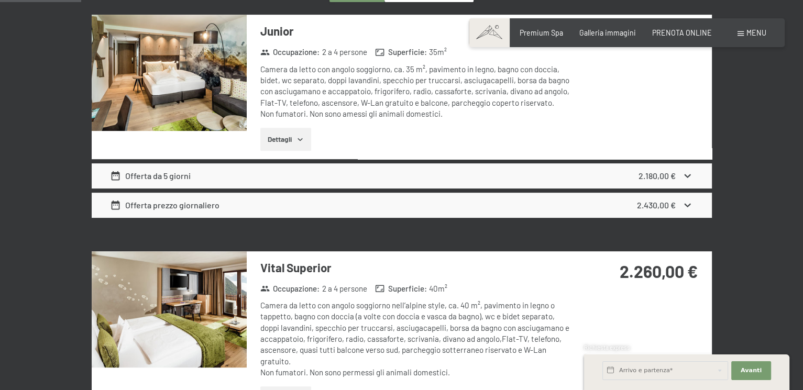
click at [202, 210] on div "Offerta prezzo giornaliero" at bounding box center [165, 205] width 110 height 13
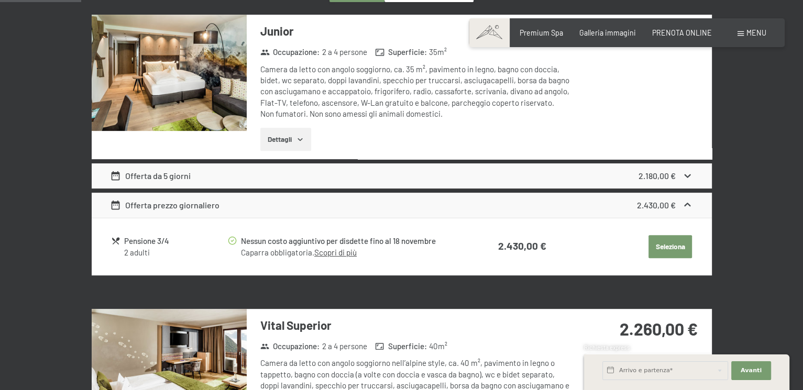
click at [202, 210] on div "Offerta prezzo giornaliero" at bounding box center [165, 205] width 110 height 13
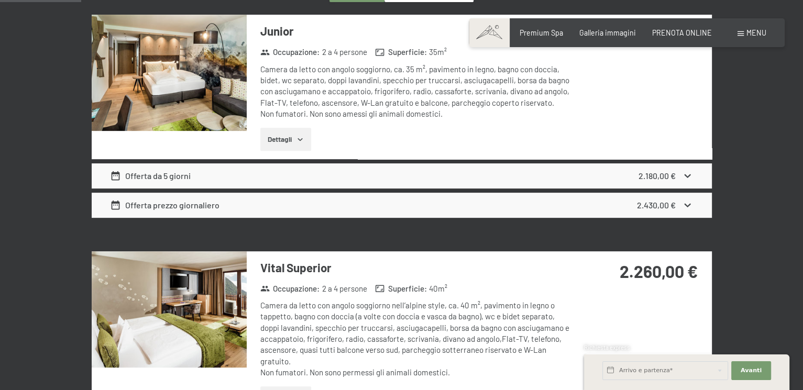
click at [203, 176] on div "Offerta da 5 giorni 2.180,00 €" at bounding box center [402, 175] width 620 height 25
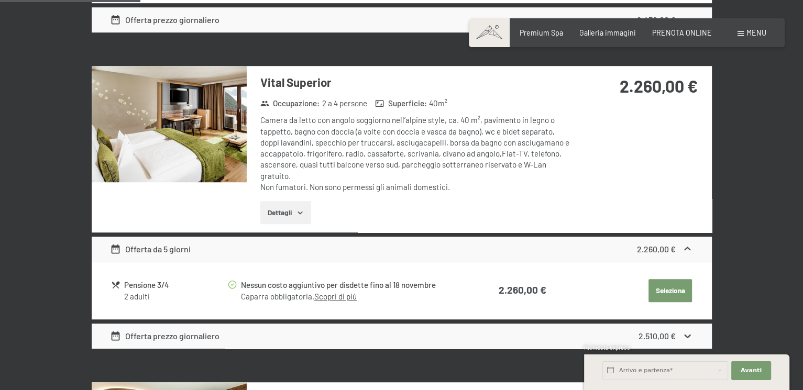
scroll to position [594, 0]
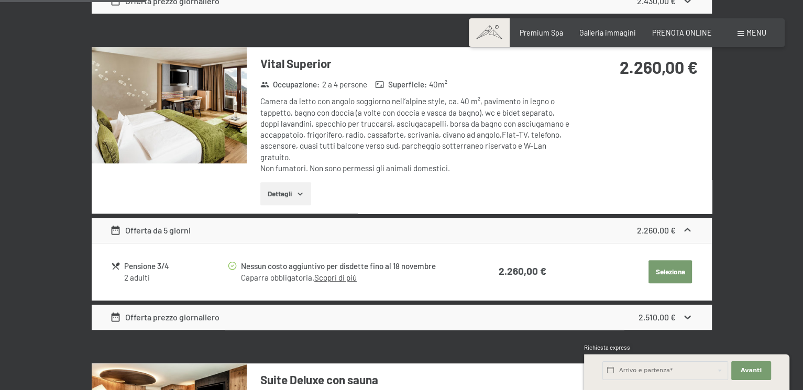
click at [536, 234] on div "Offerta da 5 giorni 2.260,00 €" at bounding box center [402, 230] width 620 height 25
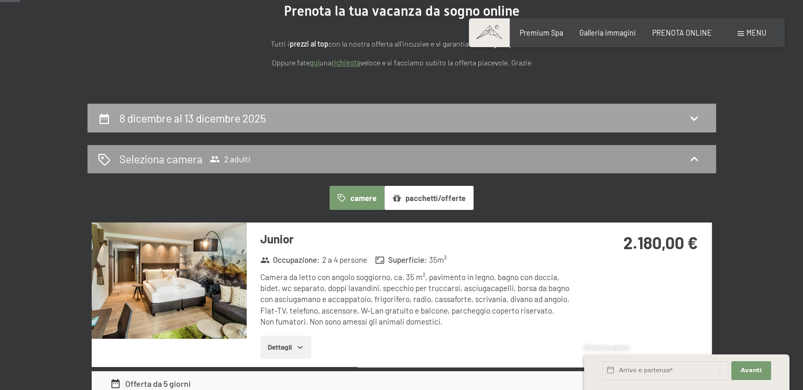
scroll to position [17, 0]
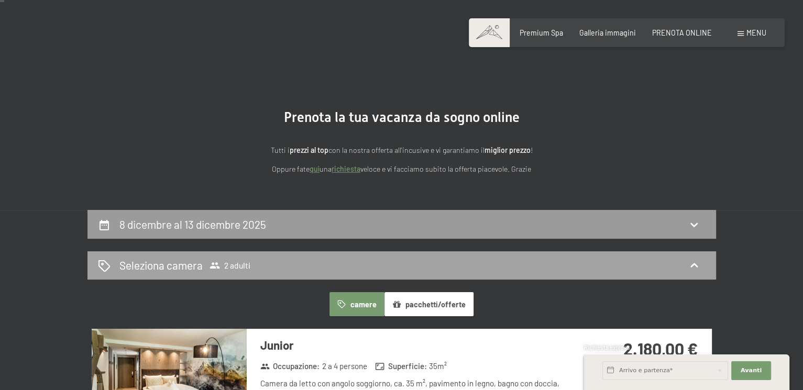
click at [254, 263] on div "Seleziona camera 2 adulti" at bounding box center [402, 265] width 608 height 15
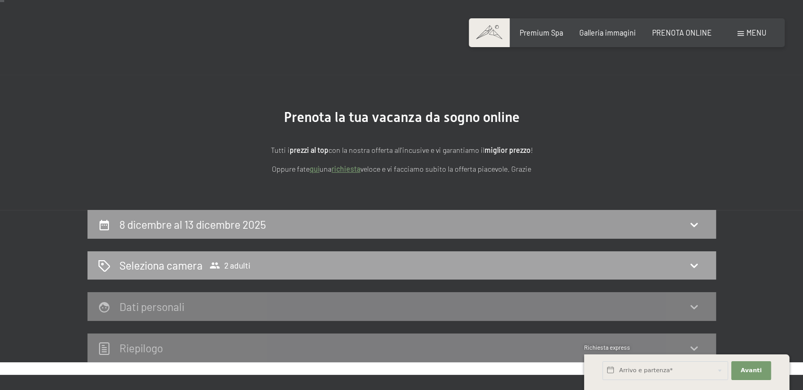
click at [593, 261] on div "Seleziona camera 2 adulti" at bounding box center [402, 265] width 608 height 15
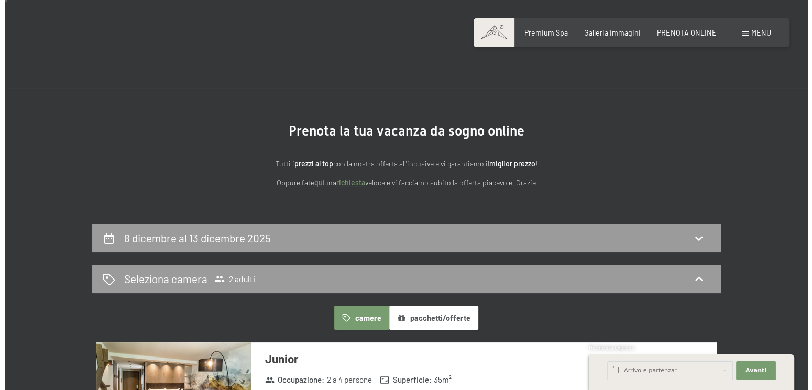
scroll to position [0, 0]
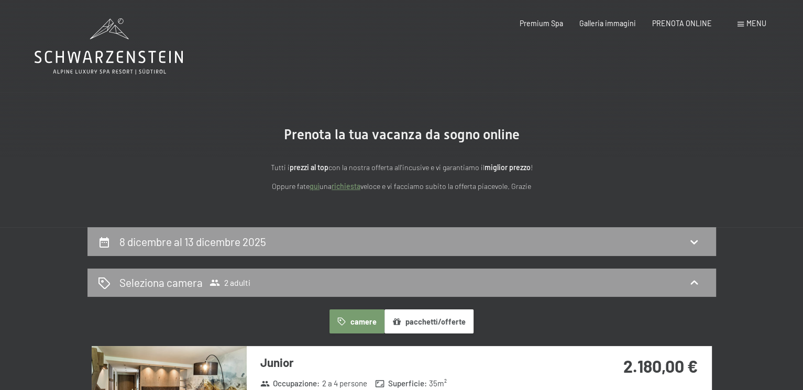
click at [105, 37] on icon at bounding box center [109, 46] width 148 height 56
click at [692, 26] on div "PRENOTA ONLINE" at bounding box center [682, 22] width 60 height 10
click at [752, 24] on span "Menu" at bounding box center [757, 23] width 20 height 9
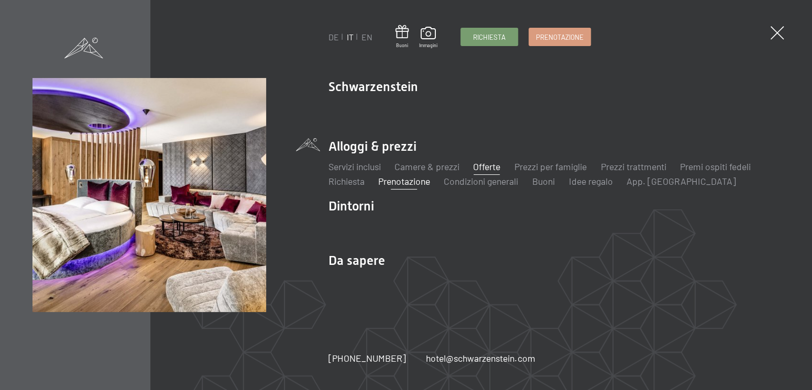
click at [488, 164] on link "Offerte" at bounding box center [486, 167] width 27 height 12
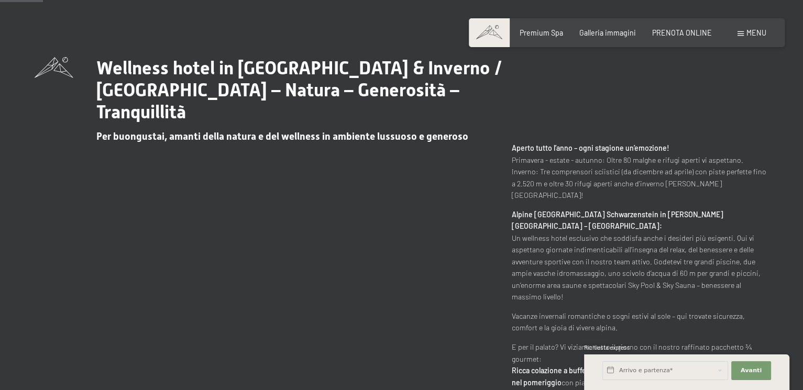
scroll to position [524, 0]
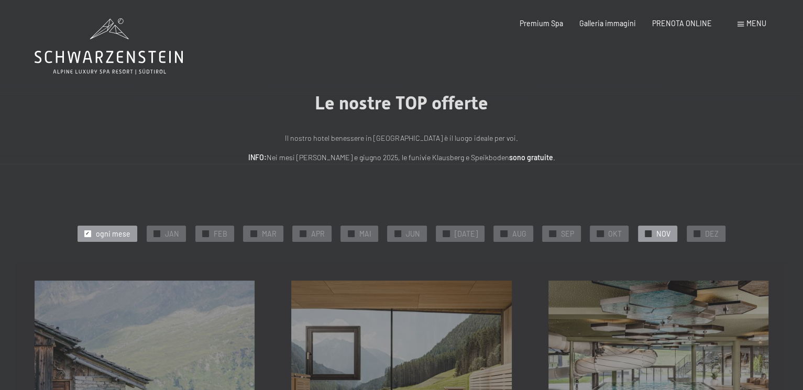
click at [656, 237] on span "NOV" at bounding box center [663, 234] width 14 height 10
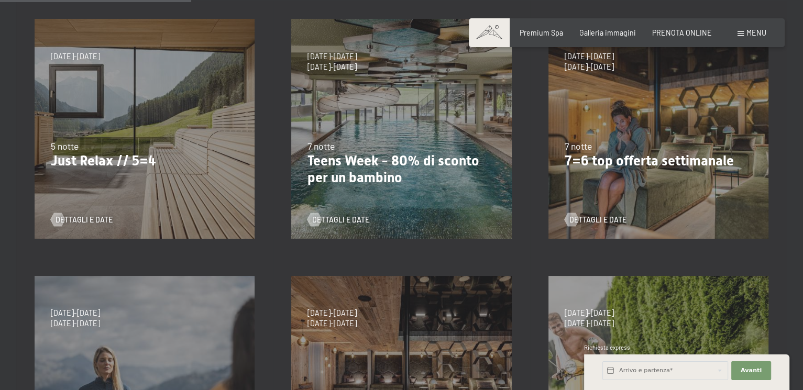
scroll to position [210, 0]
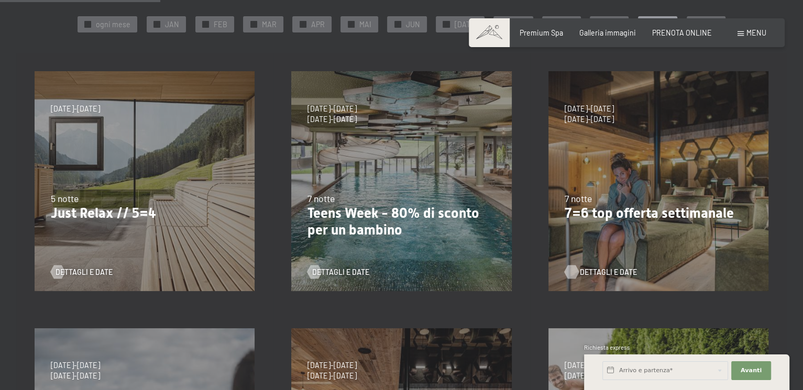
click at [593, 267] on span "Dettagli e Date" at bounding box center [608, 272] width 57 height 10
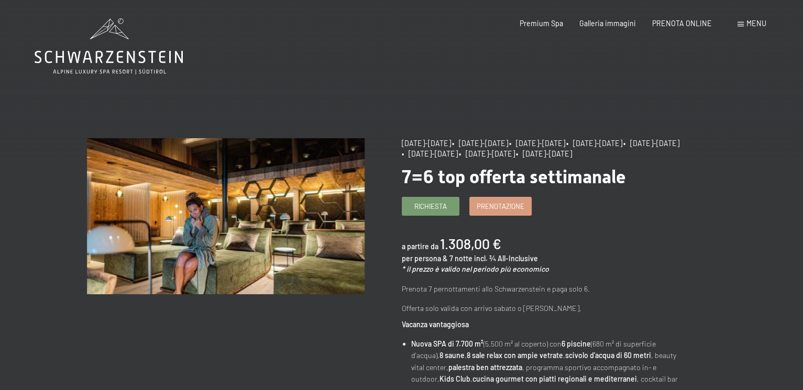
click at [126, 39] on icon at bounding box center [109, 46] width 148 height 56
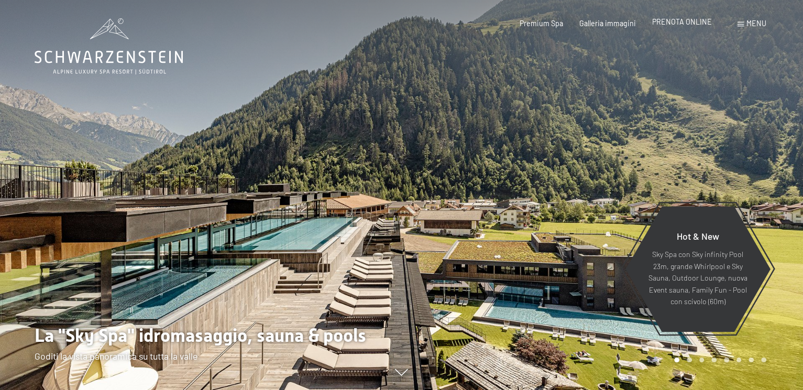
click at [685, 24] on span "PRENOTA ONLINE" at bounding box center [682, 21] width 60 height 9
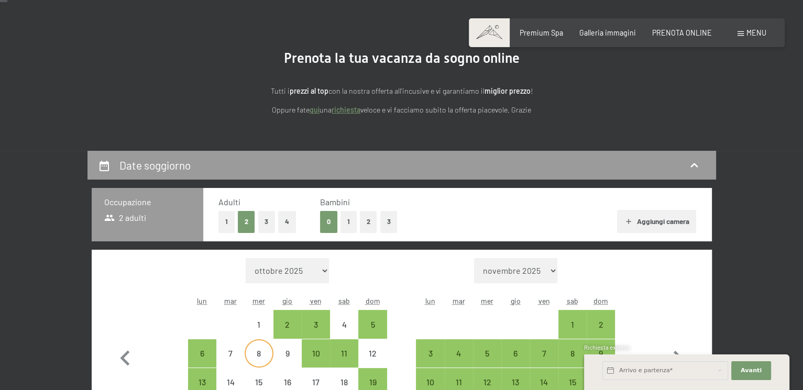
scroll to position [210, 0]
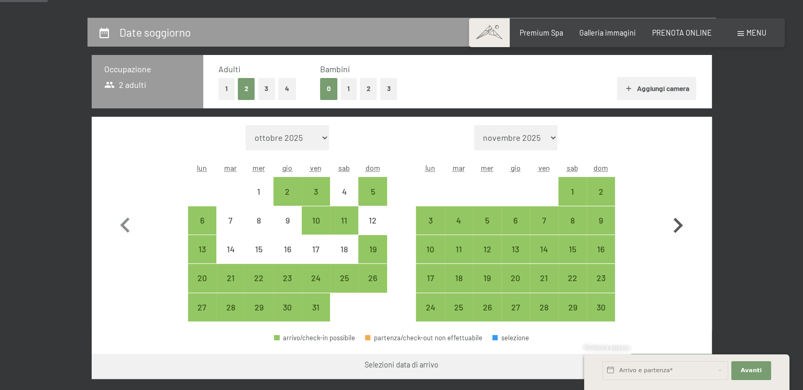
click at [680, 222] on icon "button" at bounding box center [678, 226] width 30 height 30
select select "[DATE]"
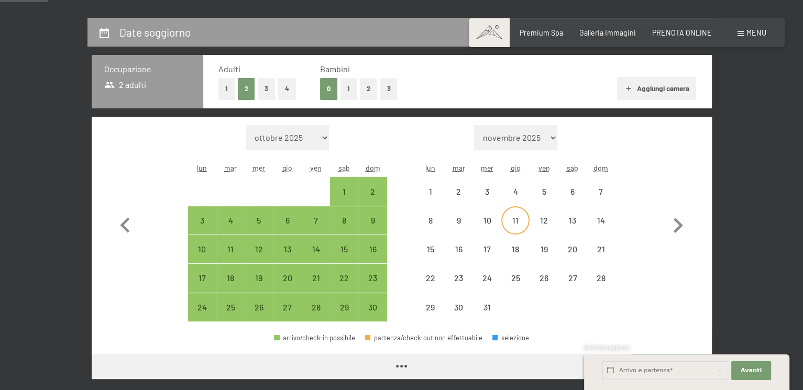
select select "[DATE]"
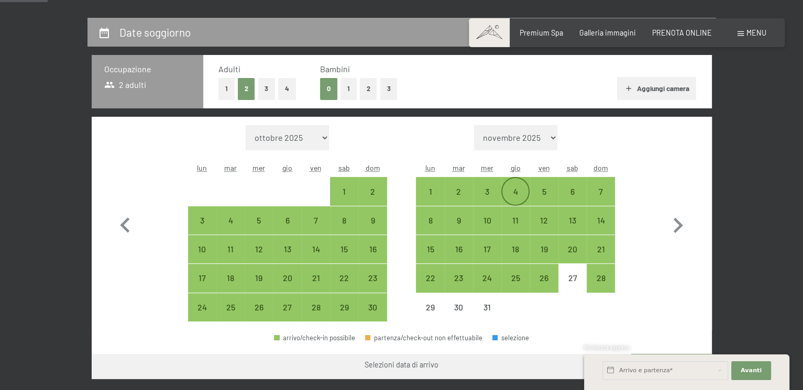
click at [508, 197] on div "4" at bounding box center [515, 201] width 26 height 26
select select "[DATE]"
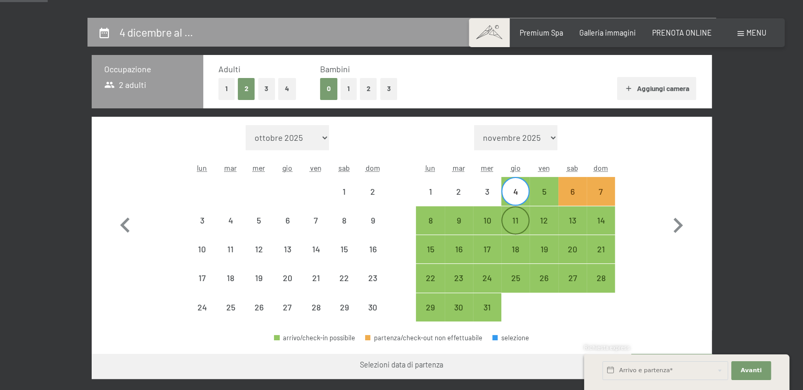
click at [522, 226] on div "11" at bounding box center [515, 229] width 26 height 26
select select "[DATE]"
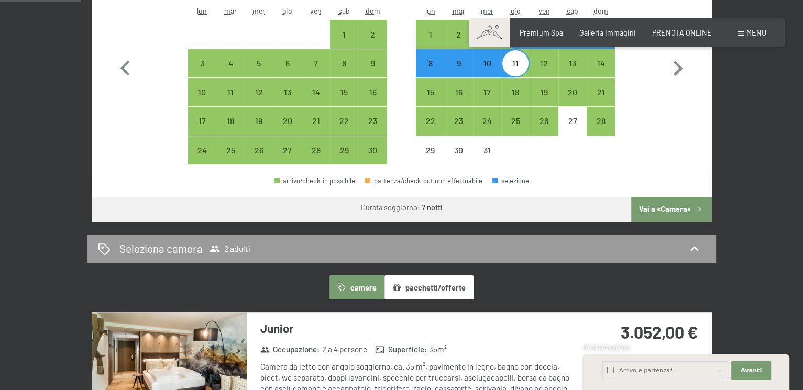
click at [692, 206] on button "Vai a «Camera»" at bounding box center [671, 209] width 80 height 25
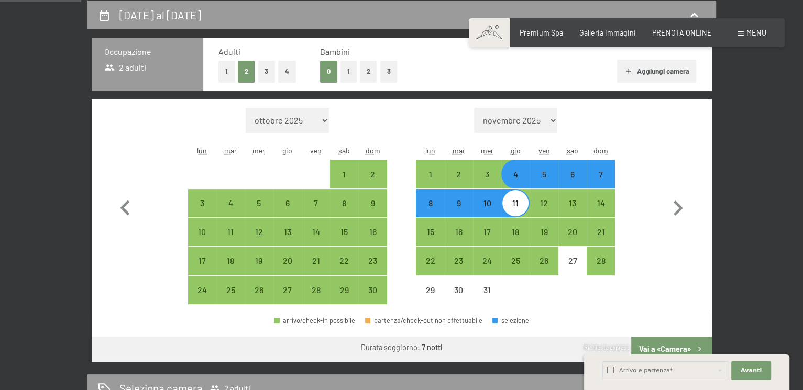
select select "[DATE]"
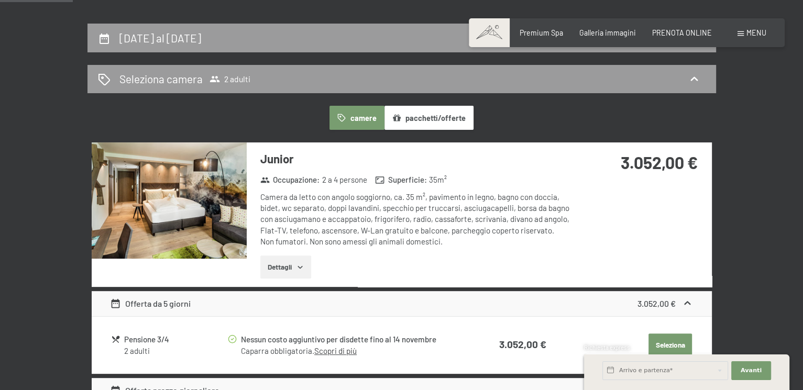
scroll to position [384, 0]
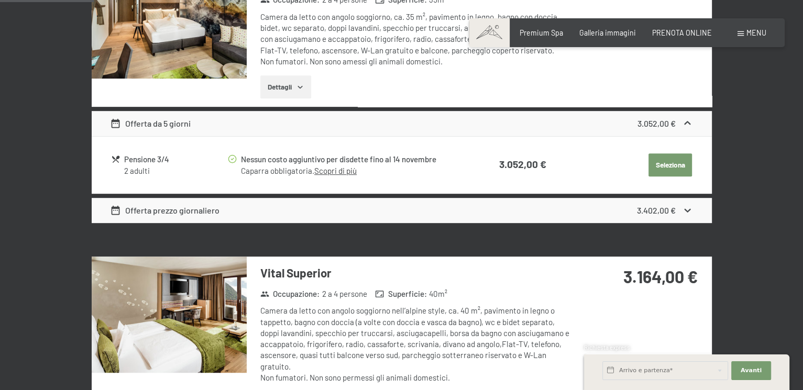
click at [237, 125] on div "Offerta da 5 giorni 3.052,00 €" at bounding box center [402, 123] width 620 height 25
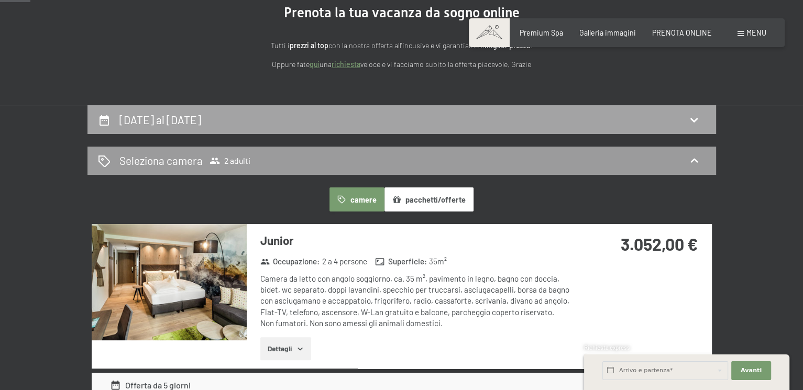
click at [201, 121] on h2 "[DATE] al [DATE]" at bounding box center [160, 119] width 82 height 13
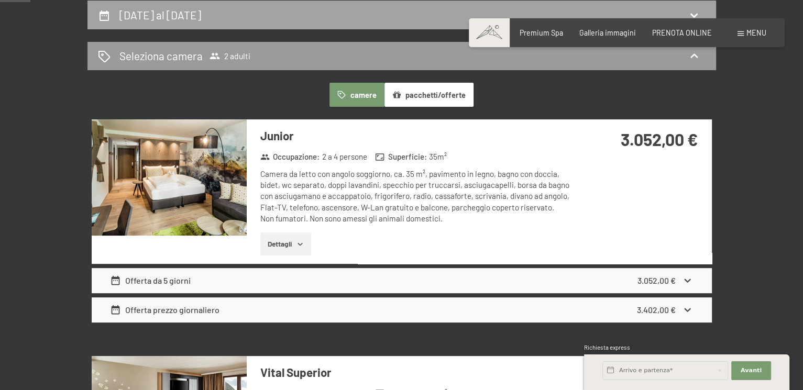
select select "[DATE]"
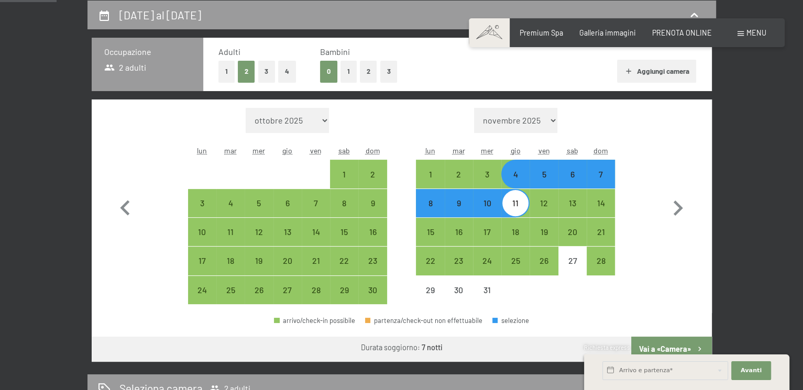
click at [520, 173] on div "4" at bounding box center [515, 183] width 26 height 26
select select "[DATE]"
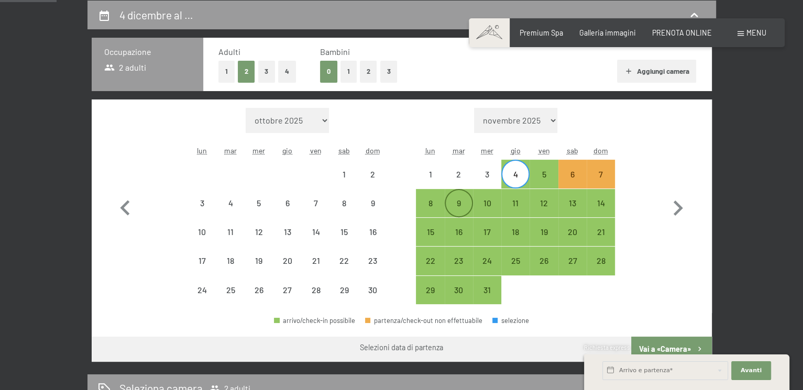
click at [457, 204] on div "9" at bounding box center [459, 212] width 26 height 26
select select "[DATE]"
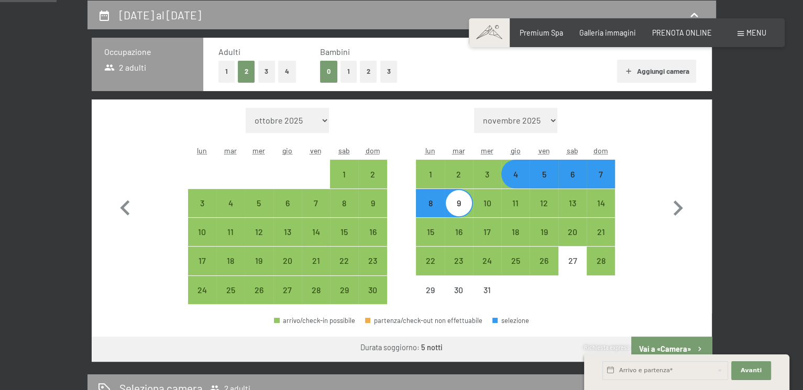
click at [695, 350] on div "Richiesta express" at bounding box center [686, 349] width 205 height 10
click at [665, 350] on div "Richiesta express" at bounding box center [686, 349] width 205 height 10
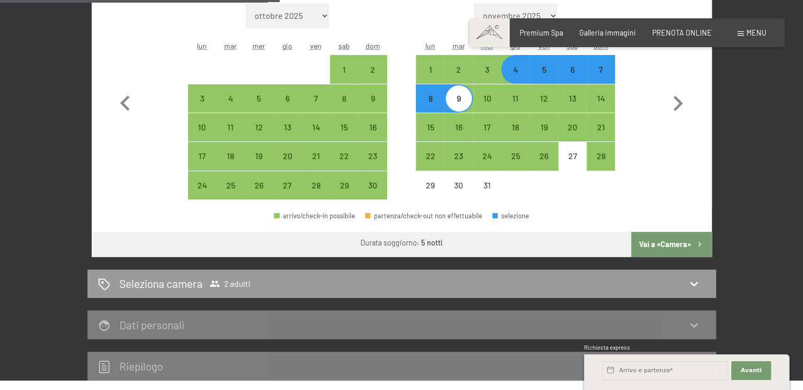
click at [669, 240] on button "Vai a «Camera»" at bounding box center [671, 244] width 80 height 25
select select "[DATE]"
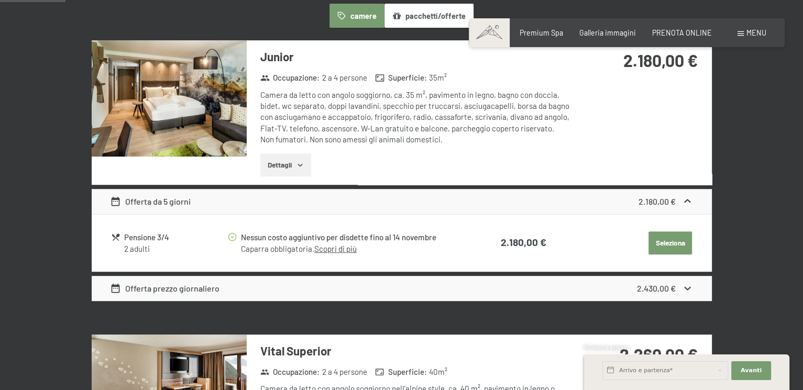
scroll to position [332, 0]
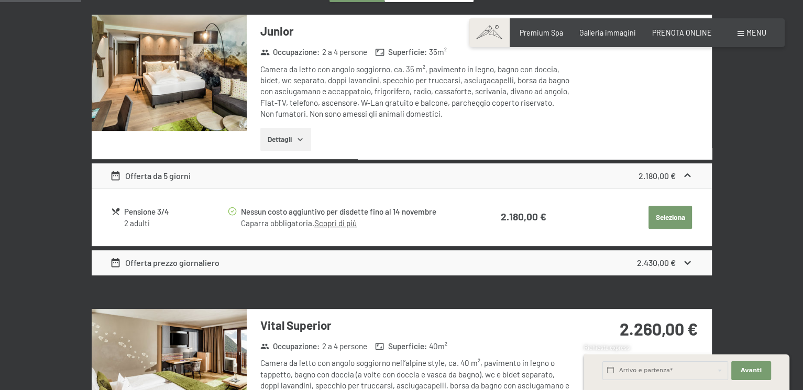
click at [603, 176] on div "Offerta da 5 giorni 2.180,00 €" at bounding box center [402, 175] width 620 height 25
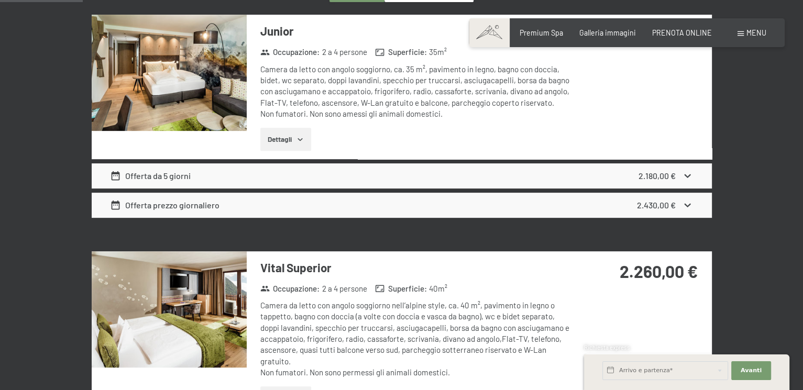
click at [595, 210] on div "Offerta prezzo giornaliero 2.430,00 €" at bounding box center [402, 205] width 620 height 25
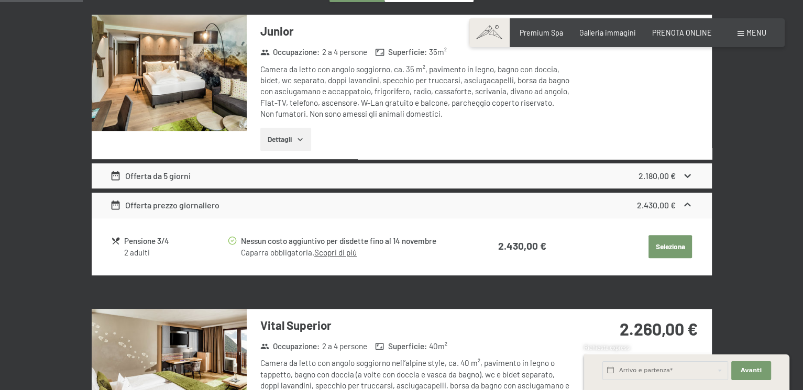
click at [349, 249] on link "Scopri di più" at bounding box center [335, 252] width 42 height 9
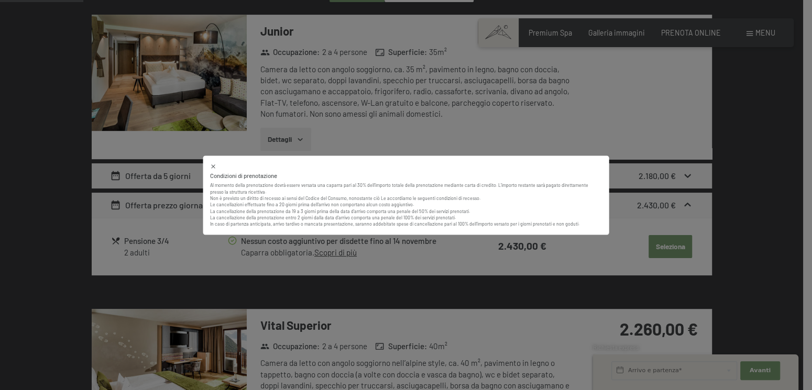
click at [207, 166] on div "Condizioni di prenotazione Al momento della prenotazione dovrà essere versata u…" at bounding box center [406, 195] width 406 height 79
click at [214, 166] on icon at bounding box center [213, 166] width 7 height 7
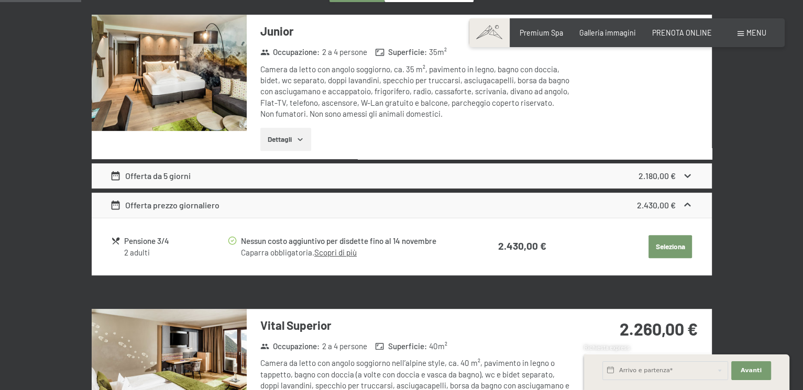
click at [537, 177] on div "Offerta da 5 giorni 2.180,00 €" at bounding box center [402, 175] width 620 height 25
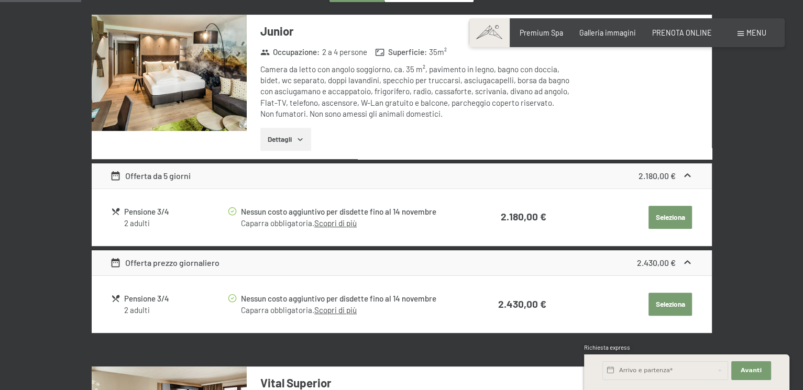
click at [670, 179] on strong "2.180,00 €" at bounding box center [657, 176] width 37 height 10
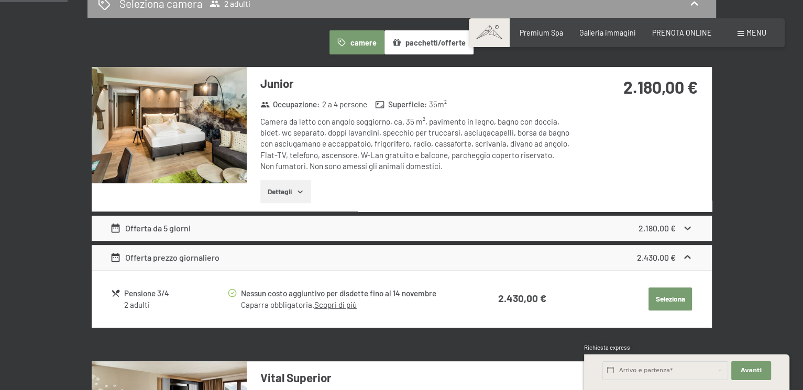
scroll to position [174, 0]
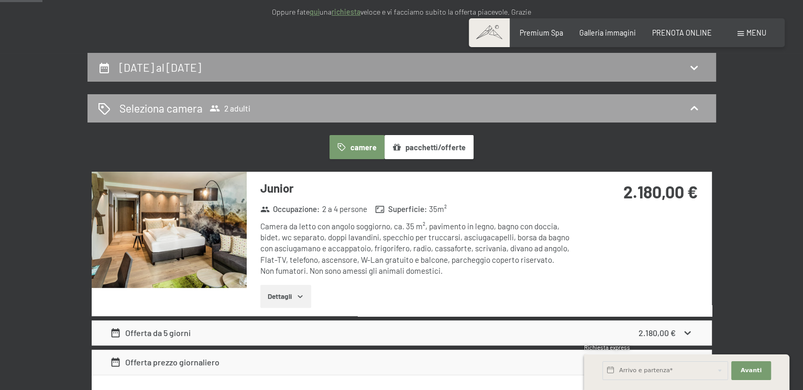
click at [309, 119] on div "Seleziona camera 2 adulti" at bounding box center [401, 108] width 629 height 29
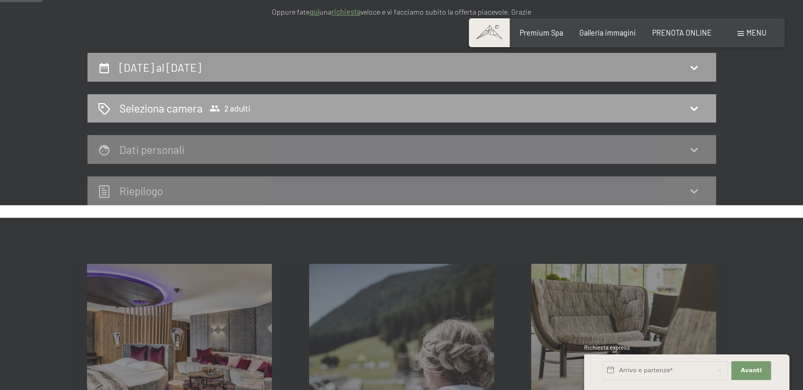
click at [207, 118] on div "Seleziona camera 2 adulti" at bounding box center [401, 108] width 629 height 29
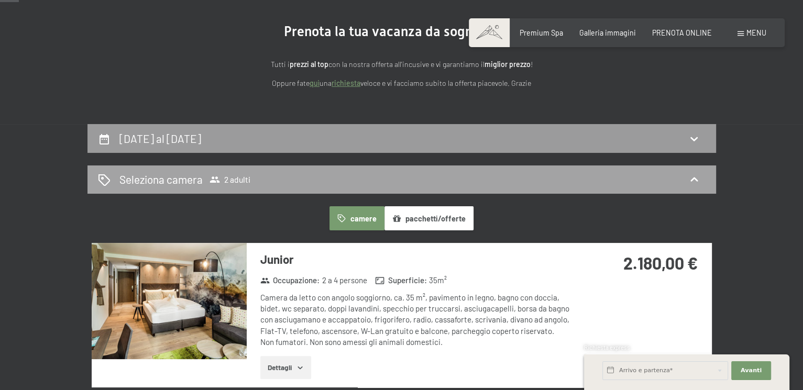
scroll to position [105, 0]
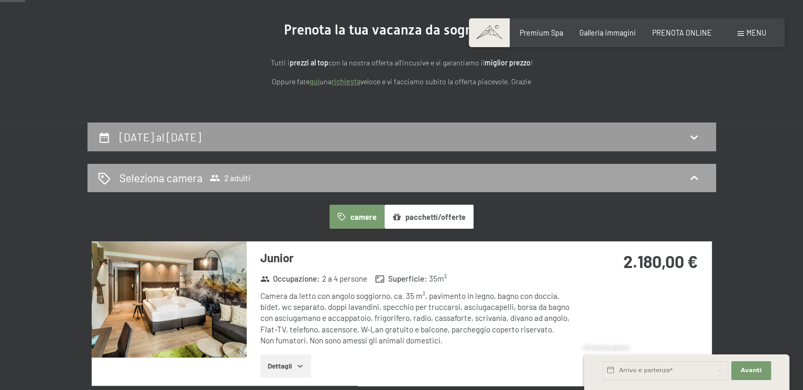
click at [181, 182] on h2 "Seleziona camera" at bounding box center [160, 177] width 83 height 15
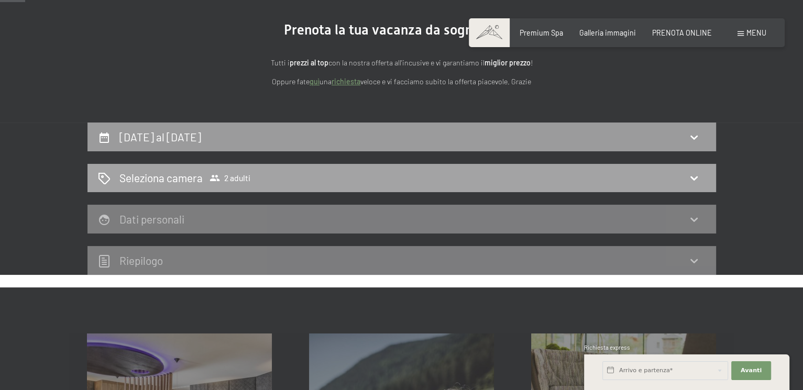
click at [224, 176] on span "2 adulti" at bounding box center [230, 178] width 41 height 10
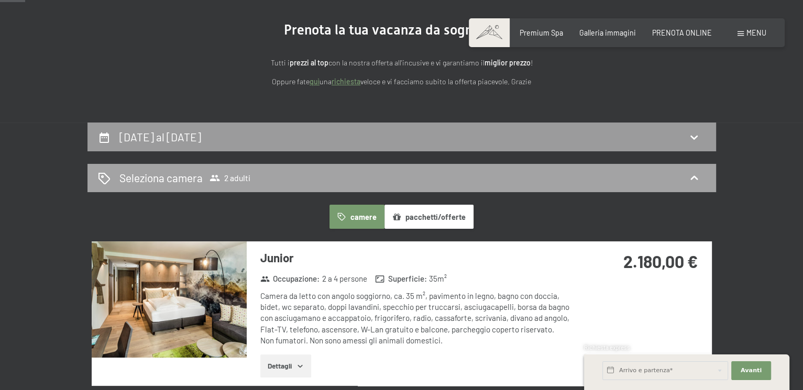
click at [231, 174] on span "2 adulti" at bounding box center [230, 178] width 41 height 10
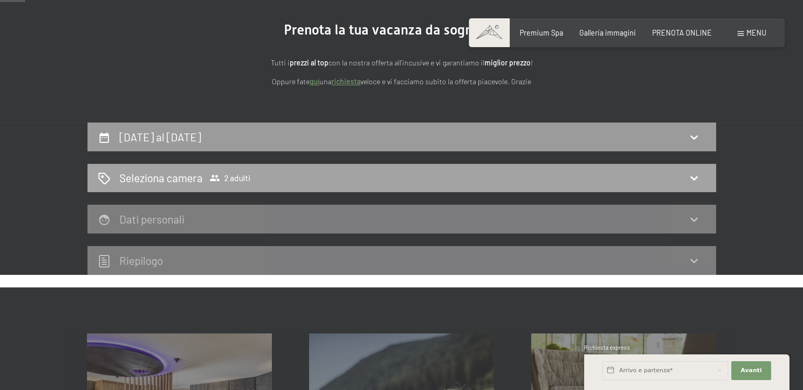
click at [668, 182] on div "Seleziona camera 2 adulti" at bounding box center [402, 177] width 608 height 15
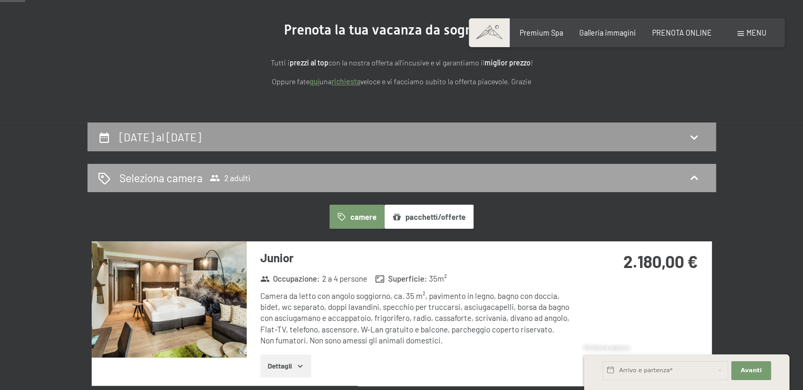
click at [244, 166] on div "Seleziona camera 2 adulti" at bounding box center [401, 178] width 629 height 29
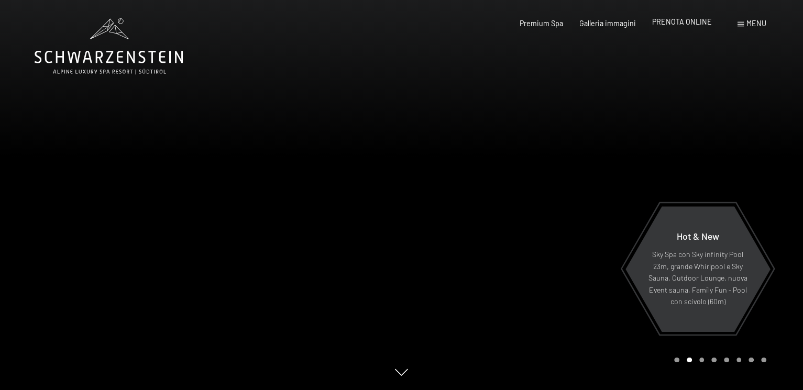
click at [689, 24] on span "PRENOTA ONLINE" at bounding box center [682, 21] width 60 height 9
click at [688, 26] on span "PRENOTA ONLINE" at bounding box center [682, 21] width 60 height 9
click at [742, 19] on div "Menu" at bounding box center [752, 23] width 29 height 10
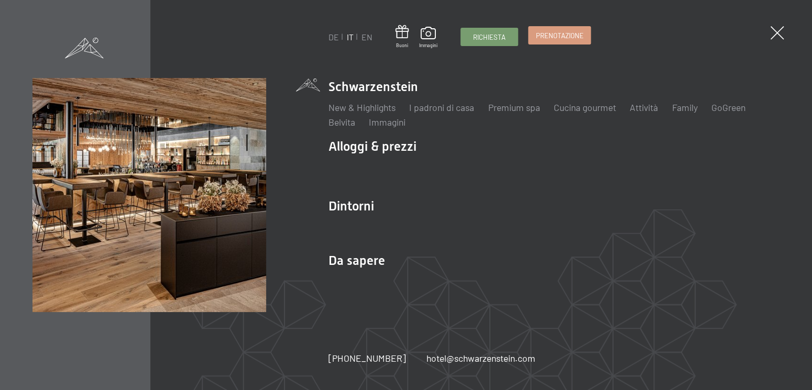
click at [546, 38] on span "Prenotazione" at bounding box center [560, 35] width 48 height 9
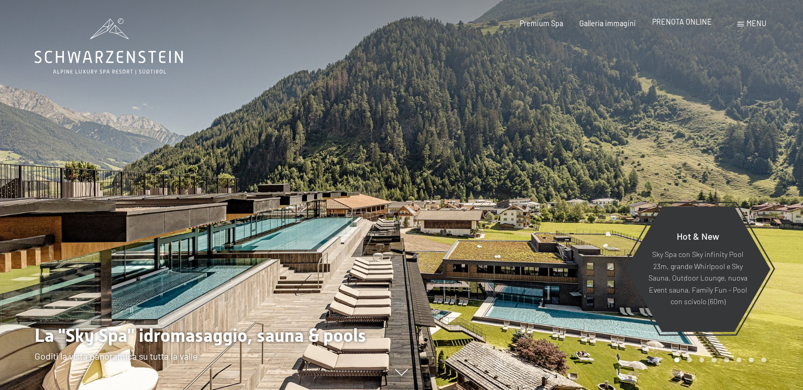
drag, startPoint x: 0, startPoint y: 0, endPoint x: 671, endPoint y: 20, distance: 670.9
click at [671, 20] on span "PRENOTA ONLINE" at bounding box center [682, 21] width 60 height 9
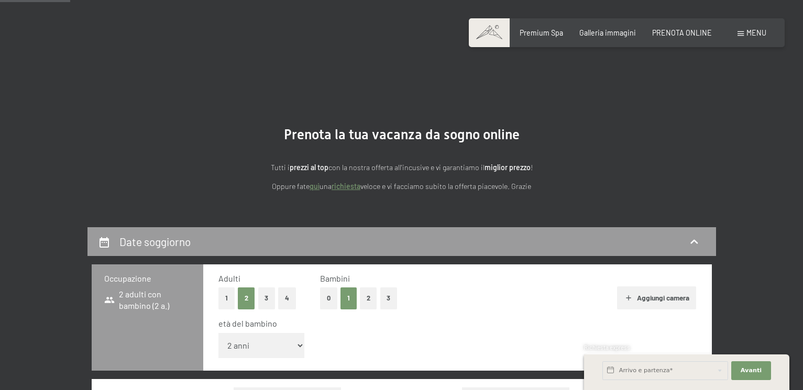
select select "2"
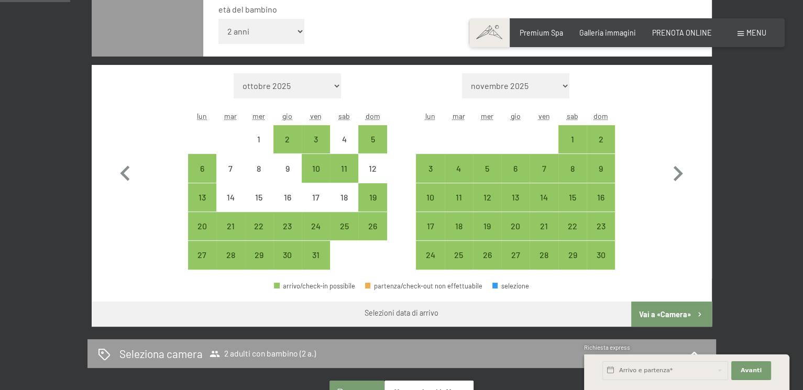
scroll to position [314, 0]
click at [675, 171] on icon "button" at bounding box center [678, 174] width 30 height 30
select select "[DATE]"
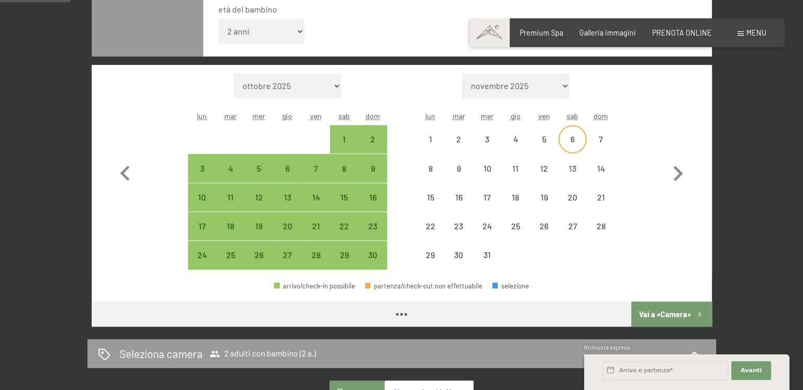
select select "[DATE]"
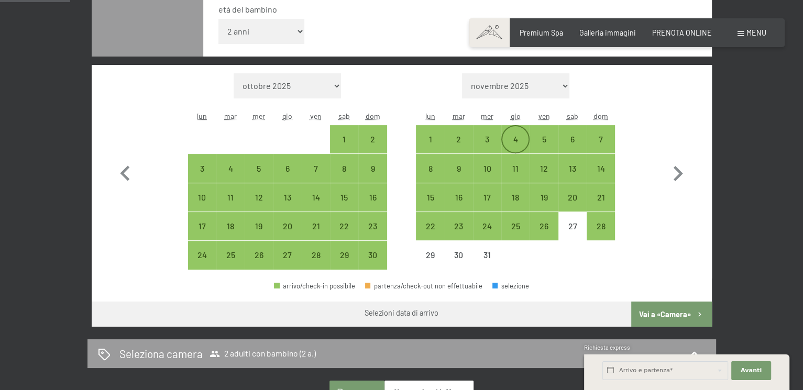
click at [521, 139] on div "4" at bounding box center [515, 148] width 26 height 26
select select "[DATE]"
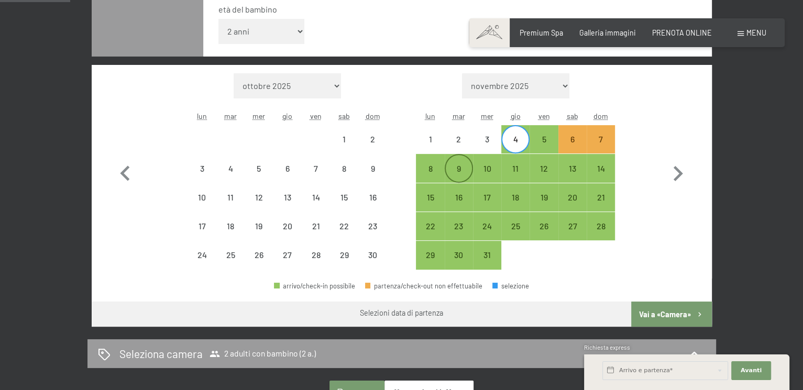
click at [459, 165] on div "9" at bounding box center [459, 178] width 26 height 26
select select "[DATE]"
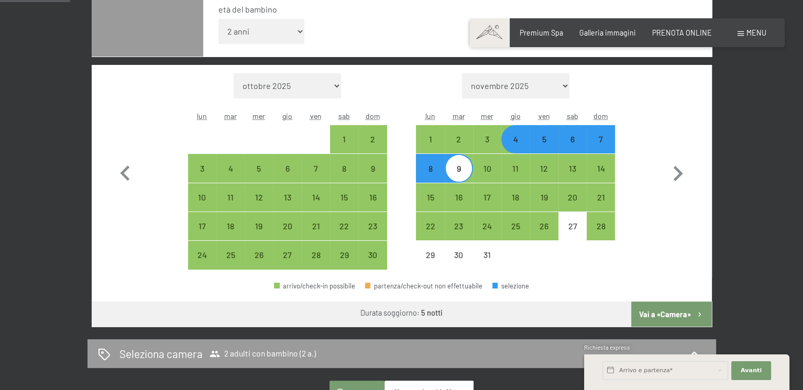
scroll to position [0, 0]
click at [671, 316] on button "Vai a «Camera»" at bounding box center [671, 314] width 80 height 25
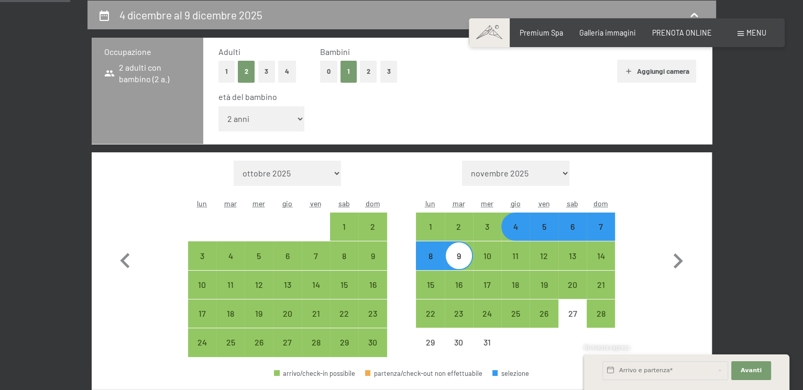
select select "[DATE]"
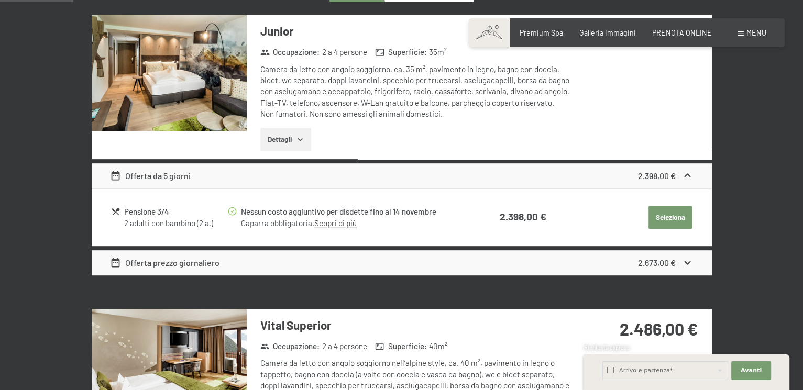
scroll to position [279, 0]
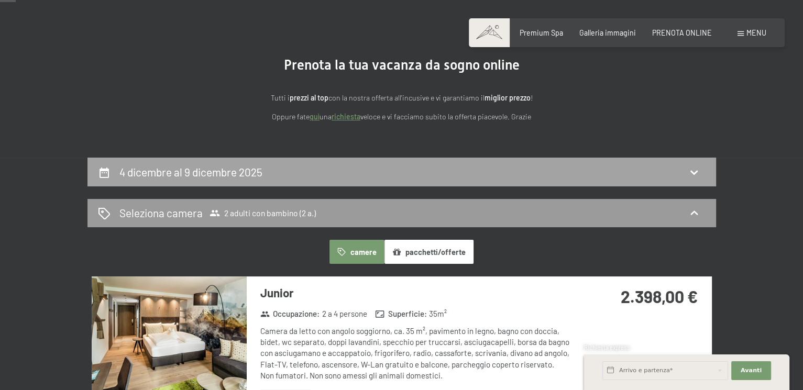
click at [256, 180] on div "4 dicembre al 9 dicembre 2025" at bounding box center [401, 172] width 629 height 29
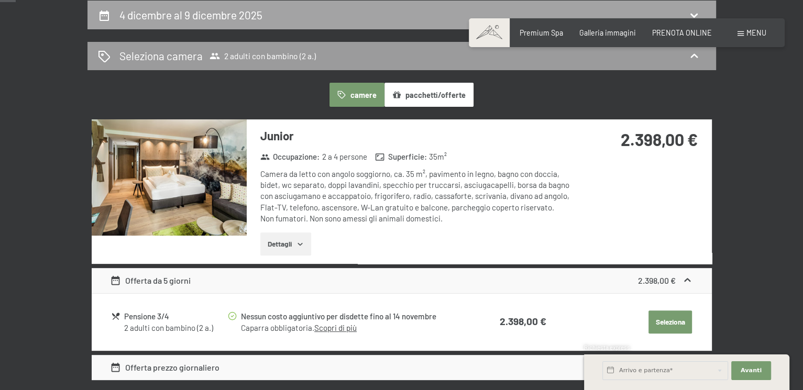
select select "2"
select select "[DATE]"
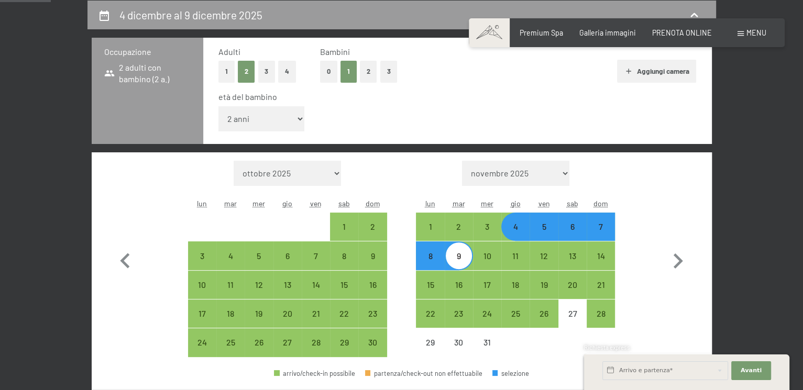
click at [518, 231] on div "4" at bounding box center [515, 236] width 26 height 26
select select "[DATE]"
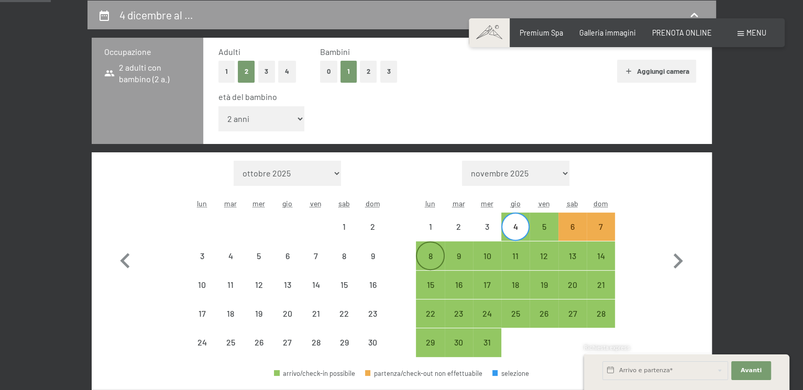
click at [433, 262] on div "8" at bounding box center [430, 265] width 26 height 26
select select "[DATE]"
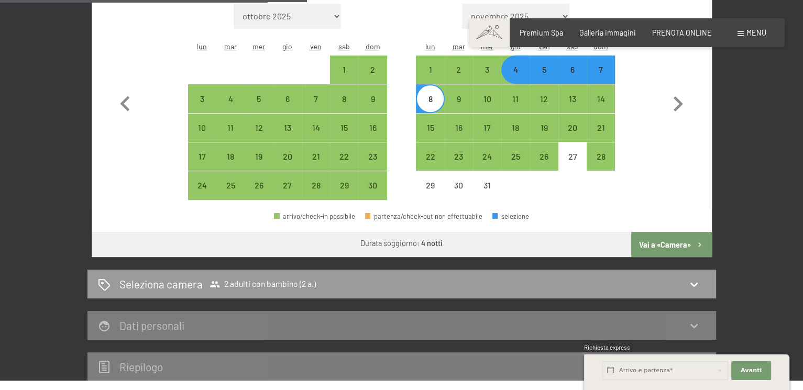
click at [666, 241] on button "Vai a «Camera»" at bounding box center [671, 244] width 80 height 25
select select "[DATE]"
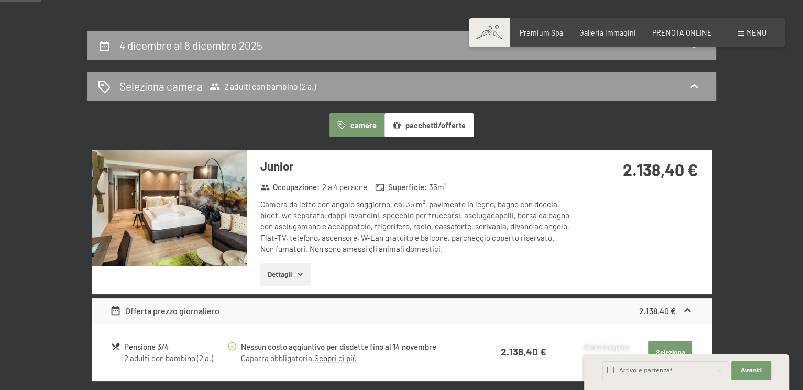
scroll to position [384, 0]
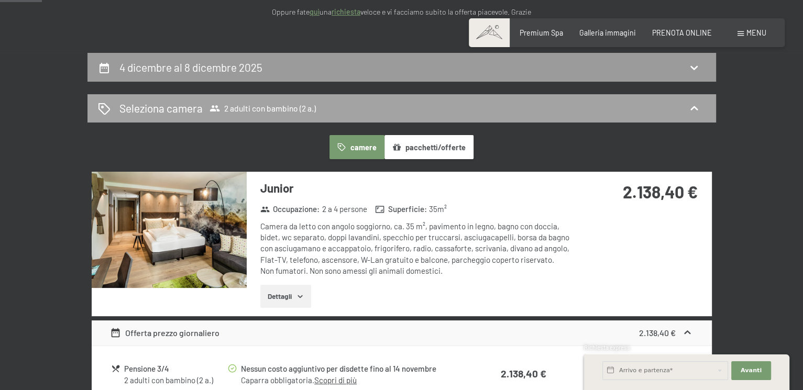
click at [257, 68] on h2 "4 dicembre al 8 dicembre 2025" at bounding box center [190, 67] width 143 height 13
select select "2"
select select "[DATE]"
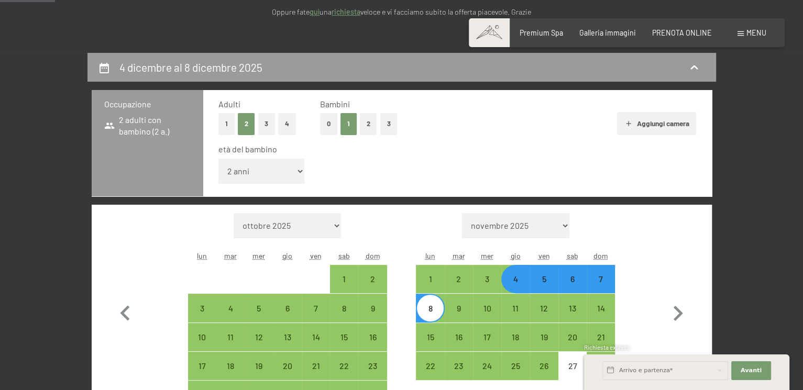
scroll to position [227, 0]
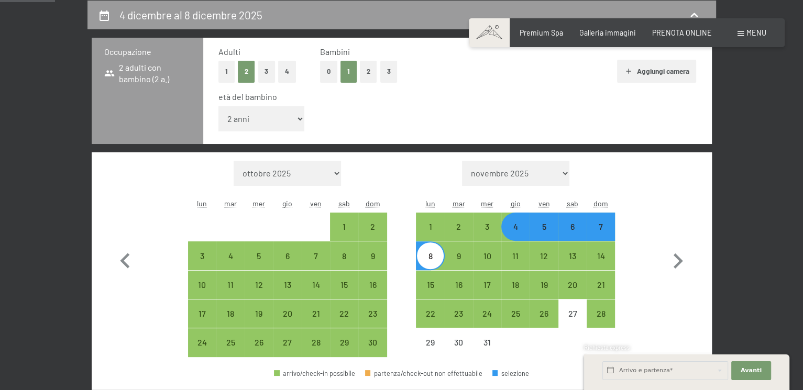
click at [518, 223] on div "4" at bounding box center [515, 236] width 26 height 26
select select "[DATE]"
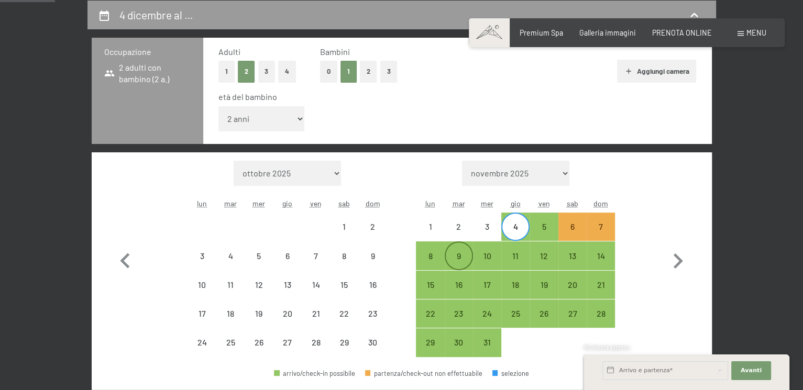
click at [461, 256] on div "9" at bounding box center [459, 265] width 26 height 26
select select "[DATE]"
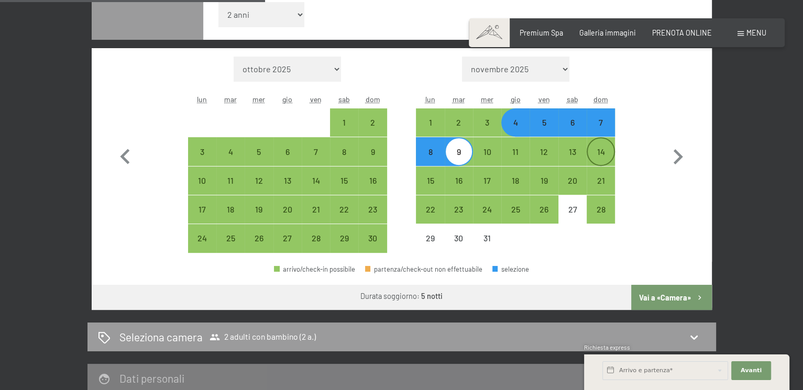
scroll to position [332, 0]
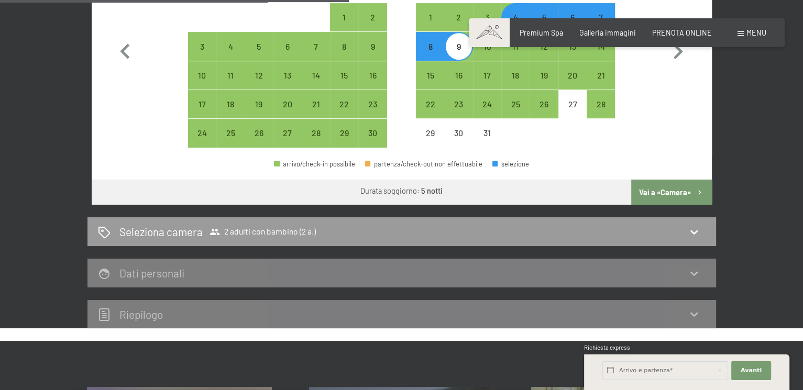
click at [653, 189] on button "Vai a «Camera»" at bounding box center [671, 192] width 80 height 25
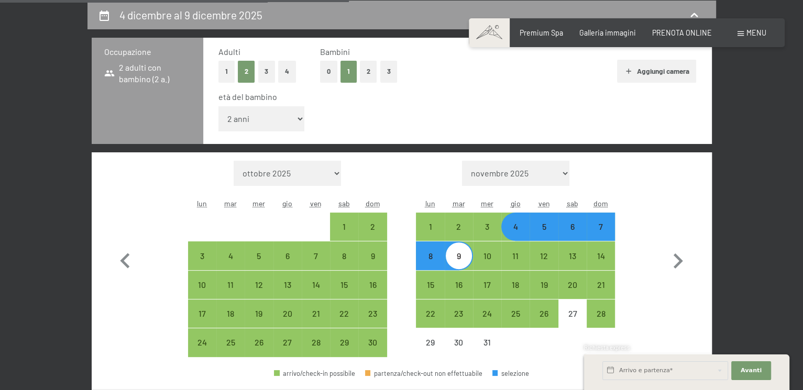
select select "[DATE]"
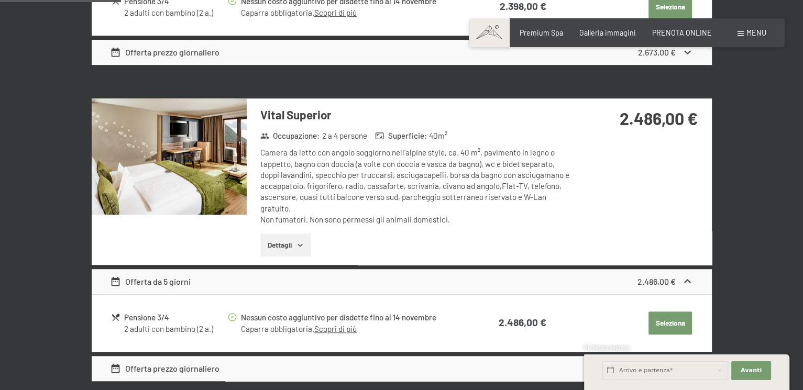
scroll to position [541, 0]
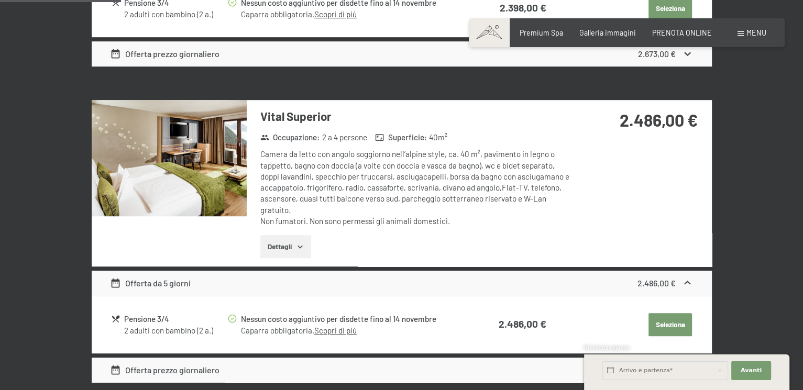
click at [177, 147] on img at bounding box center [169, 158] width 155 height 116
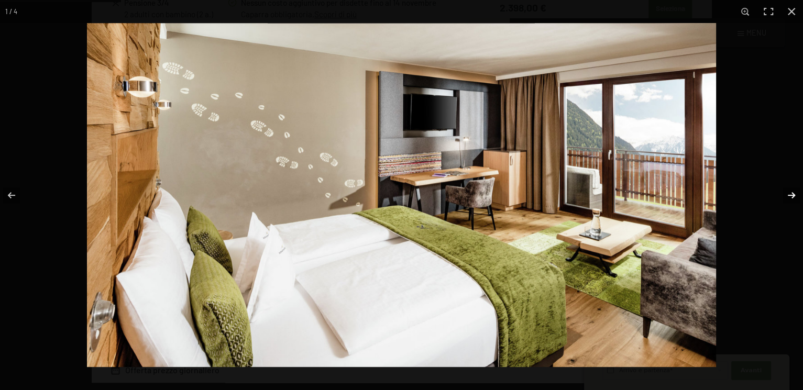
click at [790, 195] on button "button" at bounding box center [785, 195] width 37 height 52
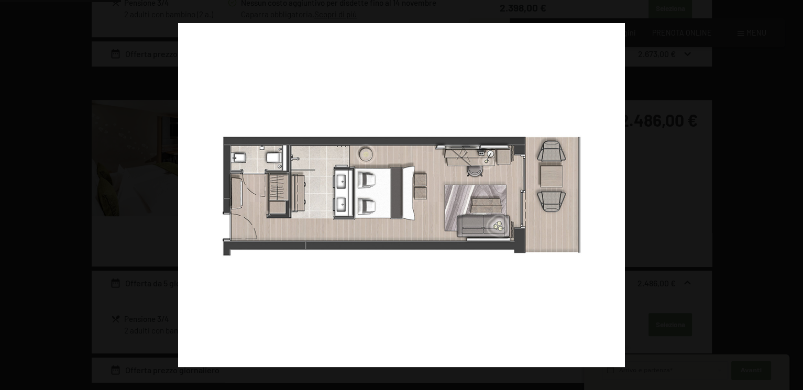
click at [789, 195] on button "button" at bounding box center [785, 195] width 37 height 52
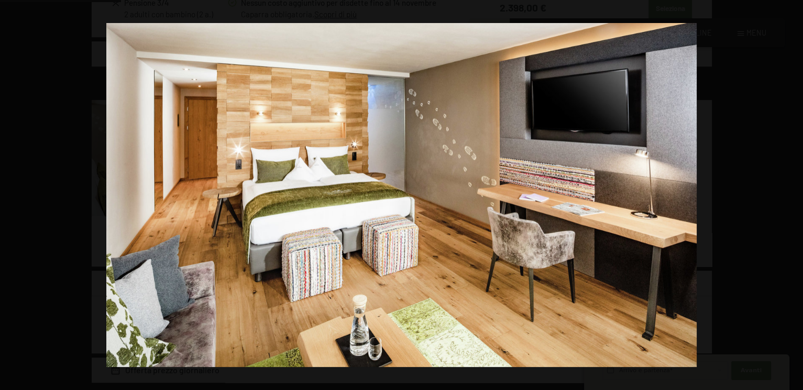
click at [789, 195] on button "button" at bounding box center [785, 195] width 37 height 52
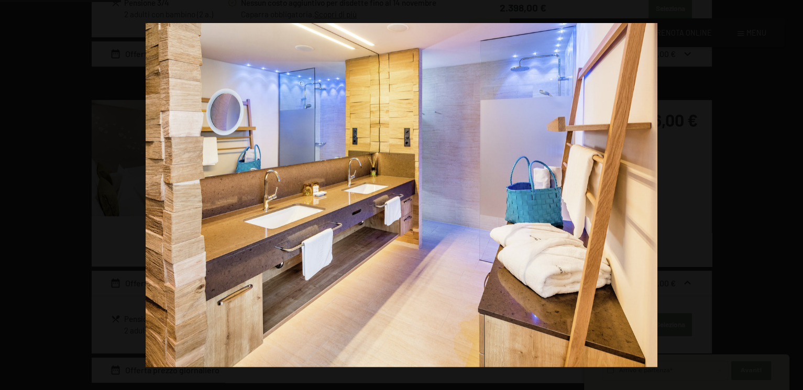
click at [789, 195] on button "button" at bounding box center [785, 195] width 37 height 52
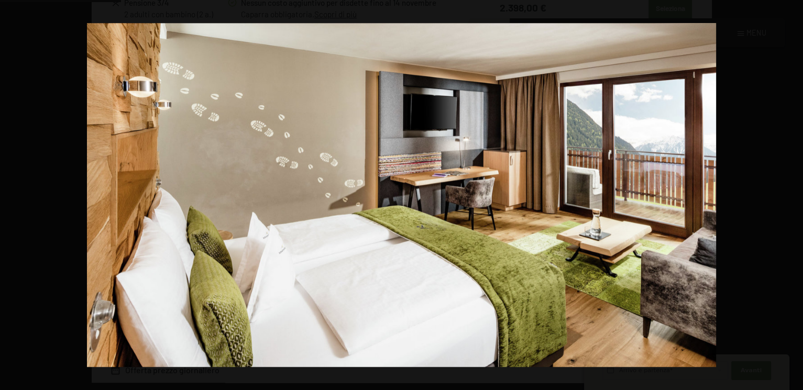
click at [789, 195] on button "button" at bounding box center [785, 195] width 37 height 52
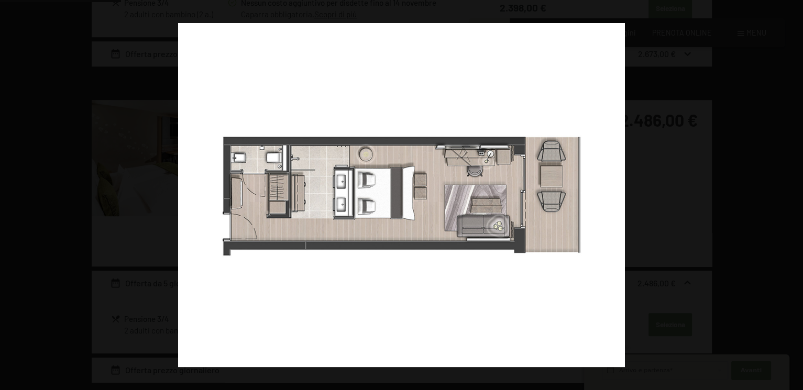
click at [789, 195] on button "button" at bounding box center [785, 195] width 37 height 52
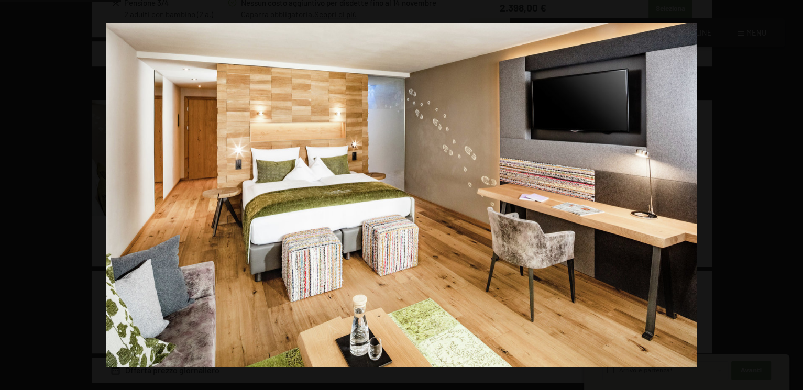
click at [789, 195] on button "button" at bounding box center [785, 195] width 37 height 52
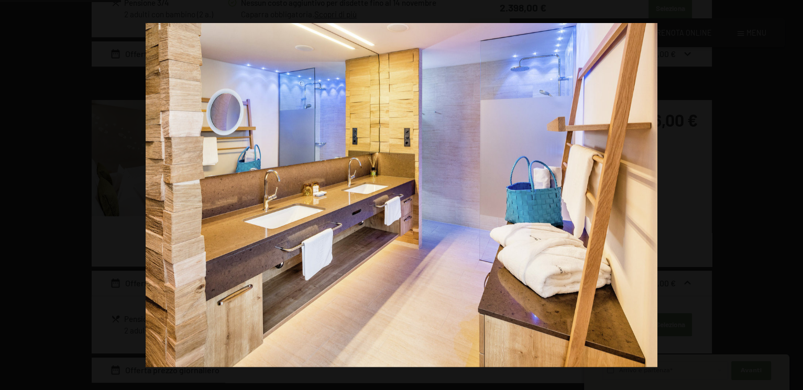
click at [789, 195] on button "button" at bounding box center [785, 195] width 37 height 52
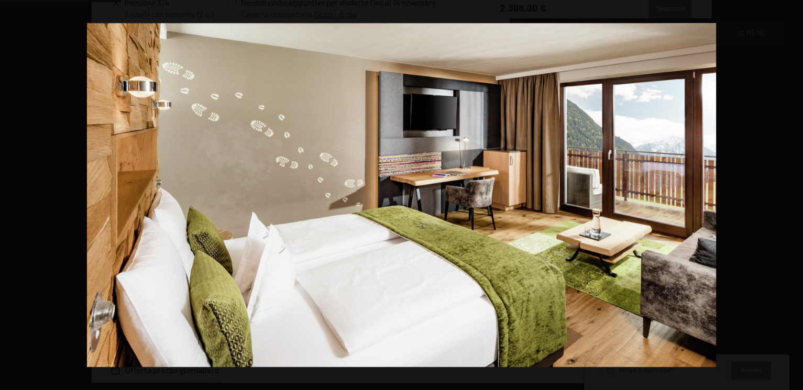
click at [789, 195] on button "button" at bounding box center [785, 195] width 37 height 52
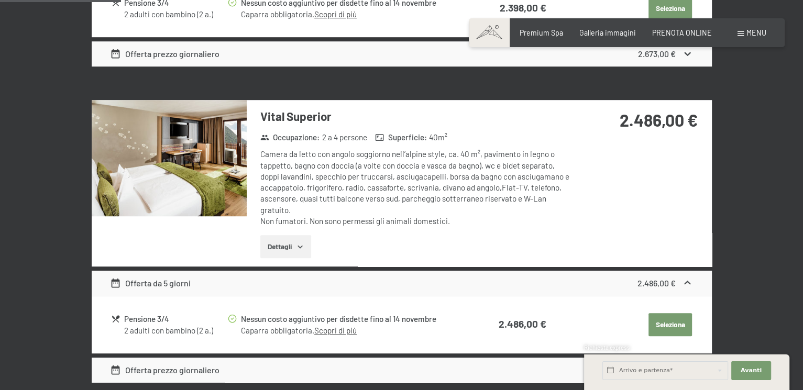
click at [0, 0] on button "button" at bounding box center [0, 0] width 0 height 0
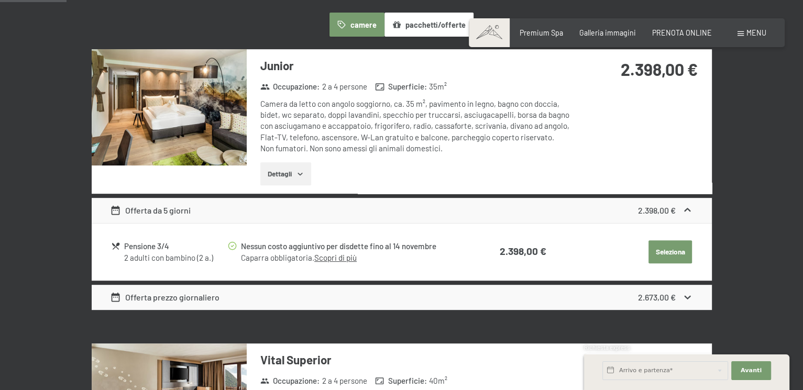
scroll to position [279, 0]
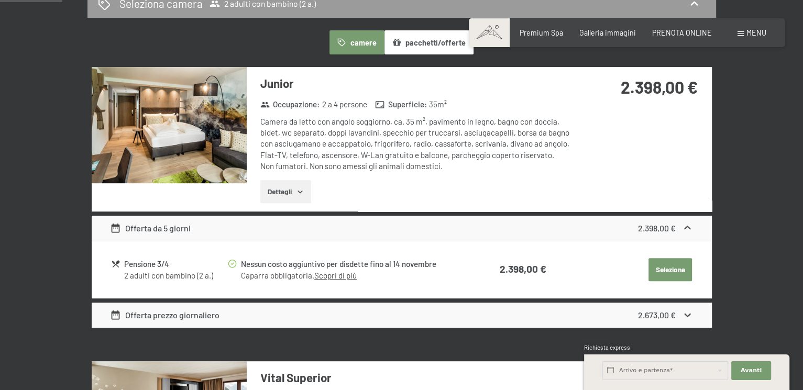
click at [217, 141] on img at bounding box center [169, 125] width 155 height 116
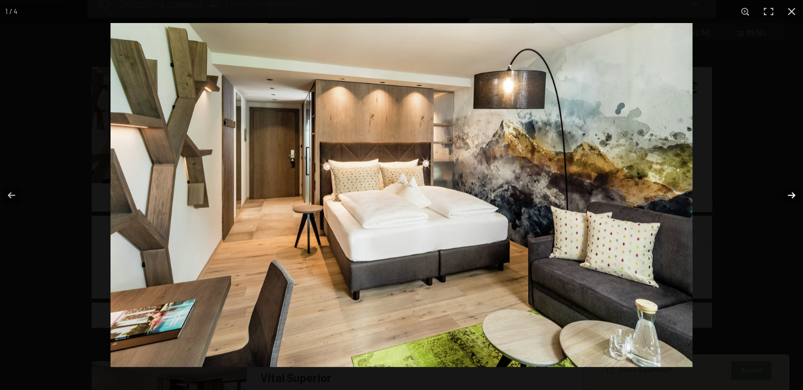
click at [790, 191] on button "button" at bounding box center [785, 195] width 37 height 52
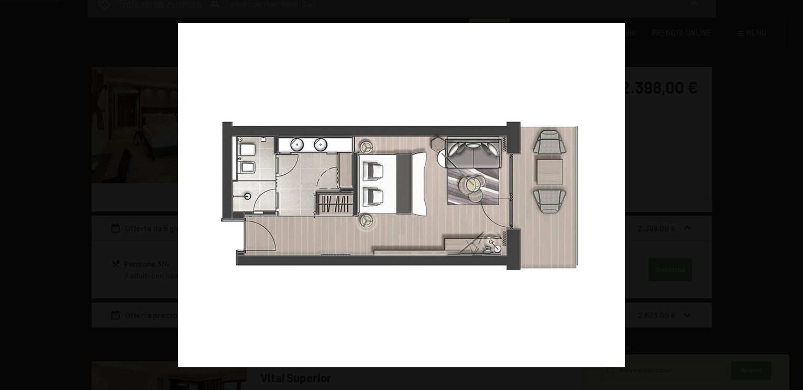
click at [790, 191] on button "button" at bounding box center [785, 195] width 37 height 52
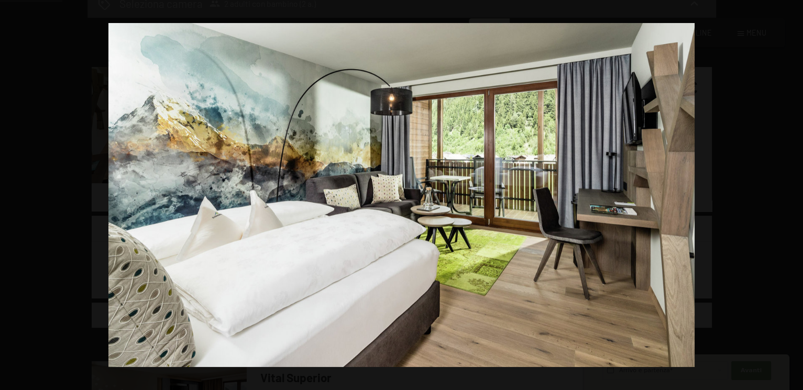
click at [790, 191] on button "button" at bounding box center [785, 195] width 37 height 52
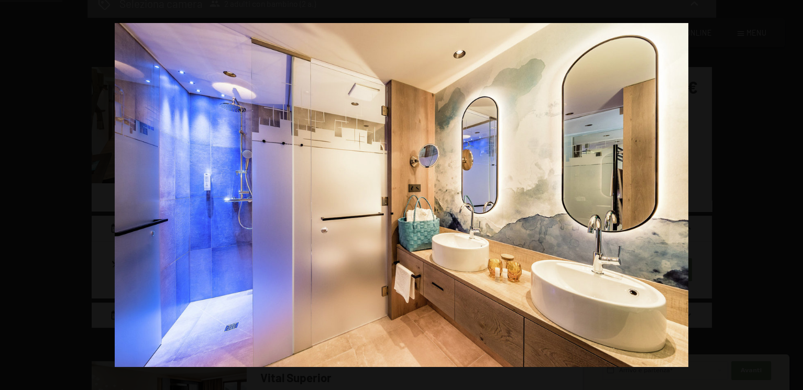
click at [790, 191] on button "button" at bounding box center [785, 195] width 37 height 52
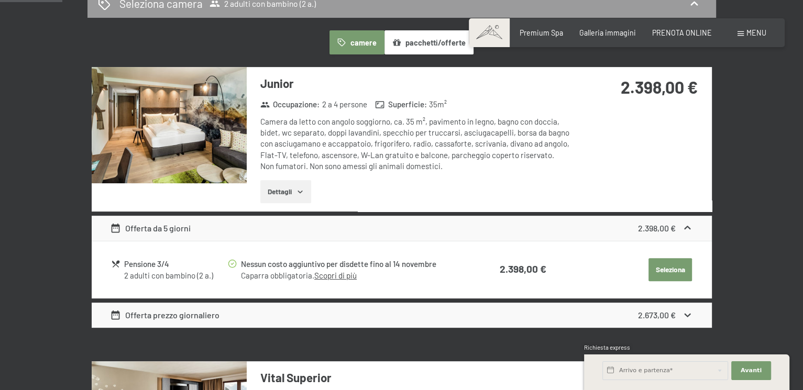
click at [0, 0] on button "button" at bounding box center [0, 0] width 0 height 0
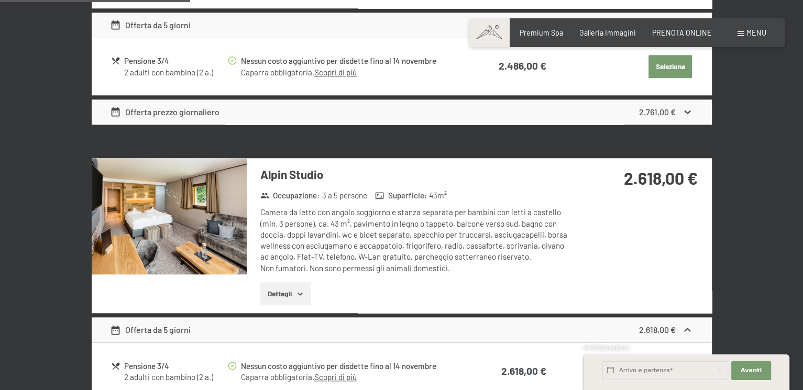
scroll to position [855, 0]
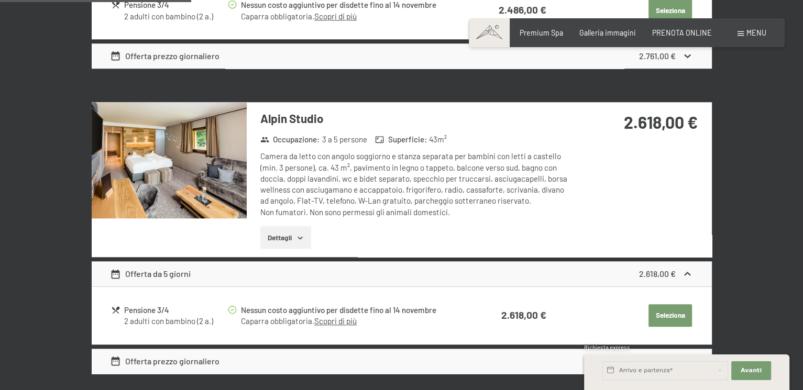
click at [232, 129] on img at bounding box center [169, 160] width 155 height 116
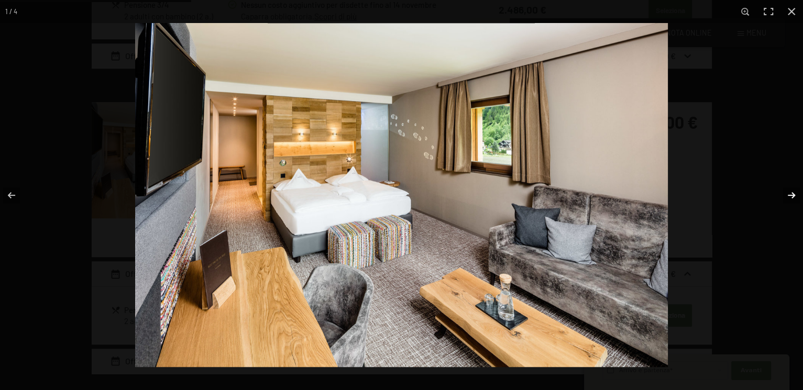
click at [787, 192] on button "button" at bounding box center [785, 195] width 37 height 52
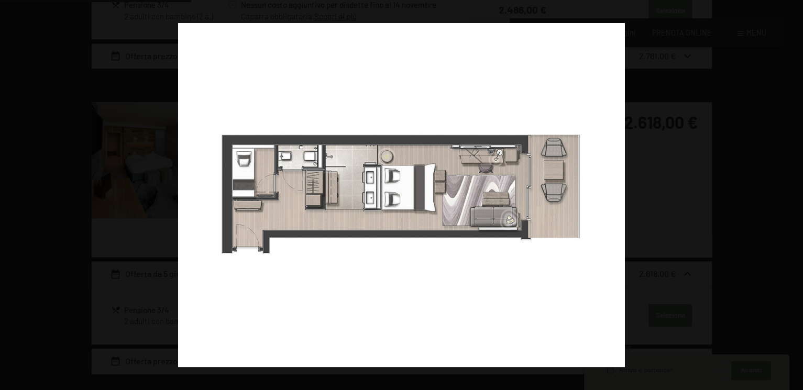
click at [720, 264] on div "2 / 4" at bounding box center [401, 195] width 803 height 390
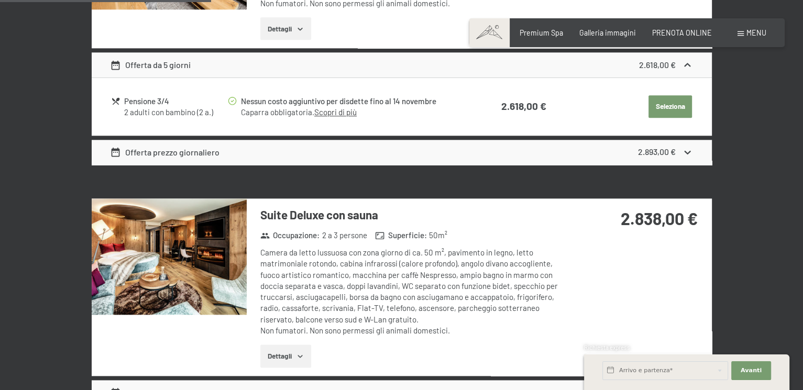
scroll to position [1065, 0]
click at [189, 248] on img at bounding box center [169, 256] width 155 height 116
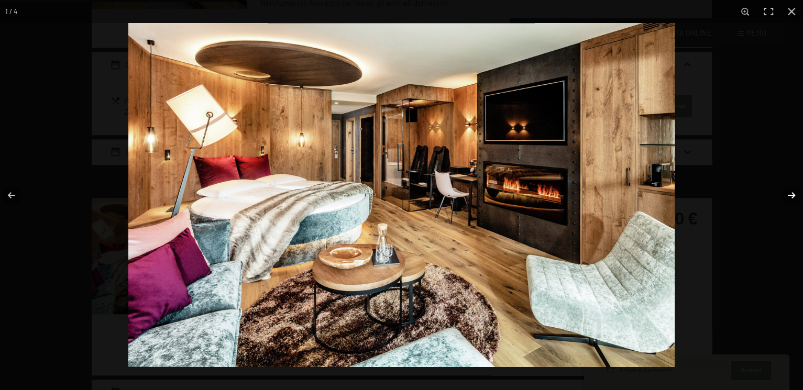
click at [790, 189] on button "button" at bounding box center [785, 195] width 37 height 52
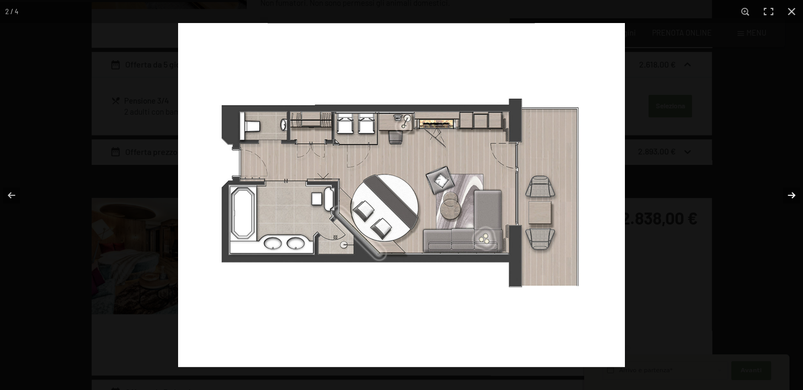
click at [790, 189] on button "button" at bounding box center [785, 195] width 37 height 52
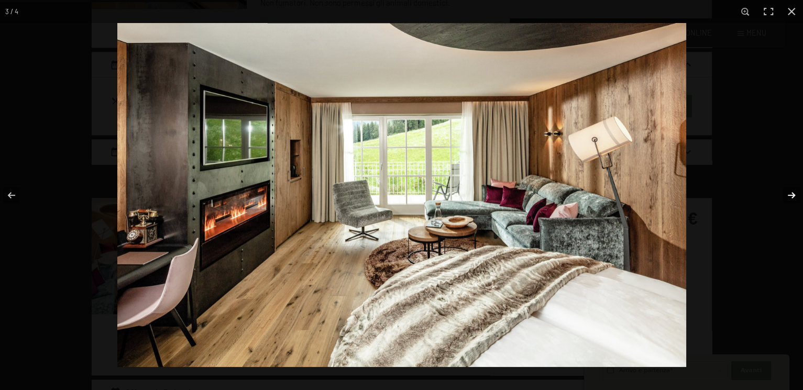
click at [790, 189] on button "button" at bounding box center [785, 195] width 37 height 52
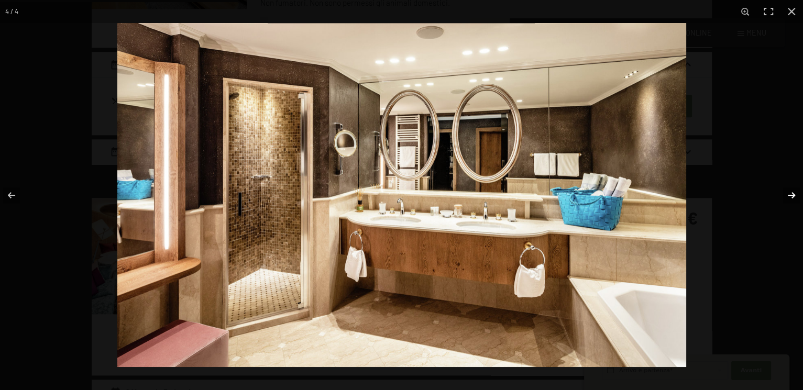
click at [790, 189] on button "button" at bounding box center [785, 195] width 37 height 52
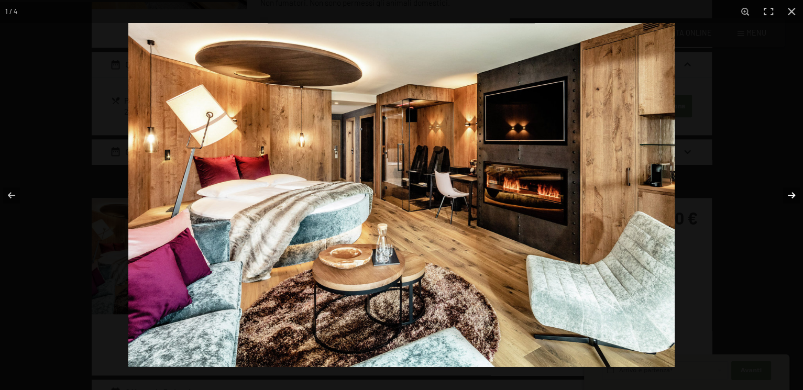
click at [790, 189] on button "button" at bounding box center [785, 195] width 37 height 52
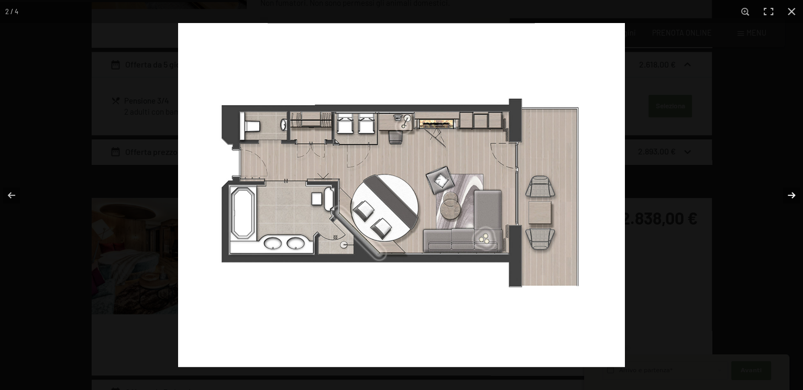
click at [790, 189] on button "button" at bounding box center [785, 195] width 37 height 52
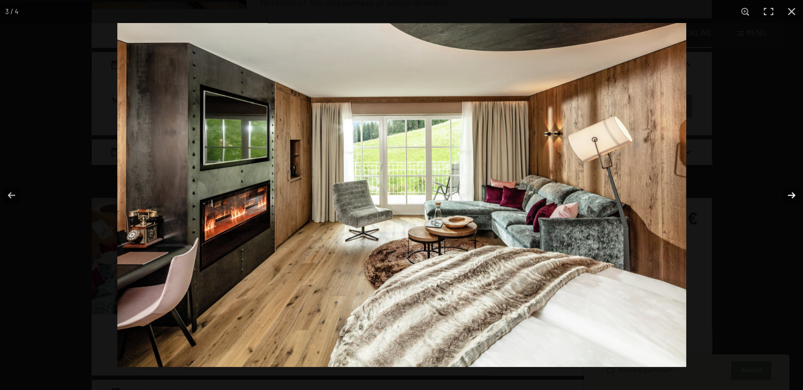
click at [790, 189] on button "button" at bounding box center [785, 195] width 37 height 52
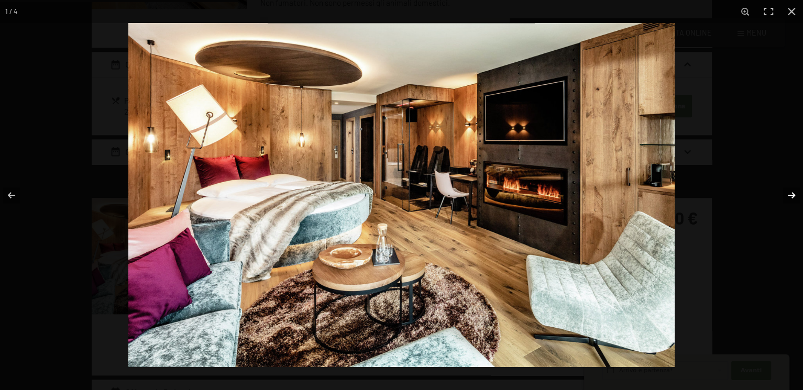
click at [790, 189] on button "button" at bounding box center [785, 195] width 37 height 52
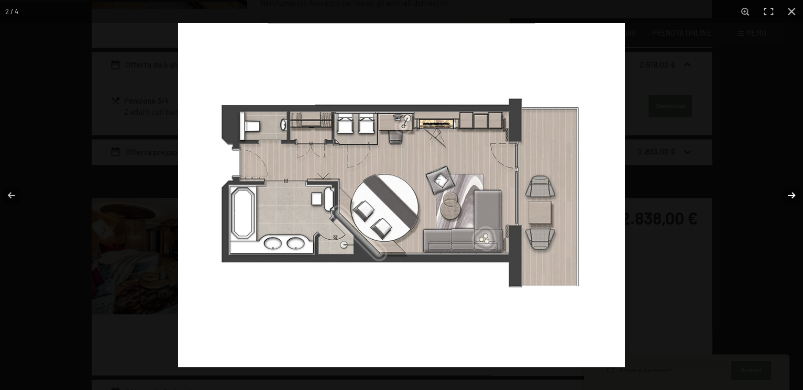
click at [790, 189] on button "button" at bounding box center [785, 195] width 37 height 52
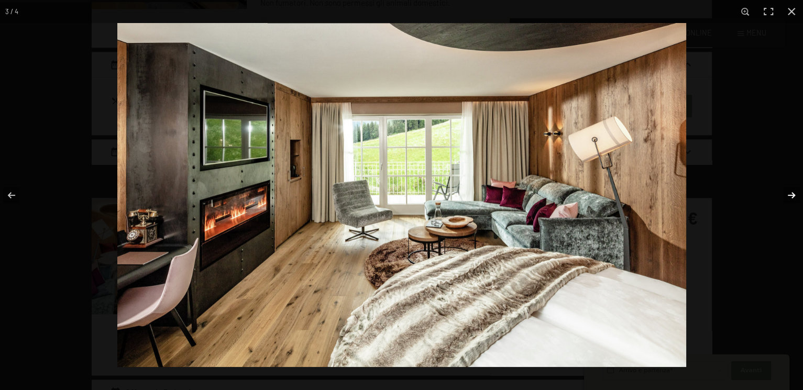
click at [790, 189] on button "button" at bounding box center [785, 195] width 37 height 52
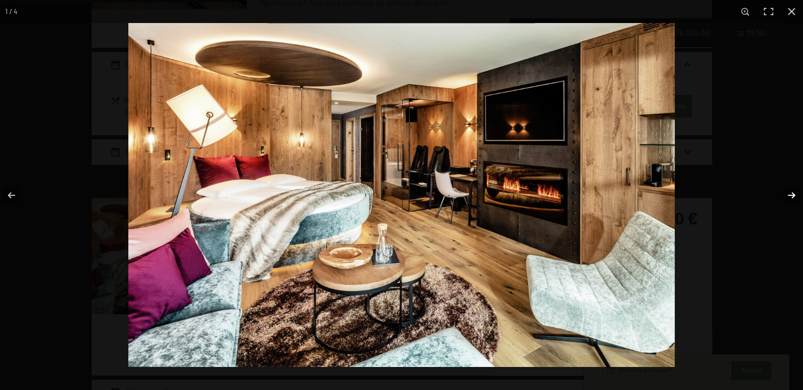
click at [790, 189] on button "button" at bounding box center [785, 195] width 37 height 52
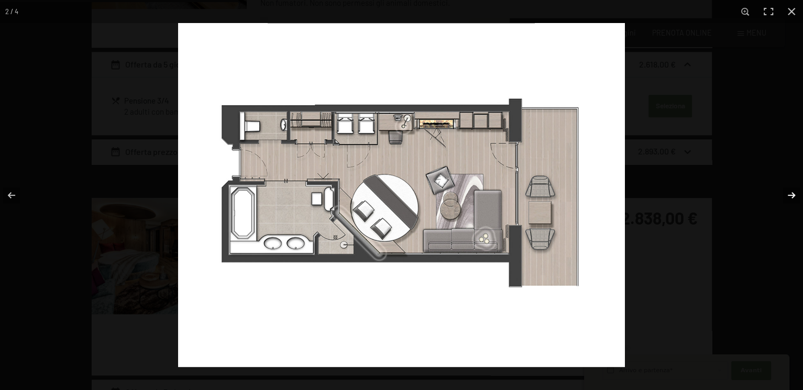
click at [790, 189] on button "button" at bounding box center [785, 195] width 37 height 52
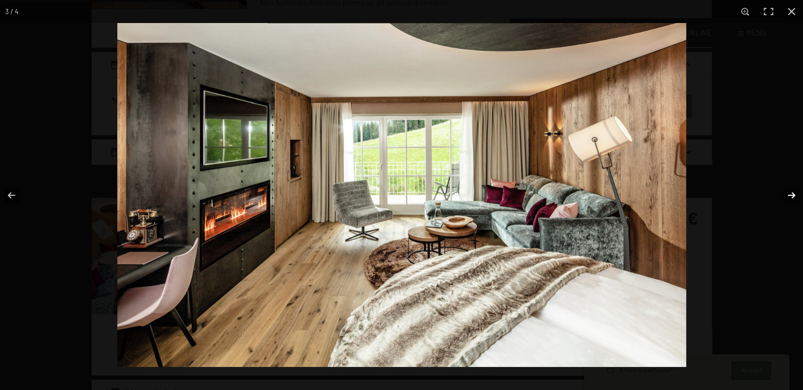
click at [790, 189] on button "button" at bounding box center [785, 195] width 37 height 52
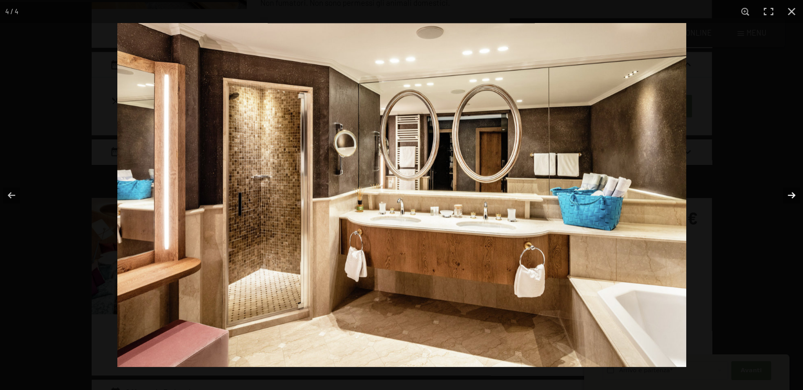
click at [790, 189] on button "button" at bounding box center [785, 195] width 37 height 52
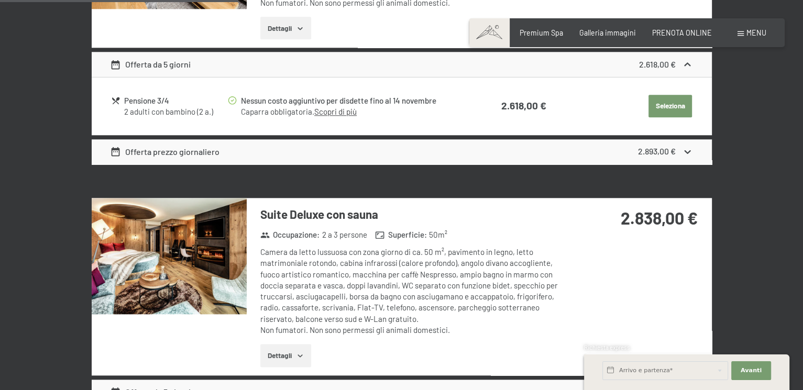
click at [0, 0] on button "button" at bounding box center [0, 0] width 0 height 0
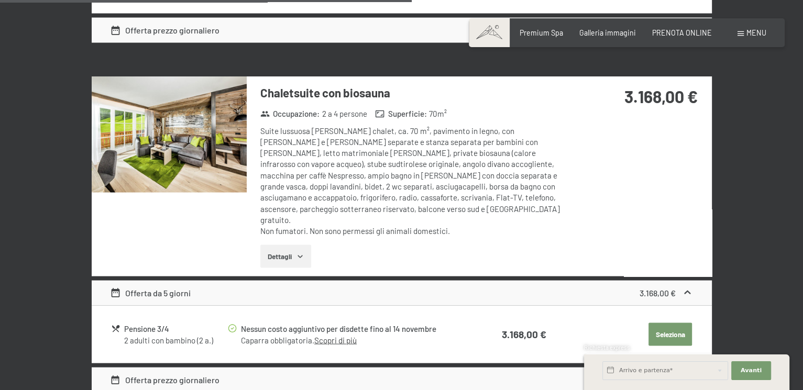
scroll to position [0, 0]
